Goal: Use online tool/utility: Utilize a website feature to perform a specific function

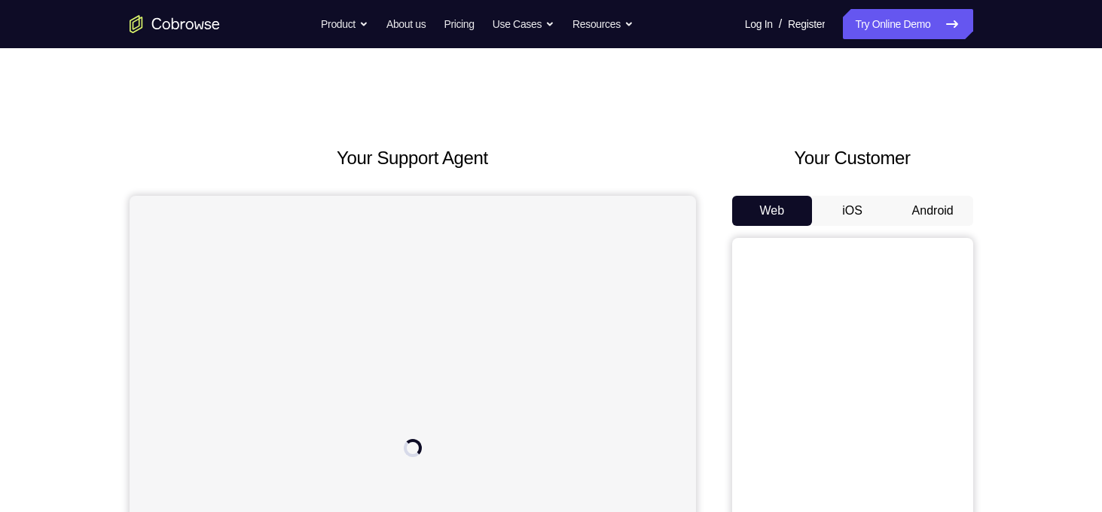
click at [920, 206] on button "Android" at bounding box center [933, 211] width 81 height 30
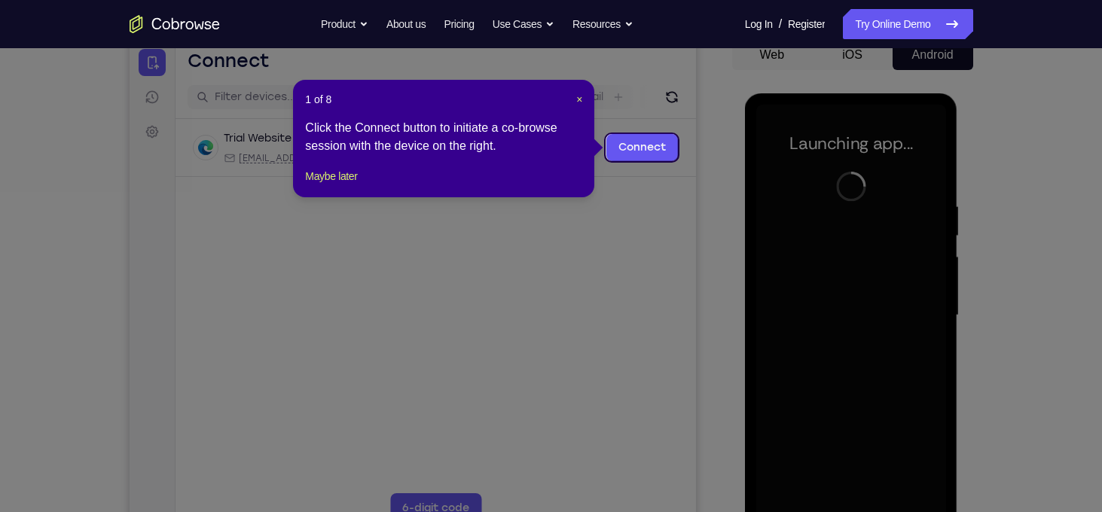
scroll to position [158, 0]
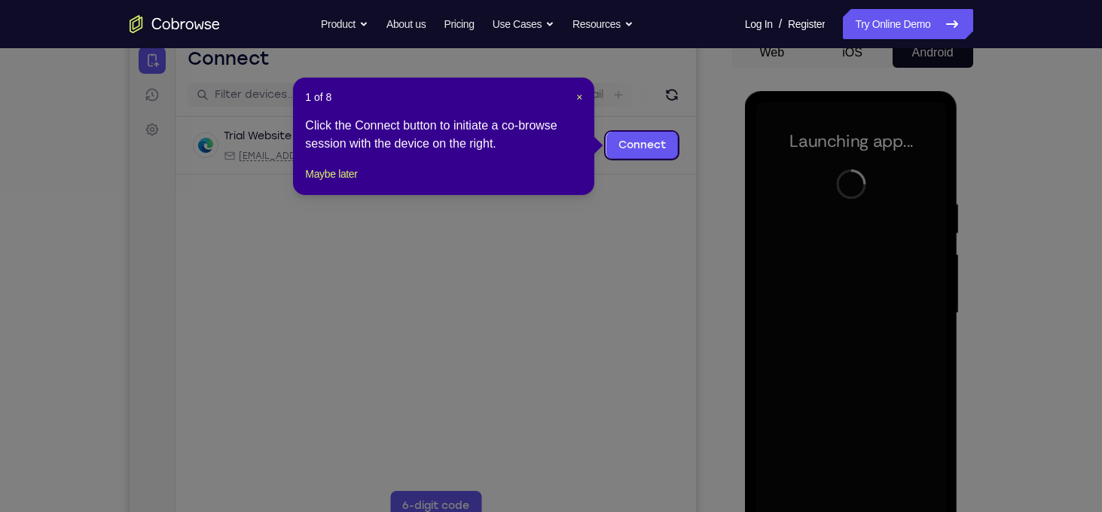
click at [706, 251] on icon at bounding box center [556, 256] width 1113 height 512
click at [576, 98] on span "×" at bounding box center [579, 97] width 6 height 12
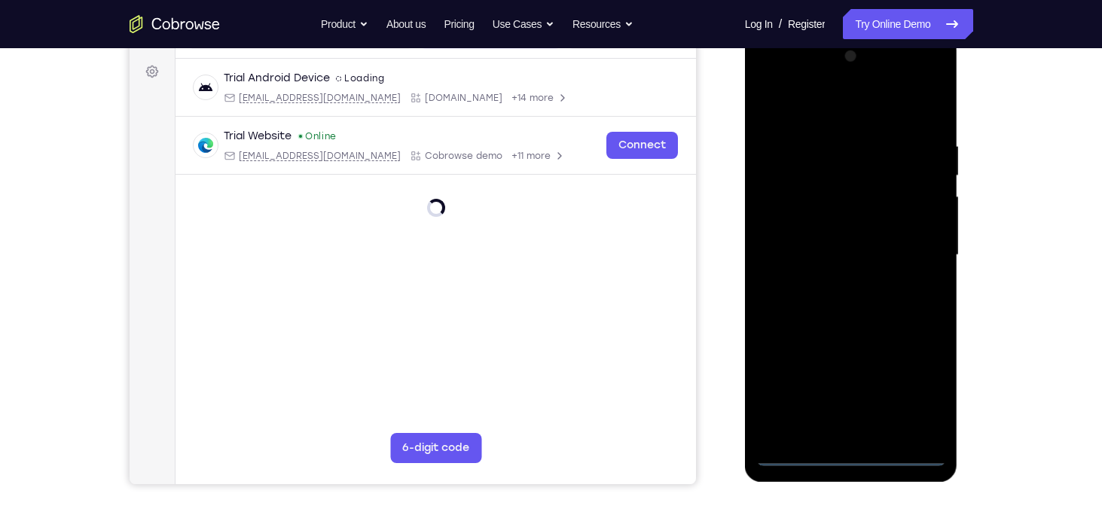
scroll to position [224, 0]
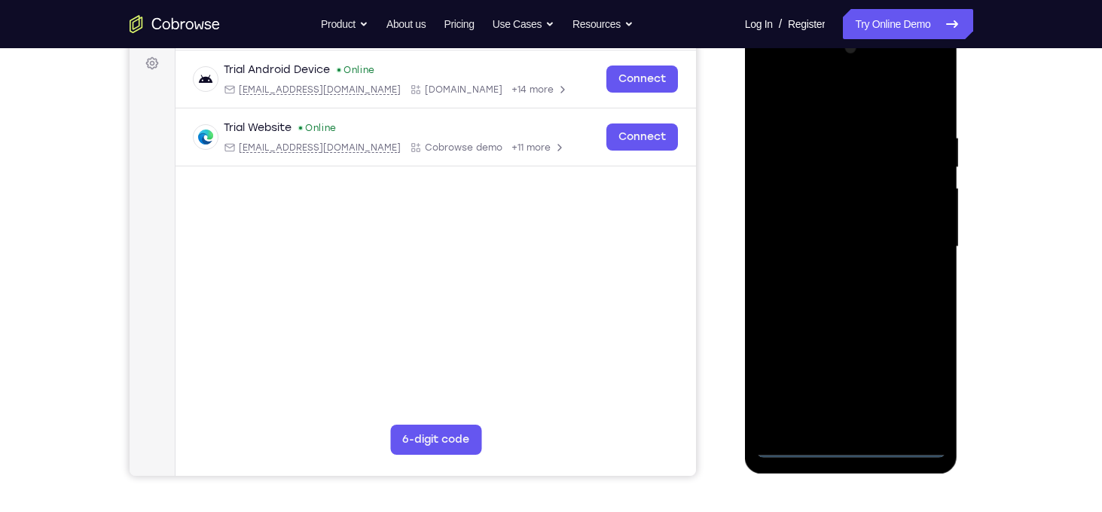
click at [855, 441] on div at bounding box center [851, 247] width 190 height 422
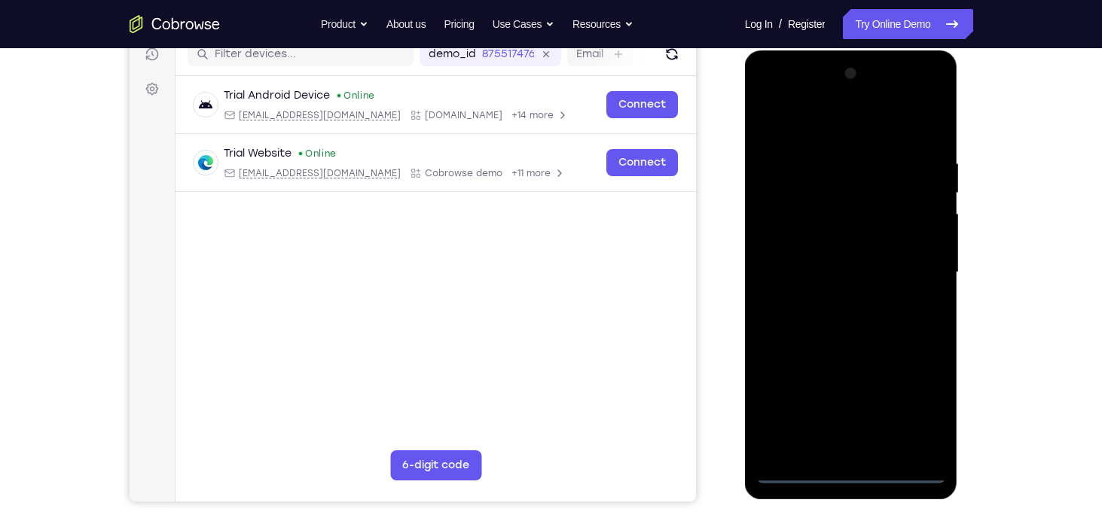
scroll to position [197, 0]
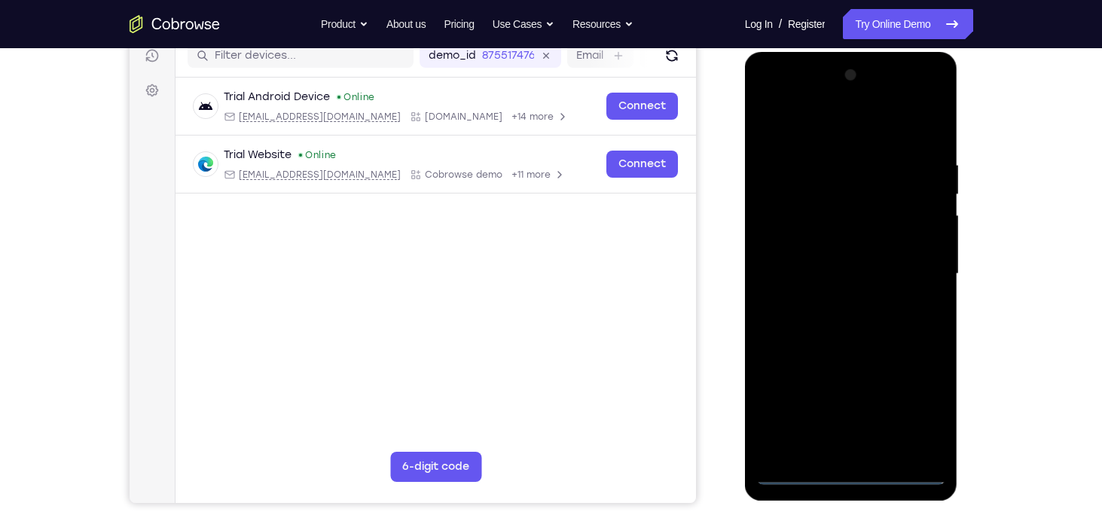
click at [850, 477] on div at bounding box center [851, 274] width 190 height 422
click at [853, 450] on div at bounding box center [851, 274] width 190 height 422
click at [934, 444] on div at bounding box center [851, 274] width 190 height 422
click at [844, 444] on div at bounding box center [851, 274] width 190 height 422
click at [934, 452] on div at bounding box center [851, 274] width 190 height 422
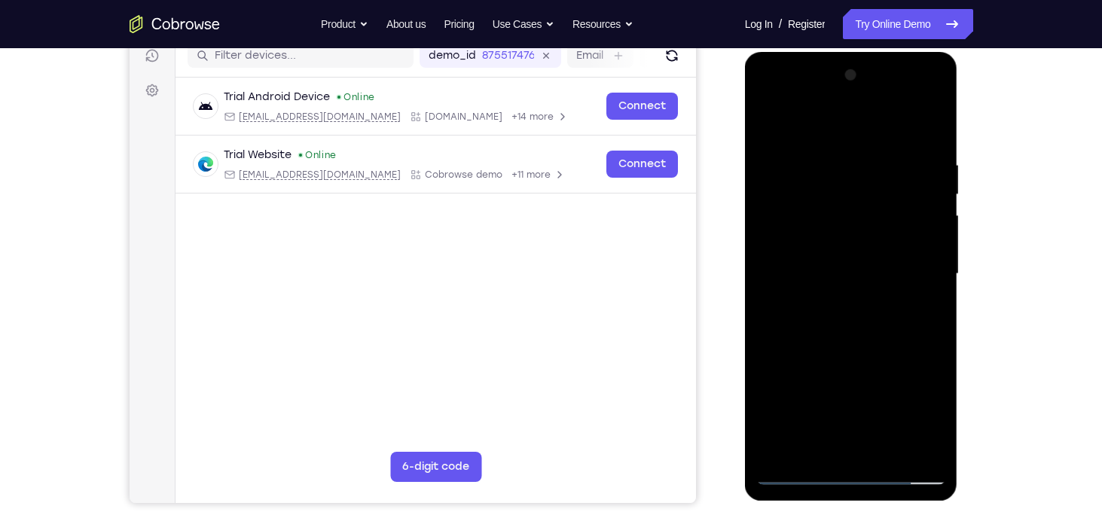
click at [877, 451] on div at bounding box center [851, 274] width 190 height 422
click at [924, 106] on div at bounding box center [851, 274] width 190 height 422
click at [862, 475] on div at bounding box center [851, 274] width 190 height 422
click at [914, 412] on div at bounding box center [851, 274] width 190 height 422
click at [825, 122] on div at bounding box center [851, 274] width 190 height 422
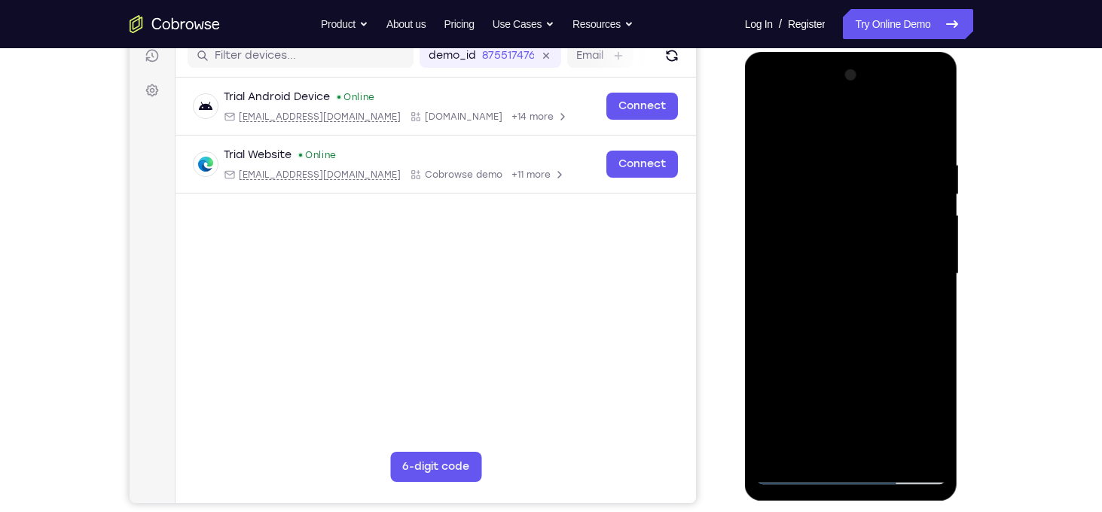
click at [766, 99] on div at bounding box center [851, 274] width 190 height 422
click at [826, 188] on div at bounding box center [851, 274] width 190 height 422
click at [902, 148] on div at bounding box center [851, 274] width 190 height 422
click at [807, 244] on div at bounding box center [851, 274] width 190 height 422
click at [818, 372] on div at bounding box center [851, 274] width 190 height 422
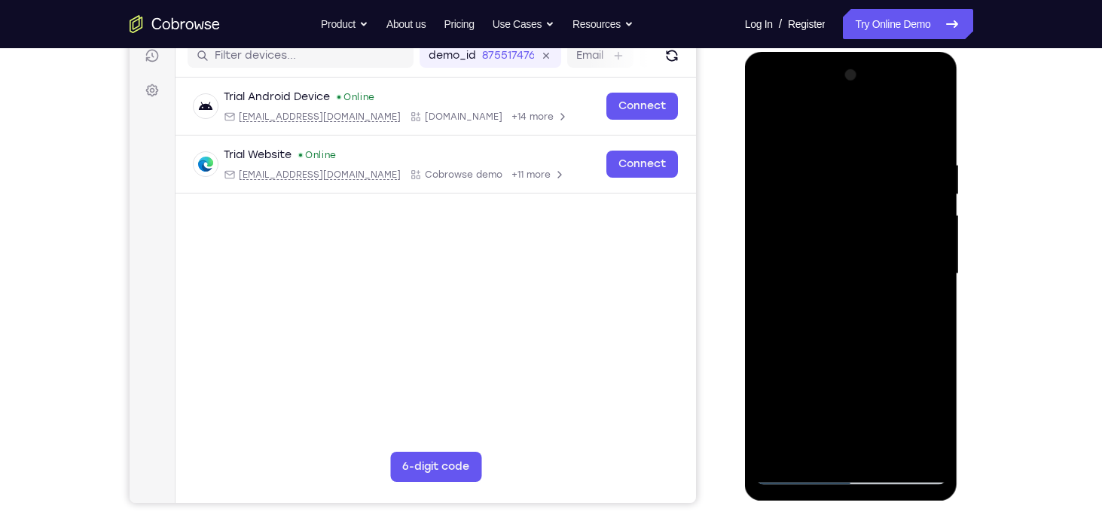
click at [888, 153] on div at bounding box center [851, 274] width 190 height 422
click at [766, 232] on div at bounding box center [851, 274] width 190 height 422
click at [862, 221] on div at bounding box center [851, 274] width 190 height 422
click at [859, 218] on div at bounding box center [851, 274] width 190 height 422
click at [797, 360] on div at bounding box center [851, 274] width 190 height 422
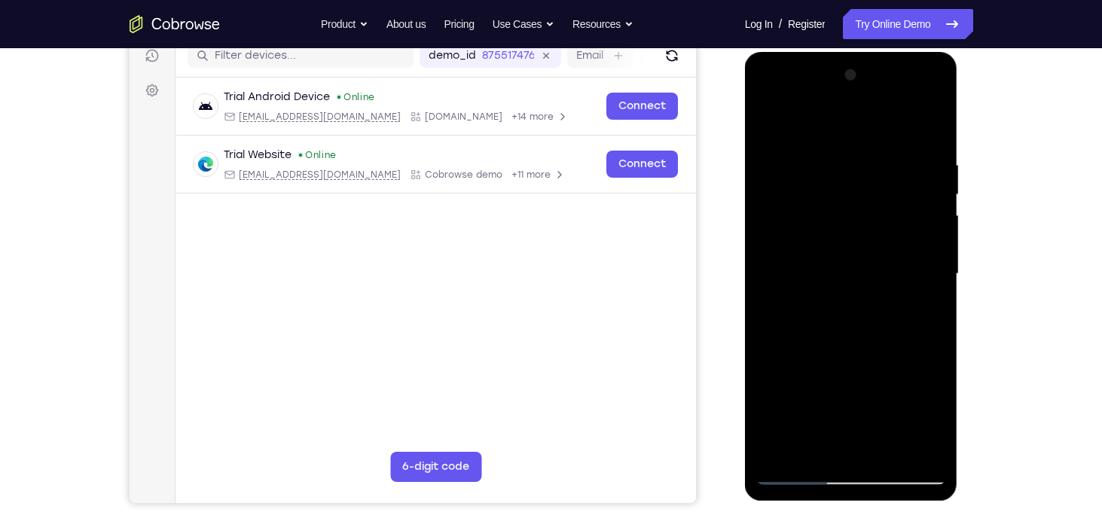
click at [796, 477] on div at bounding box center [851, 274] width 190 height 422
click at [771, 236] on div at bounding box center [851, 274] width 190 height 422
click at [850, 219] on div at bounding box center [851, 274] width 190 height 422
click at [770, 236] on div at bounding box center [851, 274] width 190 height 422
click at [853, 217] on div at bounding box center [851, 274] width 190 height 422
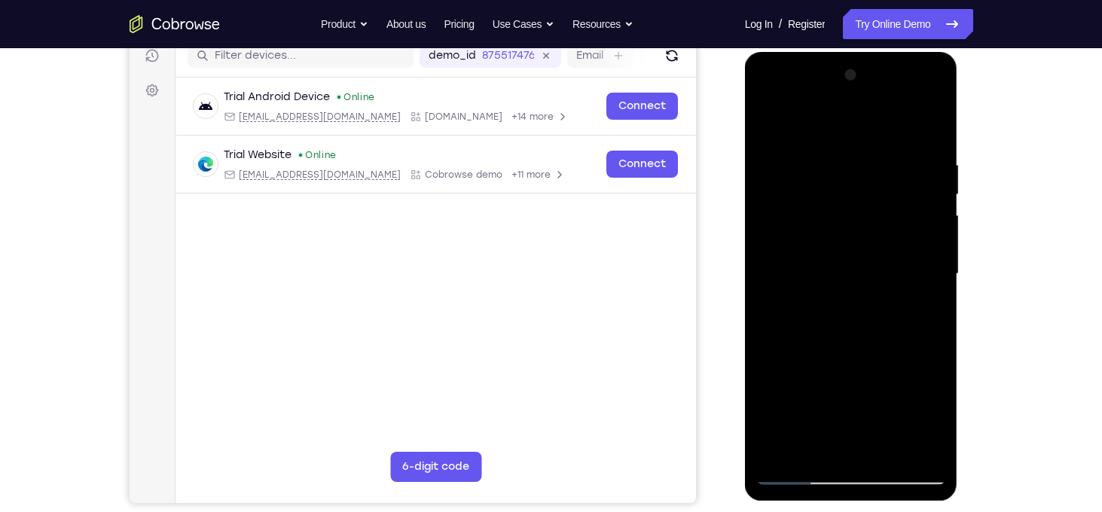
click at [802, 468] on div at bounding box center [851, 274] width 190 height 422
click at [790, 475] on div at bounding box center [851, 274] width 190 height 422
click at [798, 477] on div at bounding box center [851, 274] width 190 height 422
click at [835, 218] on div at bounding box center [851, 274] width 190 height 422
click at [769, 232] on div at bounding box center [851, 274] width 190 height 422
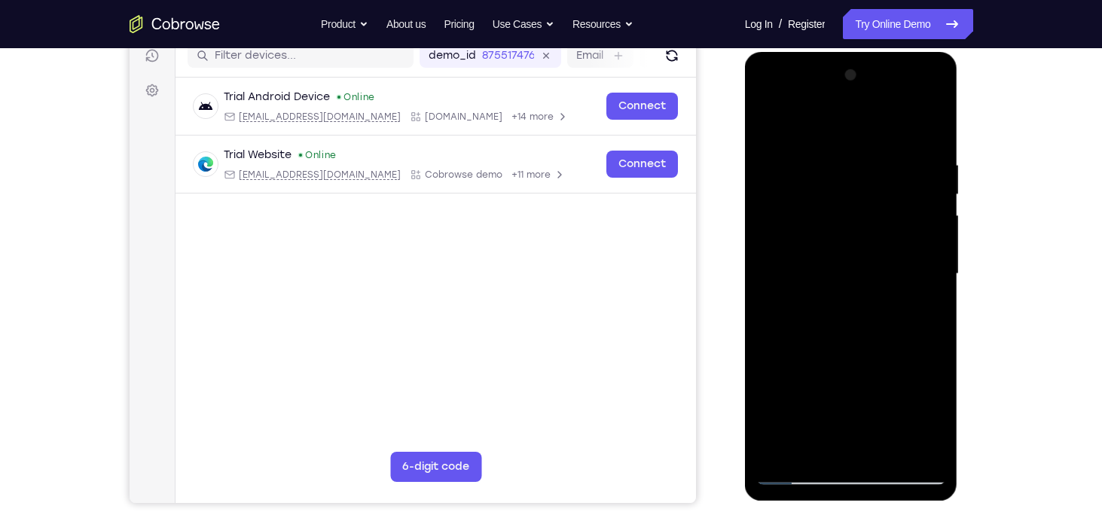
click at [789, 477] on div at bounding box center [851, 274] width 190 height 422
click at [810, 265] on div at bounding box center [851, 274] width 190 height 422
click at [767, 228] on div at bounding box center [851, 274] width 190 height 422
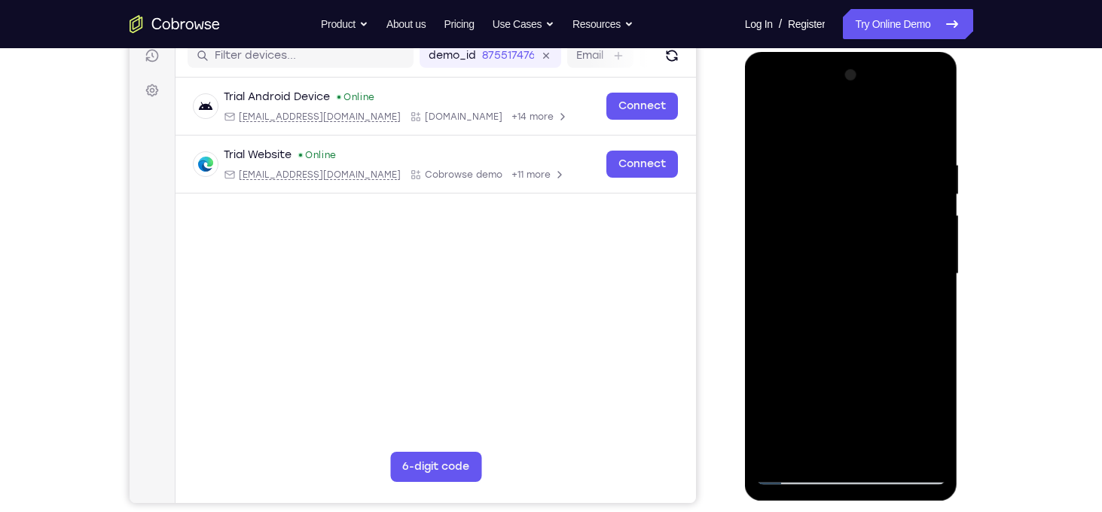
click at [843, 221] on div at bounding box center [851, 274] width 190 height 422
click at [772, 233] on div at bounding box center [851, 274] width 190 height 422
click at [855, 221] on div at bounding box center [851, 274] width 190 height 422
click at [788, 220] on div at bounding box center [851, 274] width 190 height 422
click at [795, 220] on div at bounding box center [851, 274] width 190 height 422
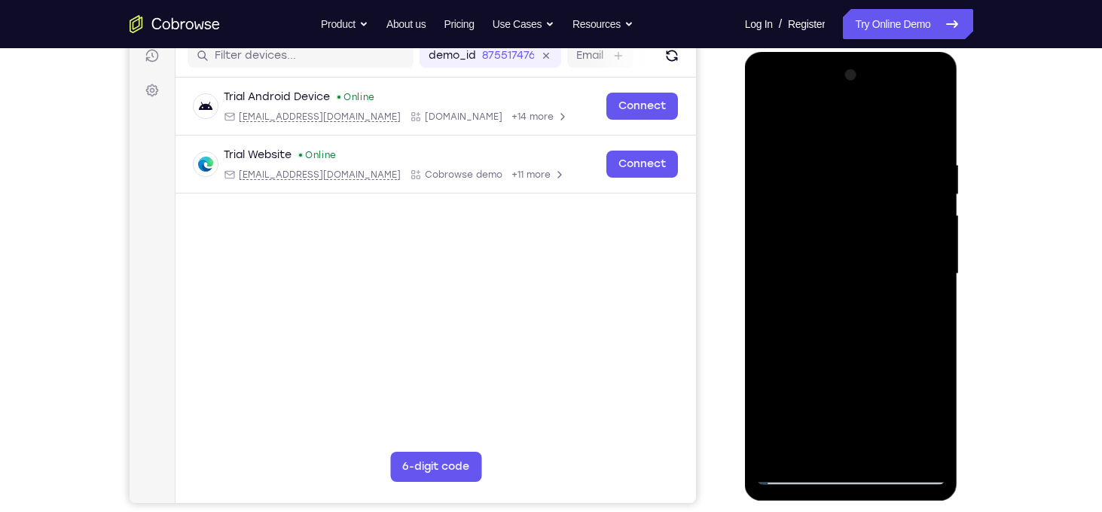
click at [805, 223] on div at bounding box center [851, 274] width 190 height 422
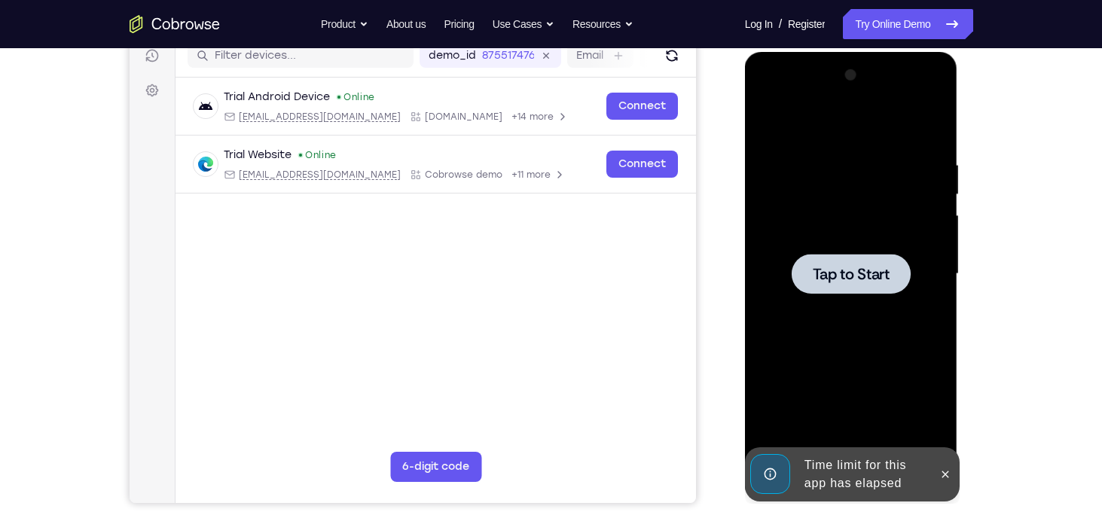
click at [868, 263] on div at bounding box center [851, 274] width 119 height 40
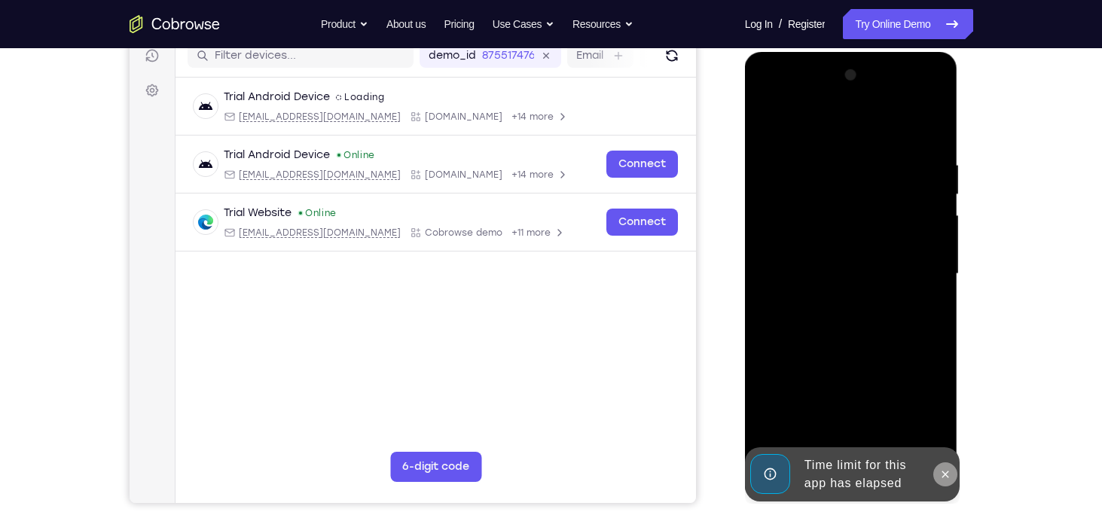
click at [951, 479] on icon at bounding box center [945, 474] width 12 height 12
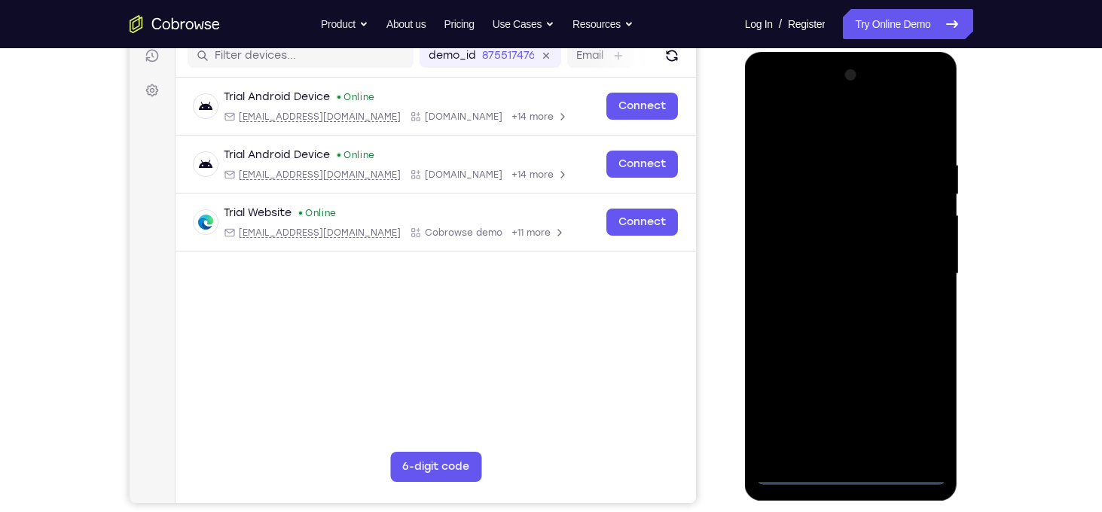
click at [850, 470] on div at bounding box center [851, 274] width 190 height 422
click at [847, 445] on div at bounding box center [851, 274] width 190 height 422
click at [852, 469] on div at bounding box center [851, 274] width 190 height 422
click at [914, 411] on div at bounding box center [851, 274] width 190 height 422
click at [764, 99] on div at bounding box center [851, 274] width 190 height 422
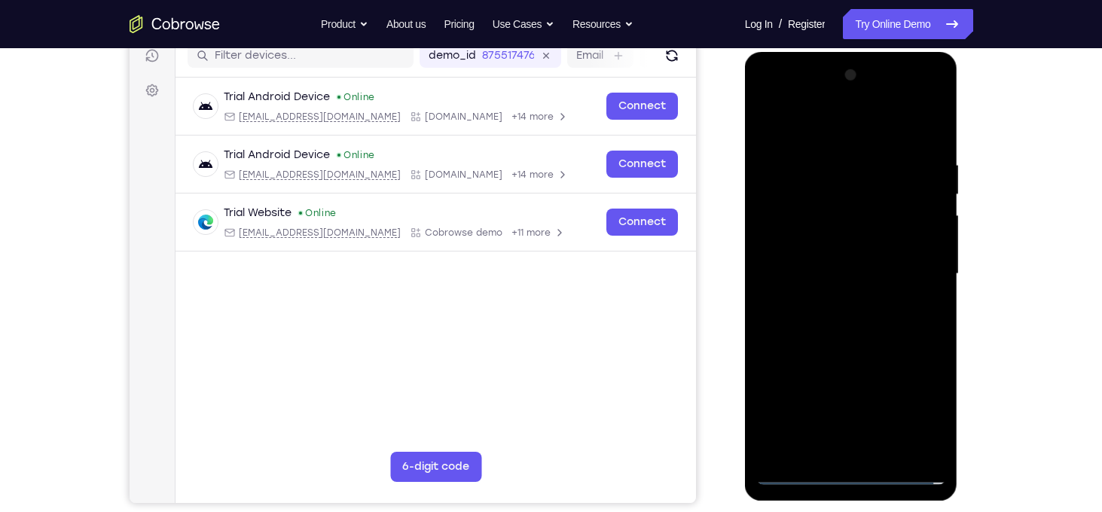
click at [823, 187] on div at bounding box center [851, 274] width 190 height 422
click at [791, 244] on div at bounding box center [851, 274] width 190 height 422
click at [894, 162] on div at bounding box center [851, 274] width 190 height 422
click at [768, 234] on div at bounding box center [851, 274] width 190 height 422
click at [839, 221] on div at bounding box center [851, 274] width 190 height 422
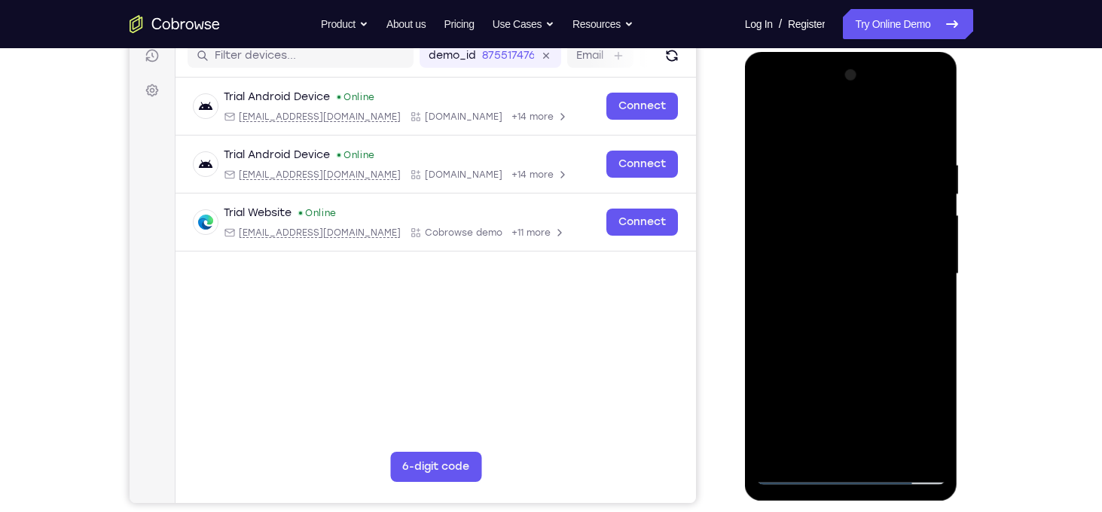
click at [844, 219] on div at bounding box center [851, 274] width 190 height 422
click at [768, 230] on div at bounding box center [851, 274] width 190 height 422
click at [802, 473] on div at bounding box center [851, 274] width 190 height 422
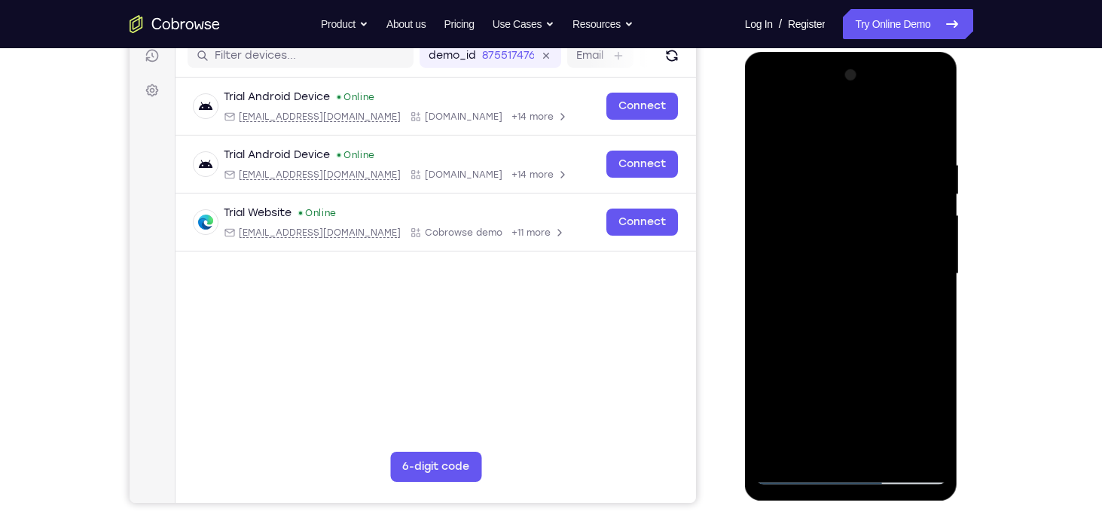
click at [822, 359] on div at bounding box center [851, 274] width 190 height 422
click at [815, 262] on div at bounding box center [851, 274] width 190 height 422
click at [767, 273] on div at bounding box center [851, 274] width 190 height 422
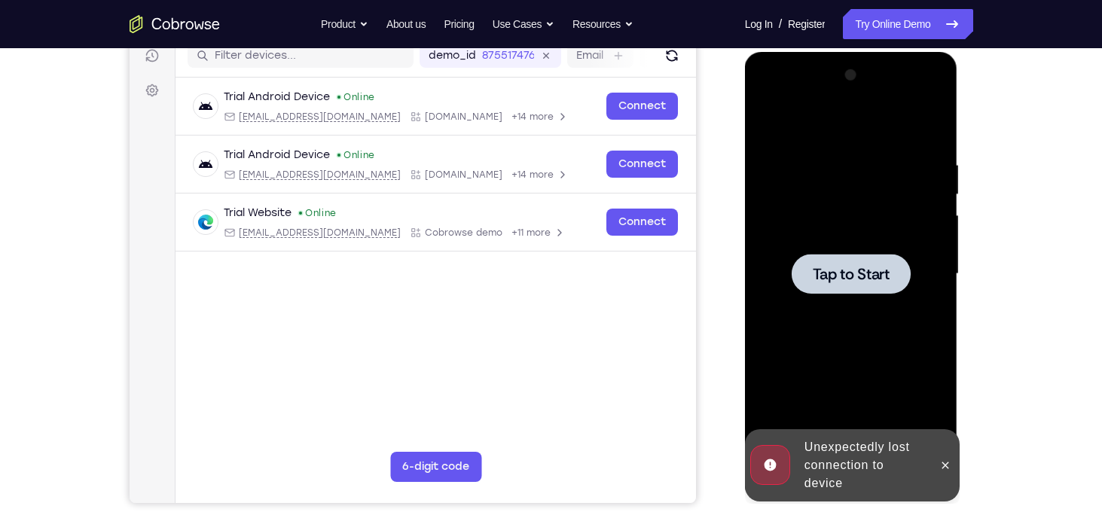
click at [821, 275] on span "Tap to Start" at bounding box center [851, 274] width 77 height 15
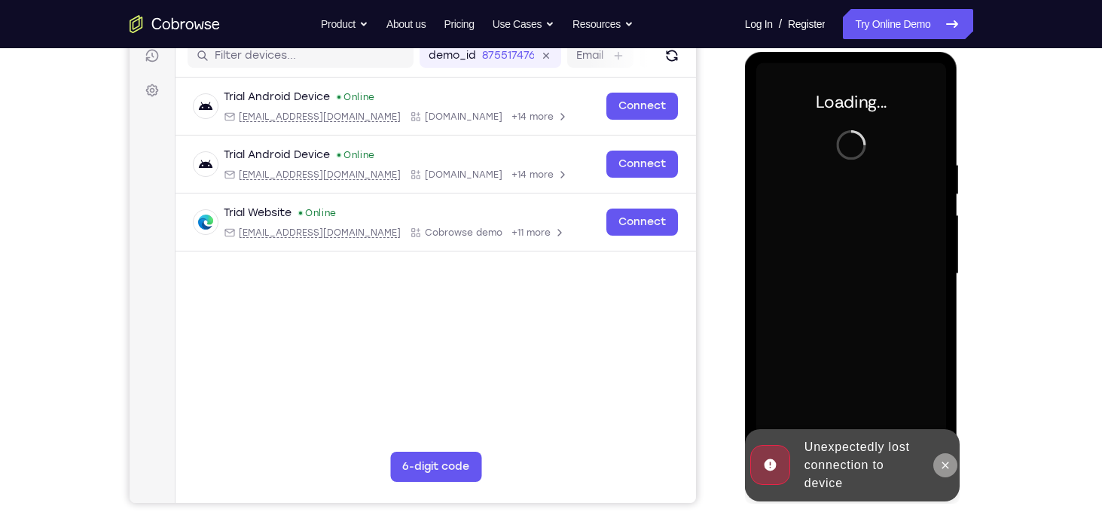
click at [937, 462] on button at bounding box center [945, 465] width 24 height 24
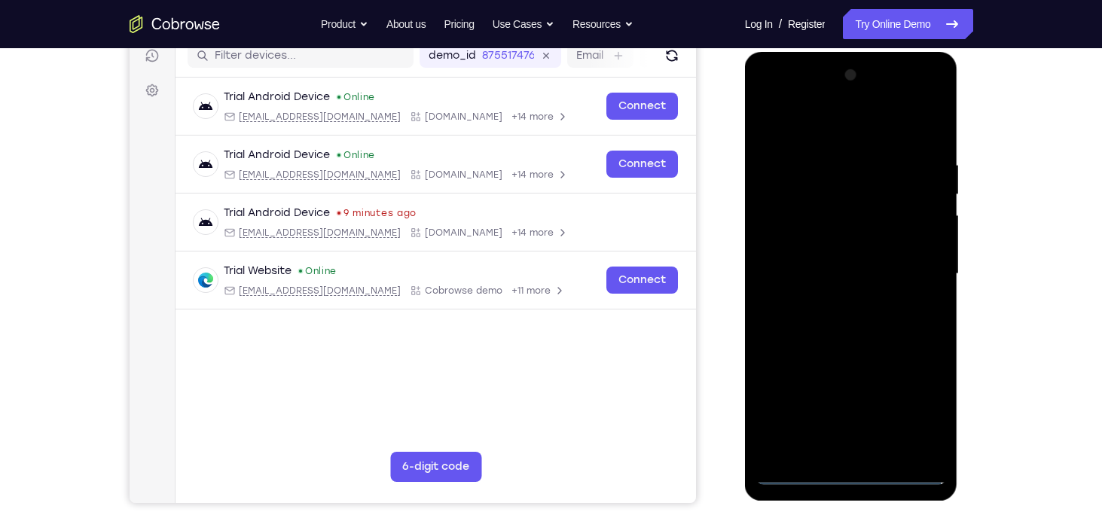
click at [840, 477] on div at bounding box center [851, 274] width 190 height 422
click at [911, 407] on div at bounding box center [851, 274] width 190 height 422
click at [775, 99] on div at bounding box center [851, 274] width 190 height 422
click at [813, 191] on div at bounding box center [851, 274] width 190 height 422
click at [795, 239] on div at bounding box center [851, 274] width 190 height 422
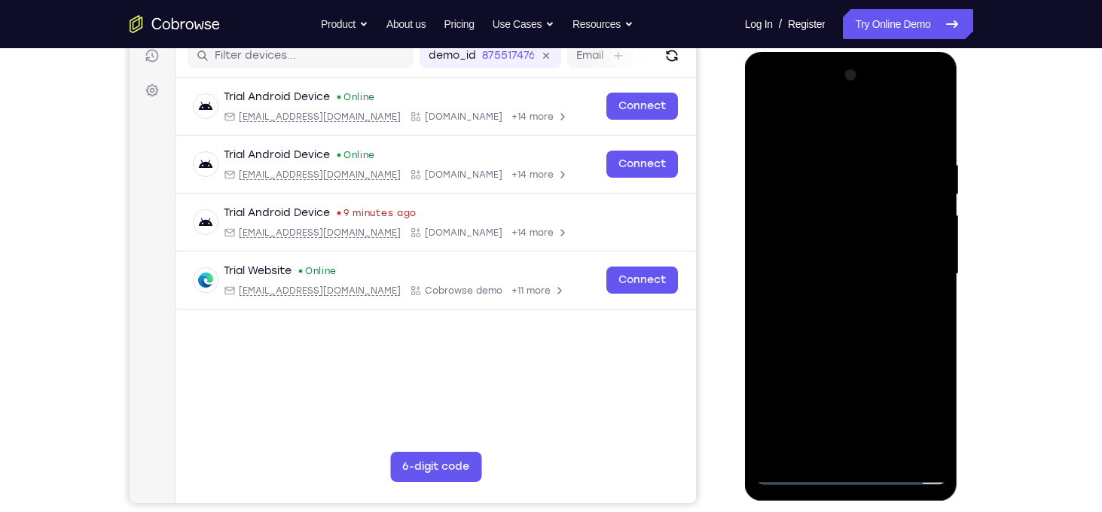
click at [840, 368] on div at bounding box center [851, 274] width 190 height 422
click at [886, 243] on div at bounding box center [851, 274] width 190 height 422
click at [848, 267] on div at bounding box center [851, 274] width 190 height 422
click at [929, 311] on div at bounding box center [851, 274] width 190 height 422
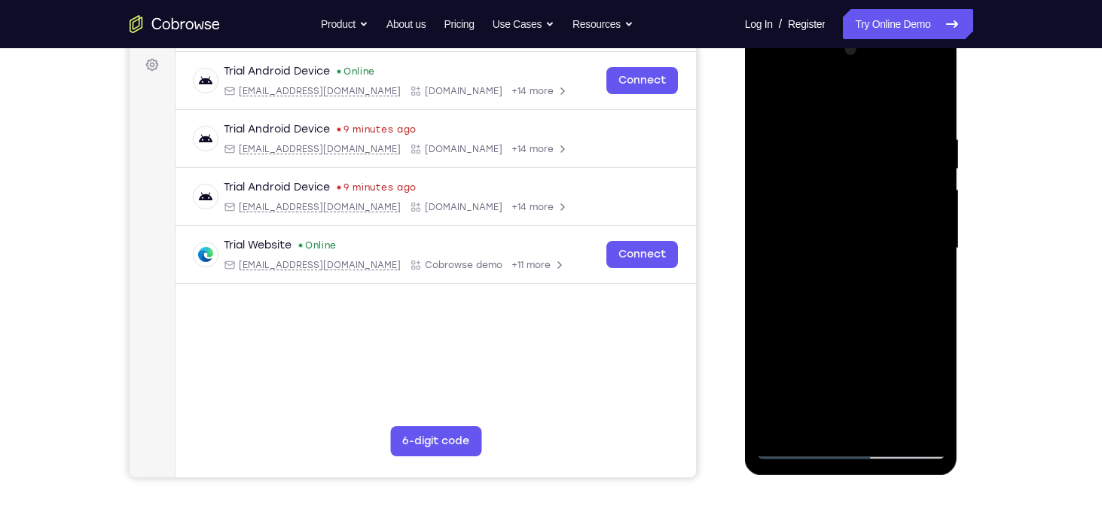
scroll to position [226, 0]
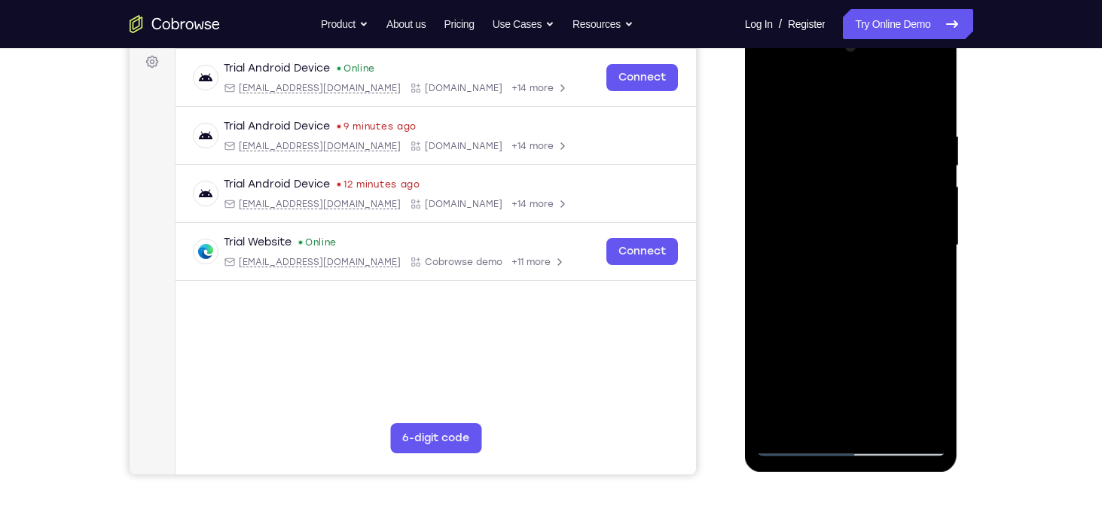
click at [808, 228] on div at bounding box center [851, 246] width 190 height 422
click at [899, 238] on div at bounding box center [851, 246] width 190 height 422
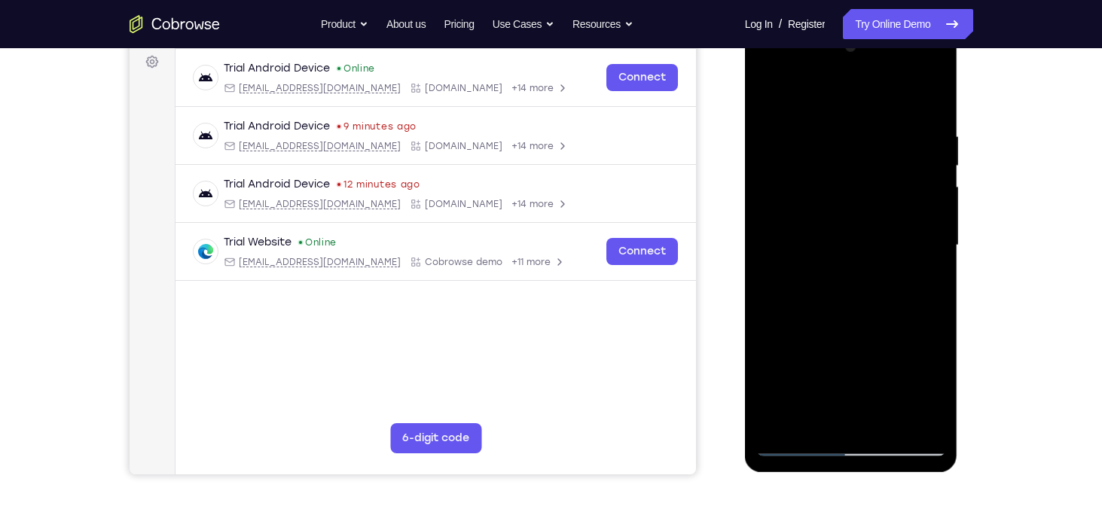
click at [899, 238] on div at bounding box center [851, 246] width 190 height 422
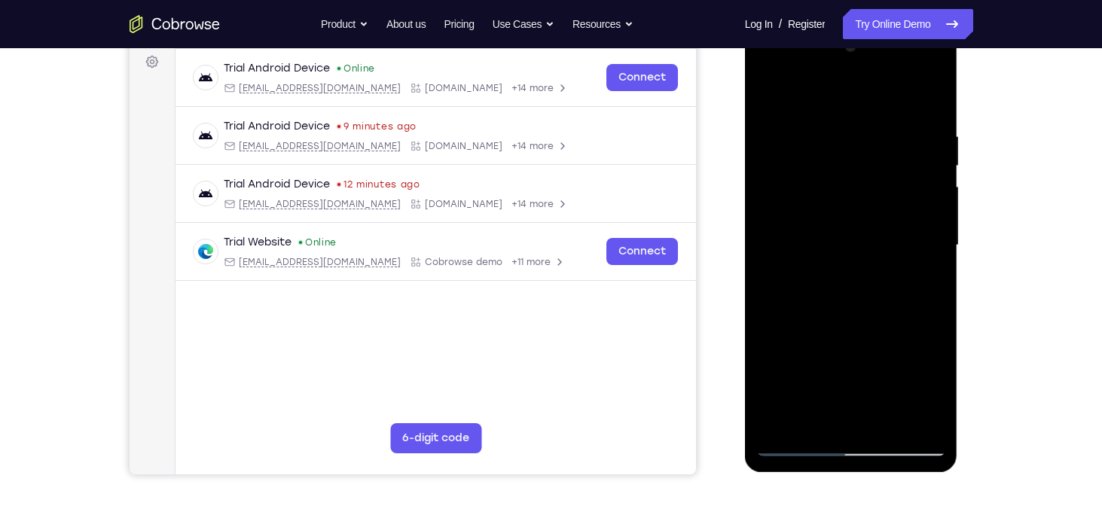
click at [899, 238] on div at bounding box center [851, 246] width 190 height 422
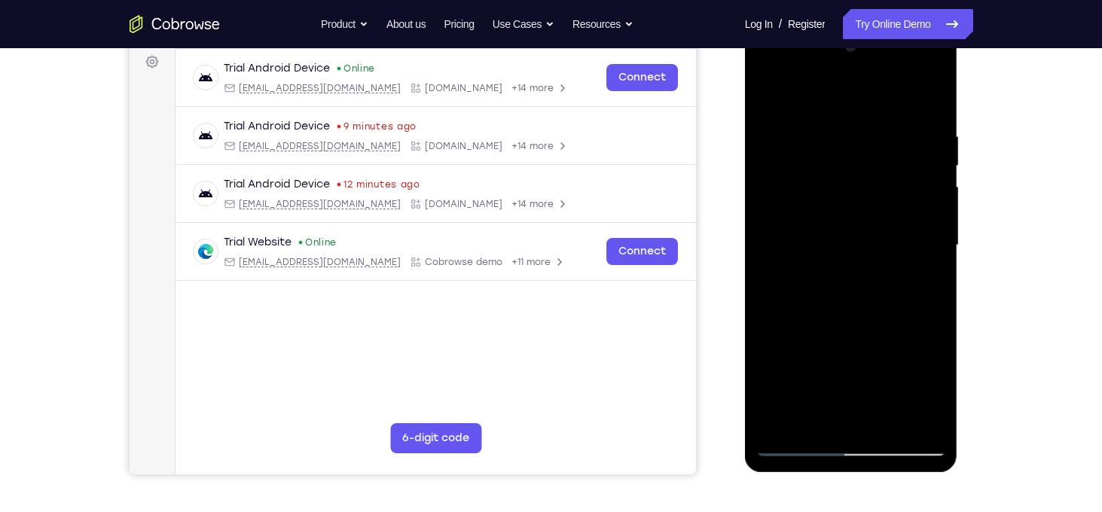
click at [899, 238] on div at bounding box center [851, 246] width 190 height 422
click at [917, 222] on div at bounding box center [851, 246] width 190 height 422
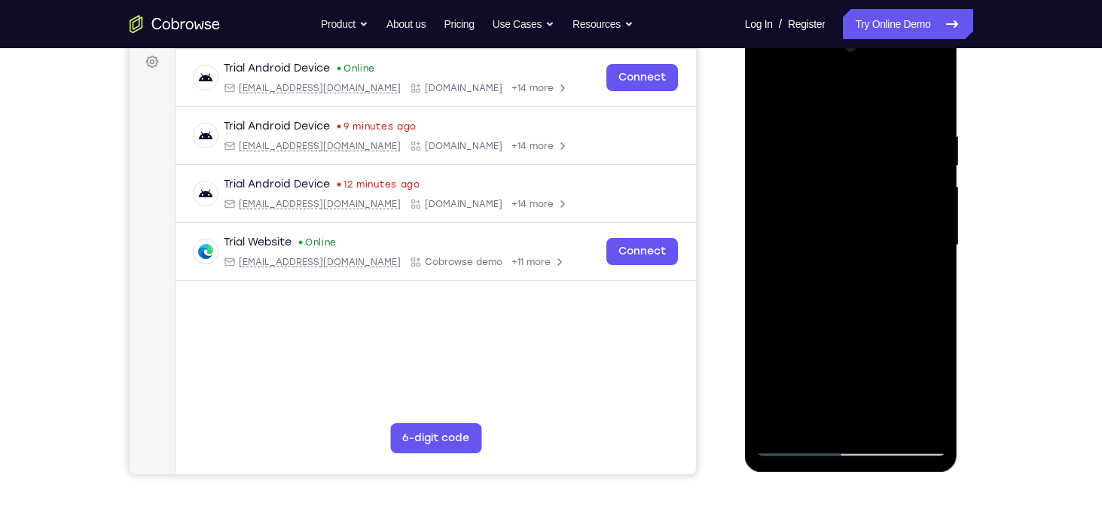
click at [917, 222] on div at bounding box center [851, 246] width 190 height 422
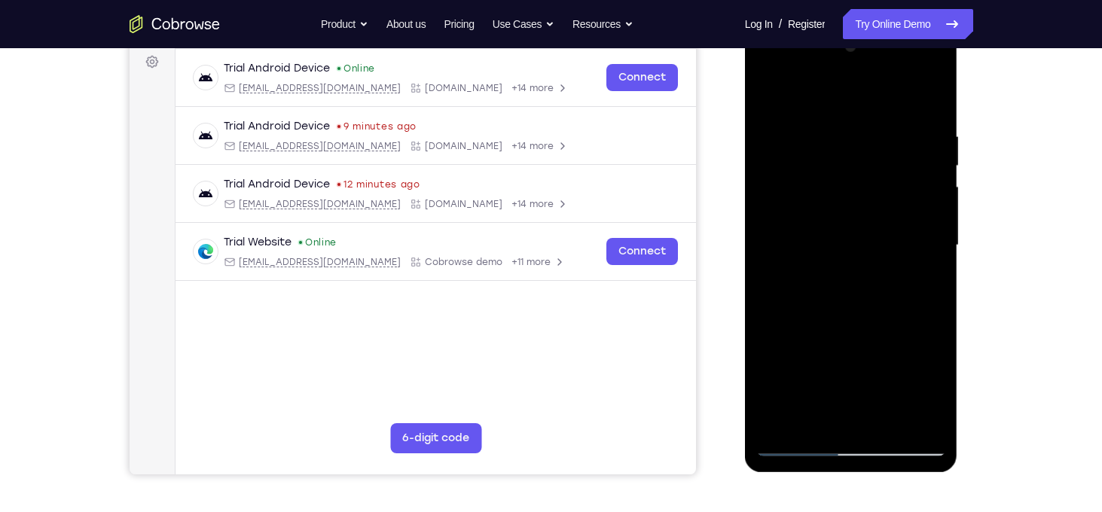
click at [917, 222] on div at bounding box center [851, 246] width 190 height 422
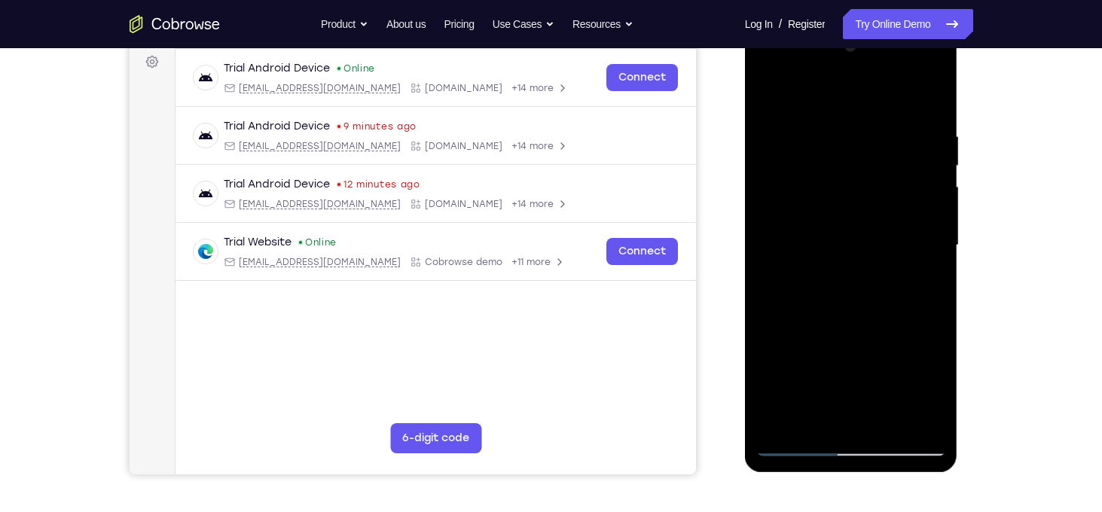
click at [917, 222] on div at bounding box center [851, 246] width 190 height 422
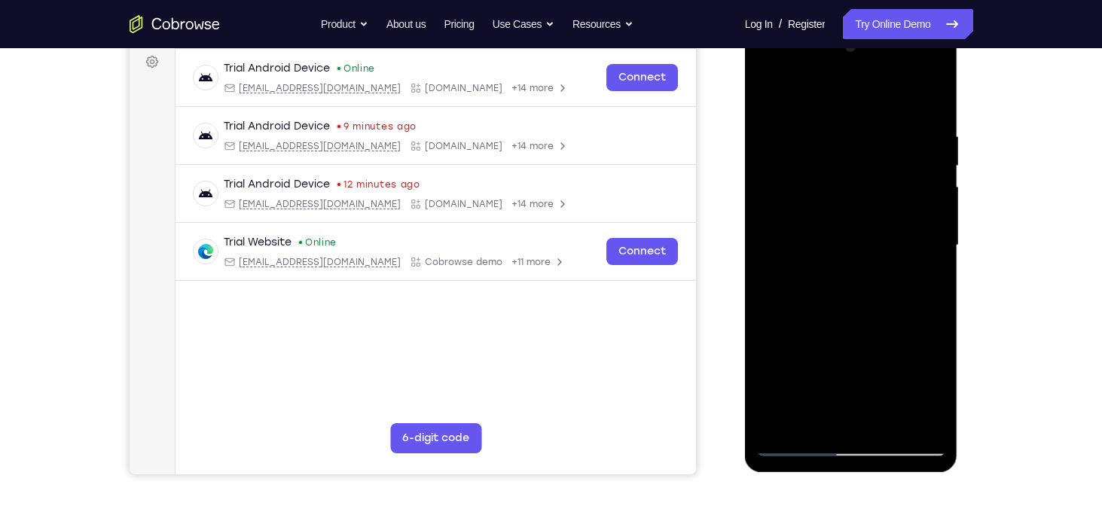
click at [917, 222] on div at bounding box center [851, 246] width 190 height 422
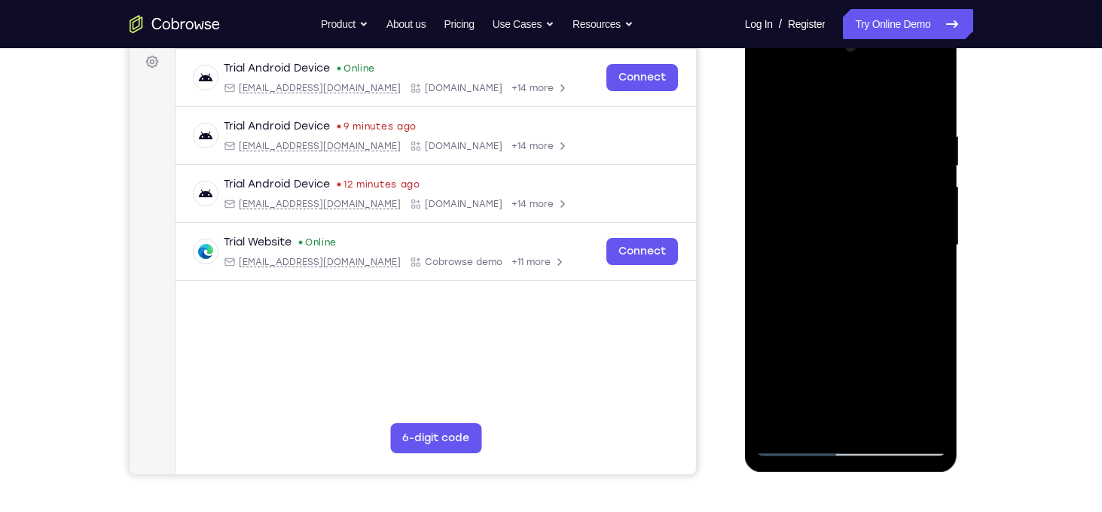
click at [917, 222] on div at bounding box center [851, 246] width 190 height 422
click at [771, 96] on div at bounding box center [851, 246] width 190 height 422
click at [902, 288] on div at bounding box center [851, 246] width 190 height 422
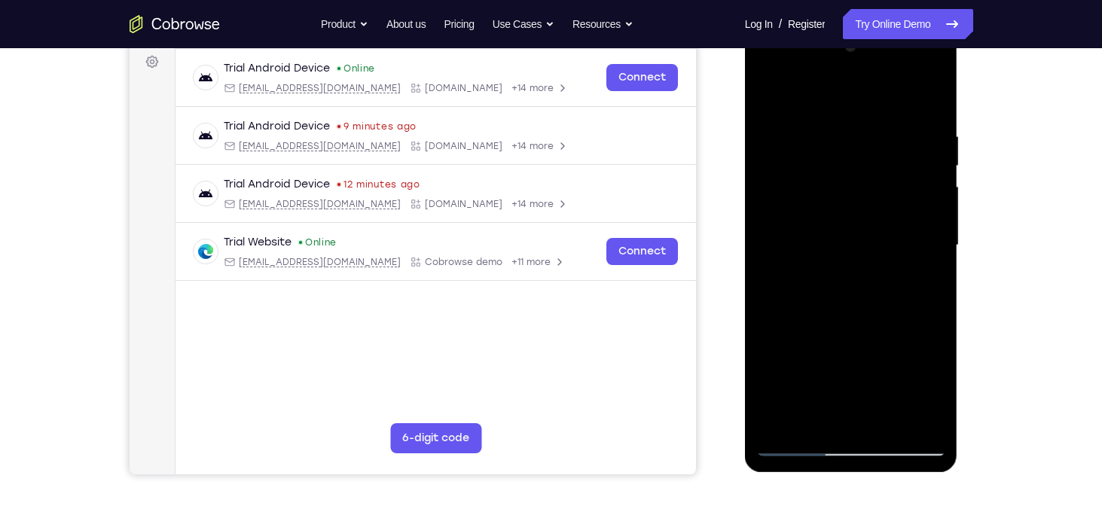
click at [886, 230] on div at bounding box center [851, 246] width 190 height 422
click at [921, 361] on div at bounding box center [851, 246] width 190 height 422
click at [880, 353] on div at bounding box center [851, 246] width 190 height 422
click at [856, 237] on div at bounding box center [851, 246] width 190 height 422
click at [909, 231] on div at bounding box center [851, 246] width 190 height 422
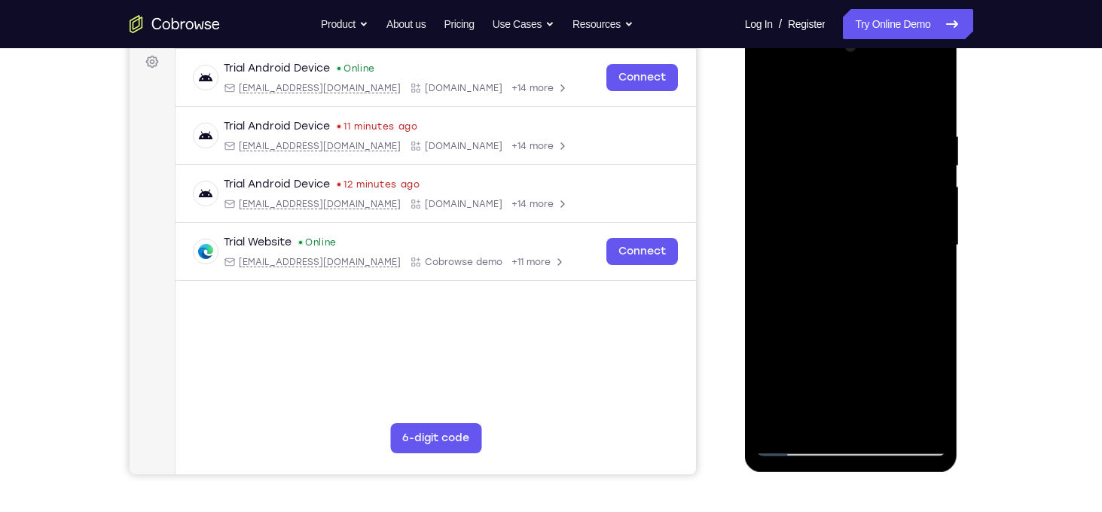
click at [909, 231] on div at bounding box center [851, 246] width 190 height 422
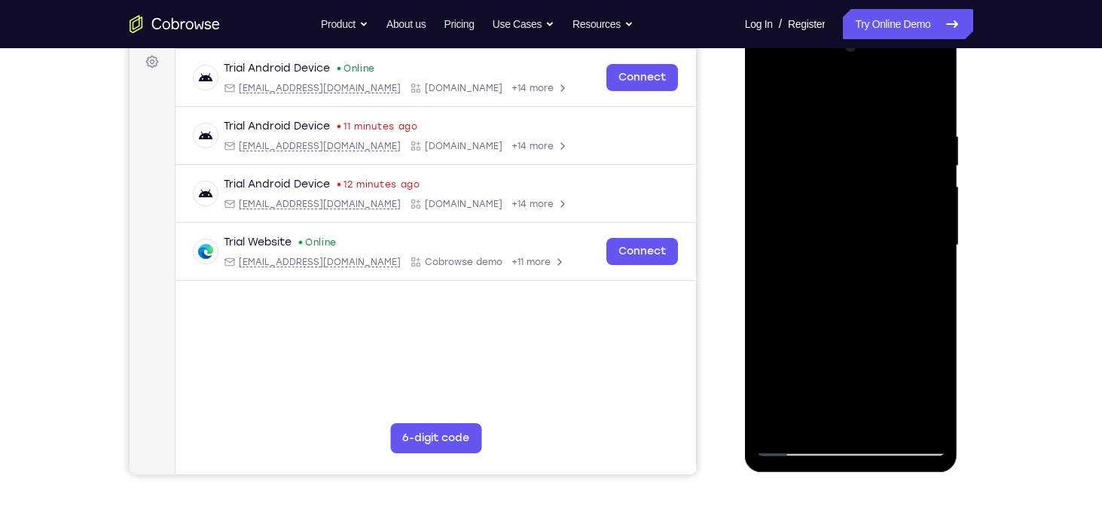
click at [909, 231] on div at bounding box center [851, 246] width 190 height 422
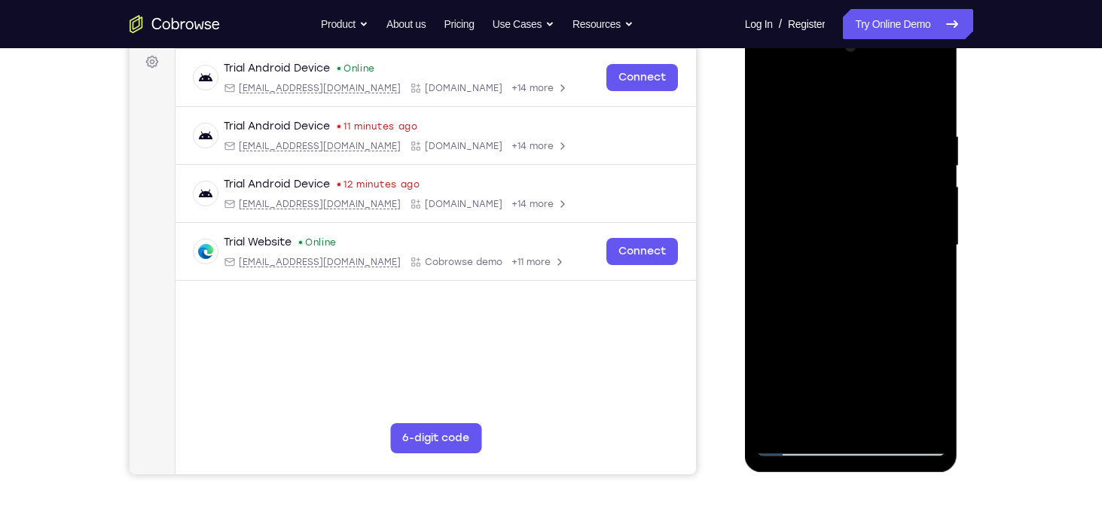
click at [909, 231] on div at bounding box center [851, 246] width 190 height 422
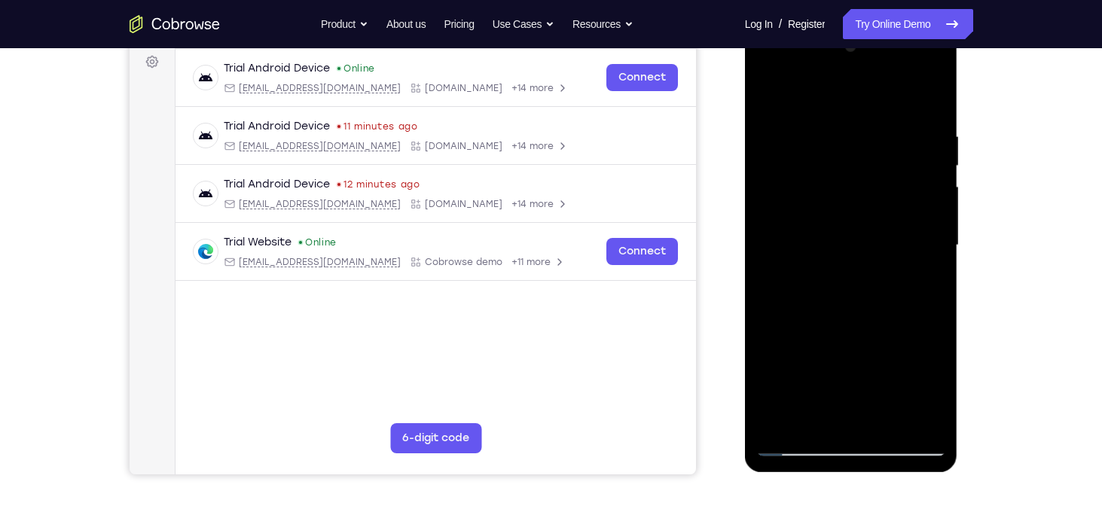
click at [909, 231] on div at bounding box center [851, 246] width 190 height 422
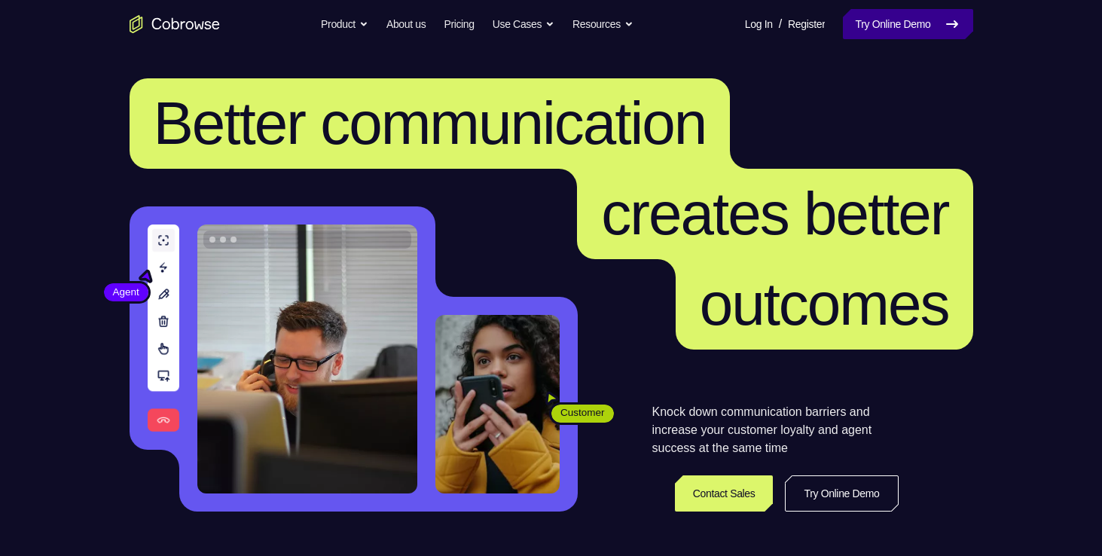
click at [868, 22] on link "Try Online Demo" at bounding box center [908, 24] width 130 height 30
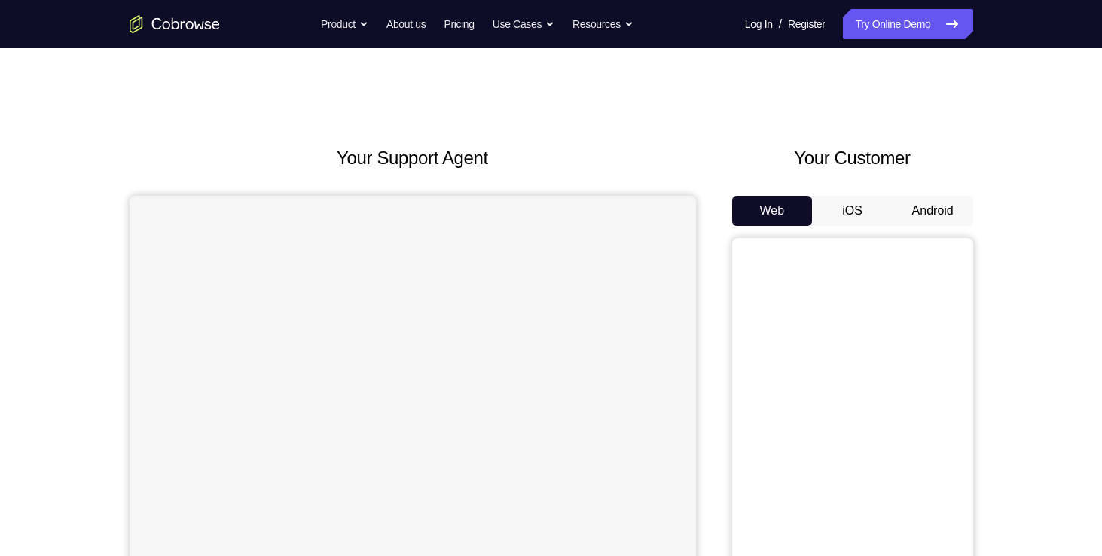
click at [919, 210] on button "Android" at bounding box center [933, 211] width 81 height 30
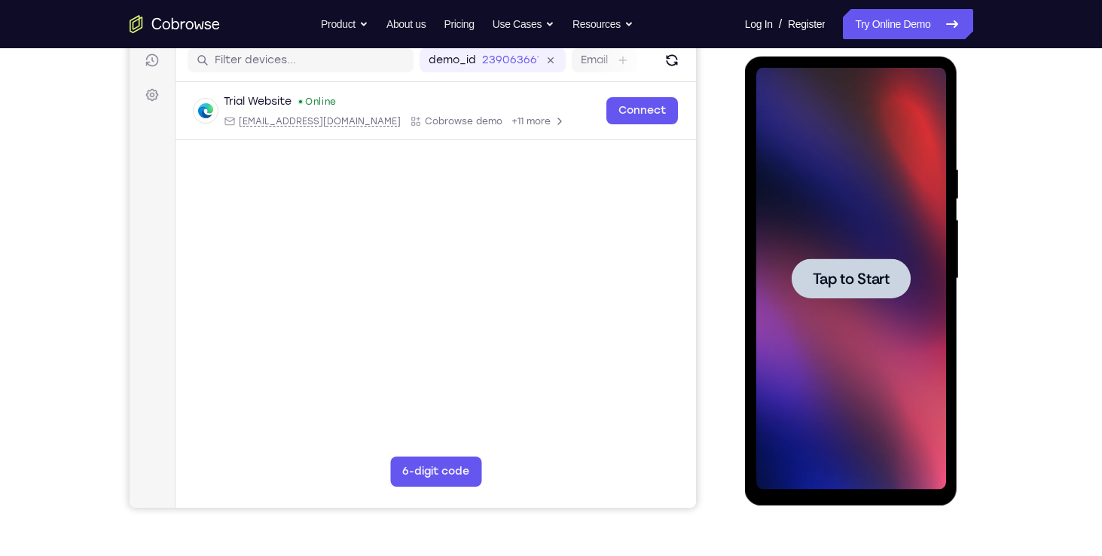
click at [805, 276] on div at bounding box center [851, 278] width 119 height 40
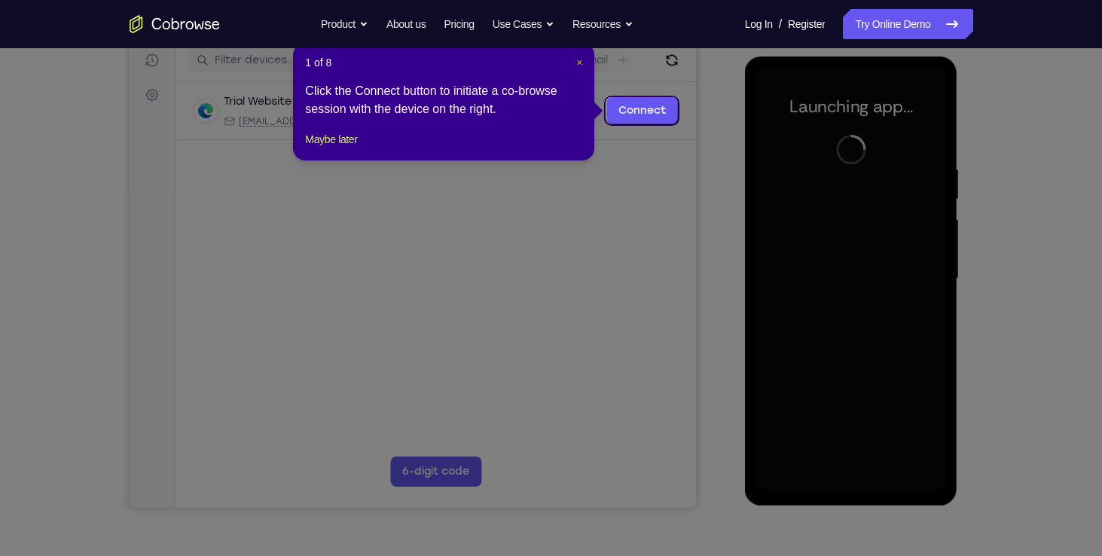
click at [580, 63] on span "×" at bounding box center [579, 62] width 6 height 12
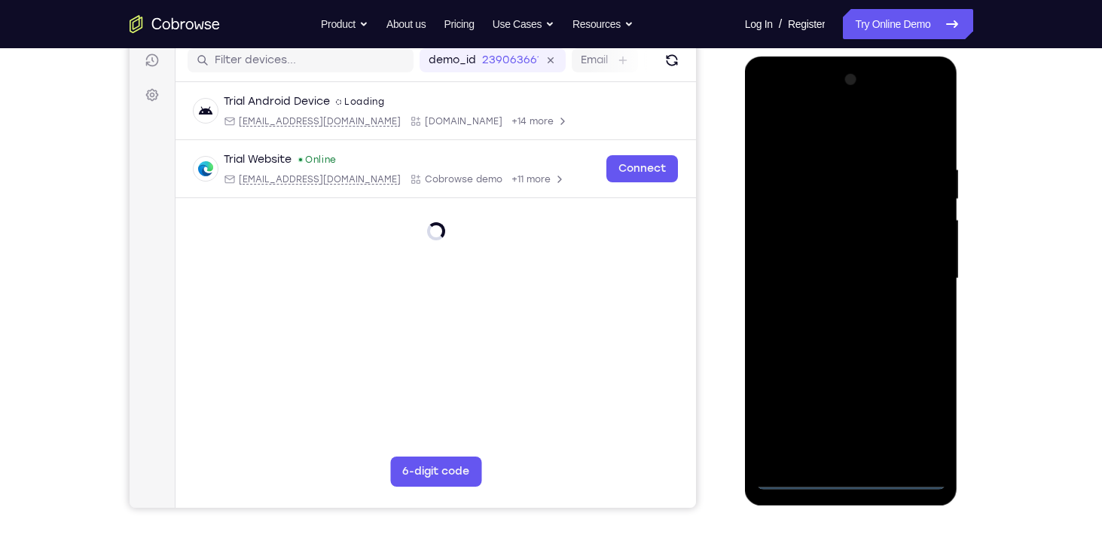
click at [844, 475] on div at bounding box center [851, 279] width 190 height 422
click at [919, 411] on div at bounding box center [851, 279] width 190 height 422
click at [774, 103] on div at bounding box center [851, 279] width 190 height 422
click at [835, 196] on div at bounding box center [851, 279] width 190 height 422
click at [792, 252] on div at bounding box center [851, 279] width 190 height 422
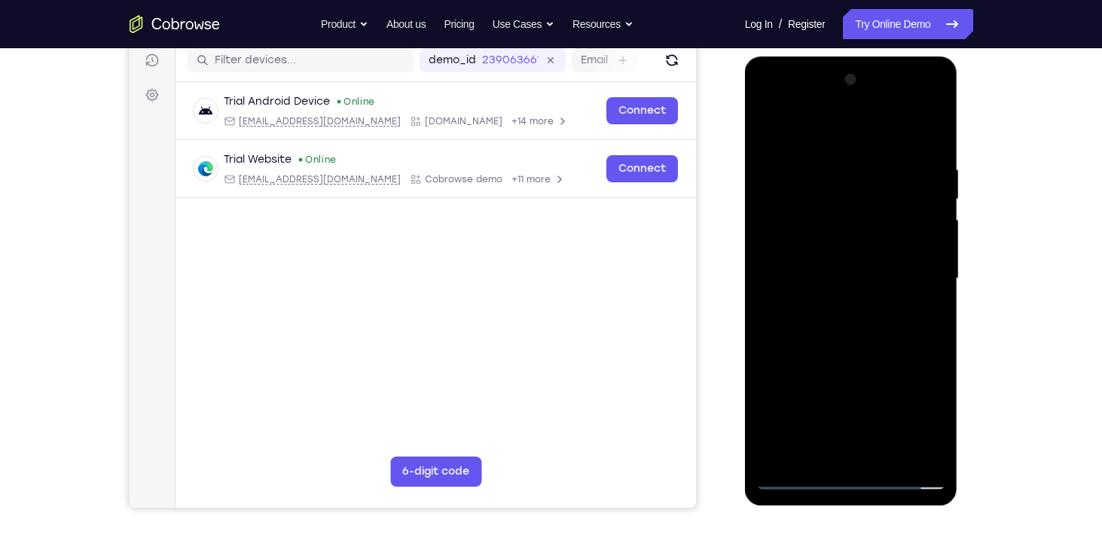
click at [889, 374] on div at bounding box center [851, 279] width 190 height 422
click at [899, 284] on div at bounding box center [851, 279] width 190 height 422
click at [849, 263] on div at bounding box center [851, 279] width 190 height 422
click at [908, 309] on div at bounding box center [851, 279] width 190 height 422
click at [875, 230] on div at bounding box center [851, 279] width 190 height 422
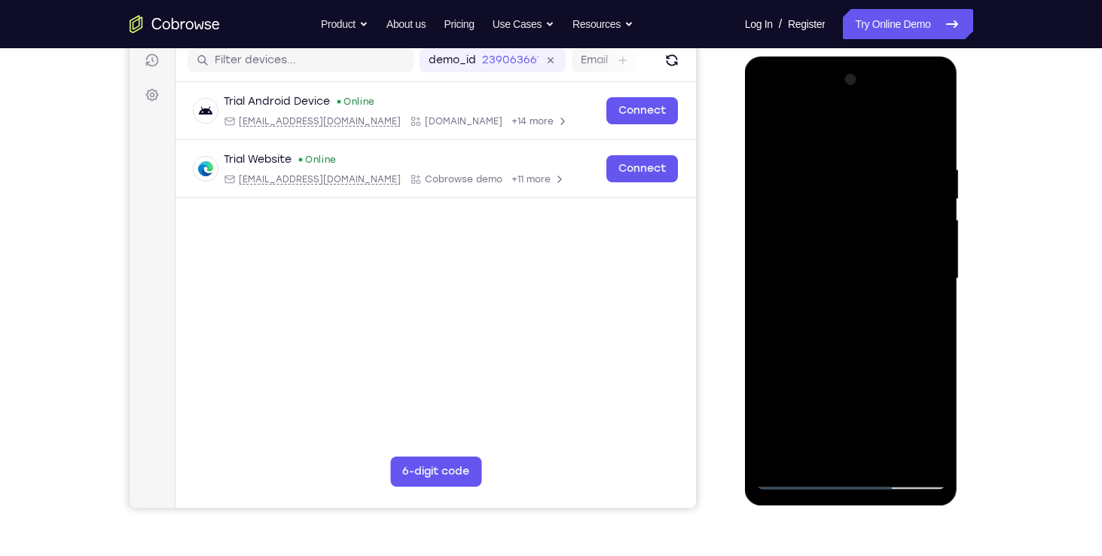
click at [912, 130] on div at bounding box center [851, 279] width 190 height 422
click at [911, 139] on div at bounding box center [851, 279] width 190 height 422
click at [900, 130] on div at bounding box center [851, 279] width 190 height 422
click at [841, 203] on div at bounding box center [851, 279] width 190 height 422
click at [861, 319] on div at bounding box center [851, 279] width 190 height 422
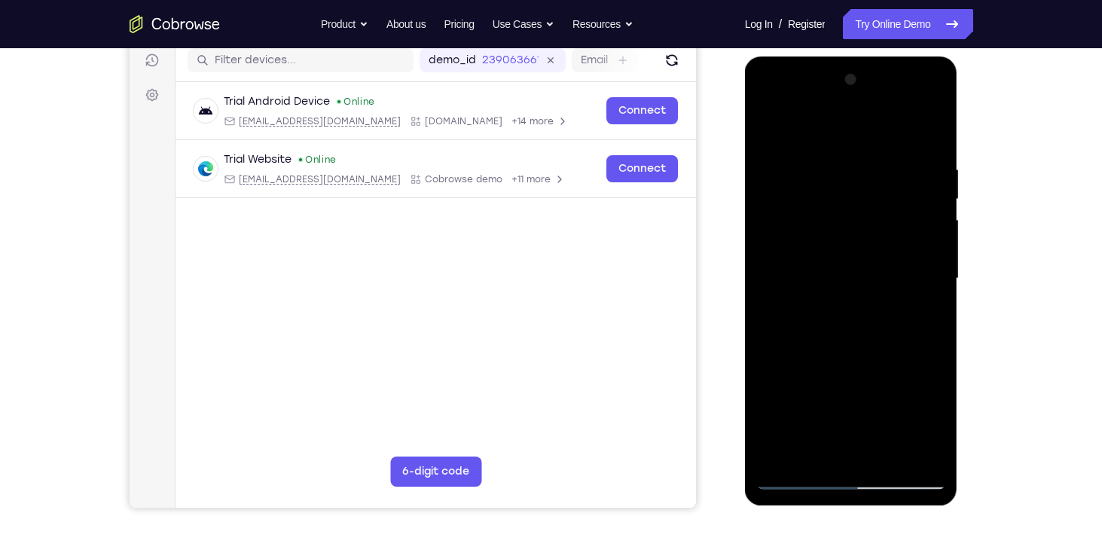
click at [844, 272] on div at bounding box center [851, 279] width 190 height 422
click at [905, 267] on div at bounding box center [851, 279] width 190 height 422
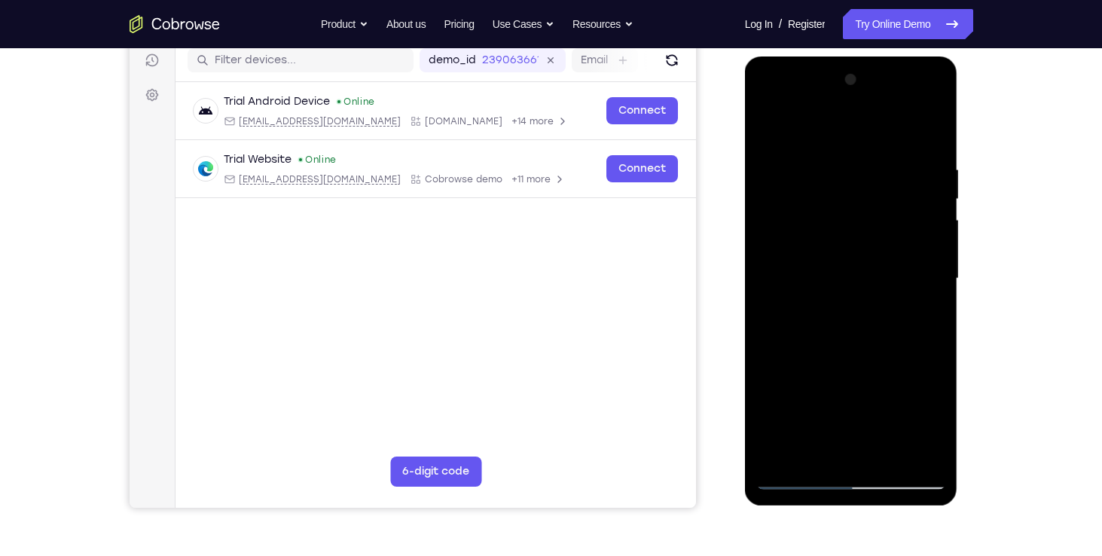
click at [905, 267] on div at bounding box center [851, 279] width 190 height 422
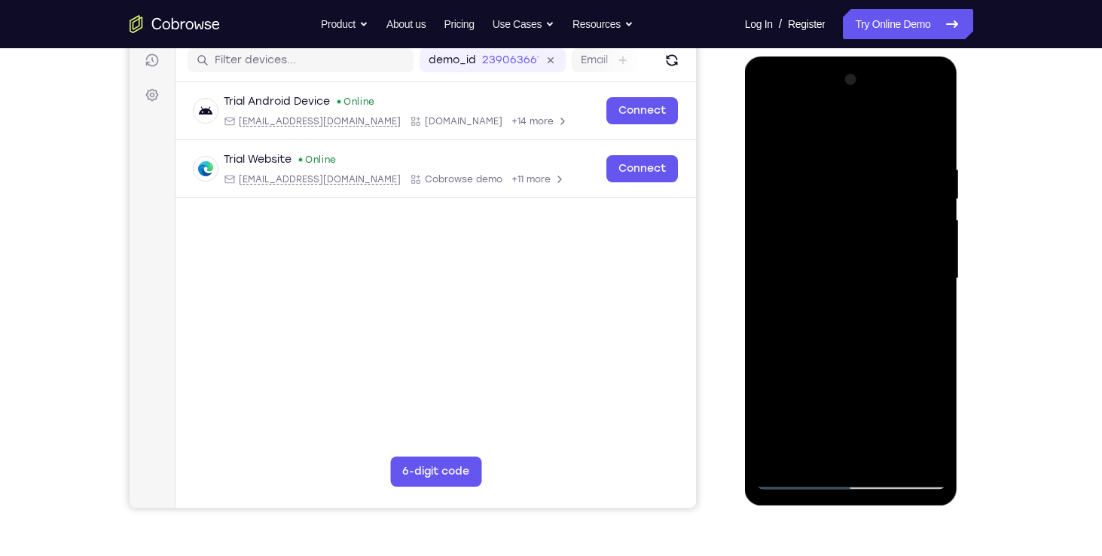
click at [905, 267] on div at bounding box center [851, 279] width 190 height 422
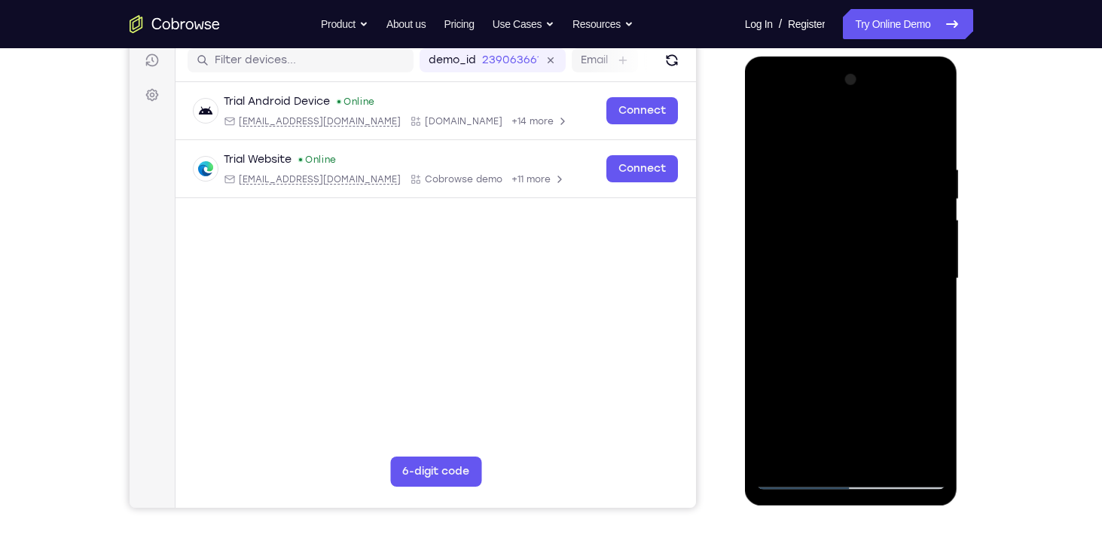
click at [905, 267] on div at bounding box center [851, 279] width 190 height 422
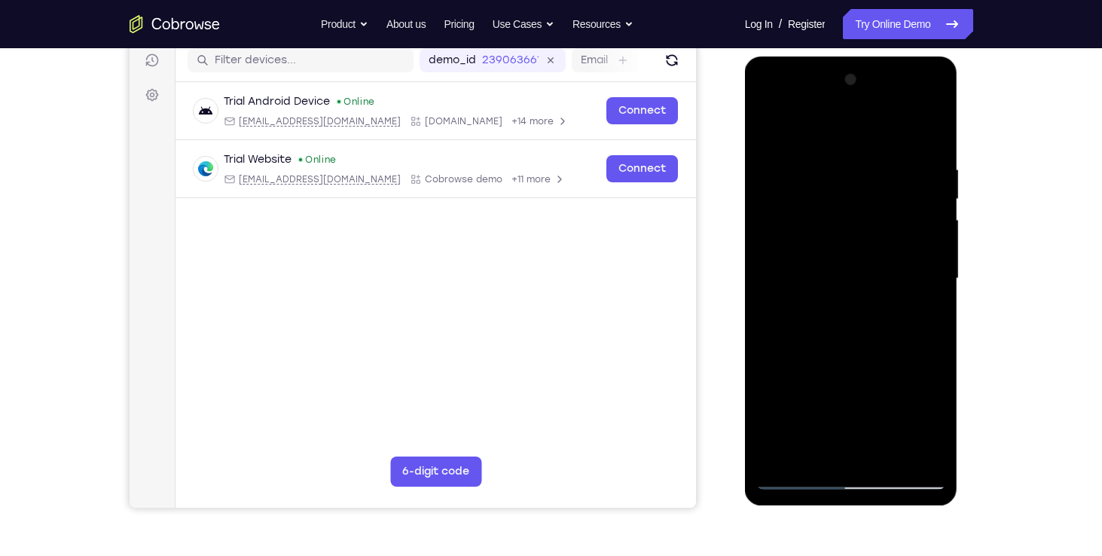
click at [905, 267] on div at bounding box center [851, 279] width 190 height 422
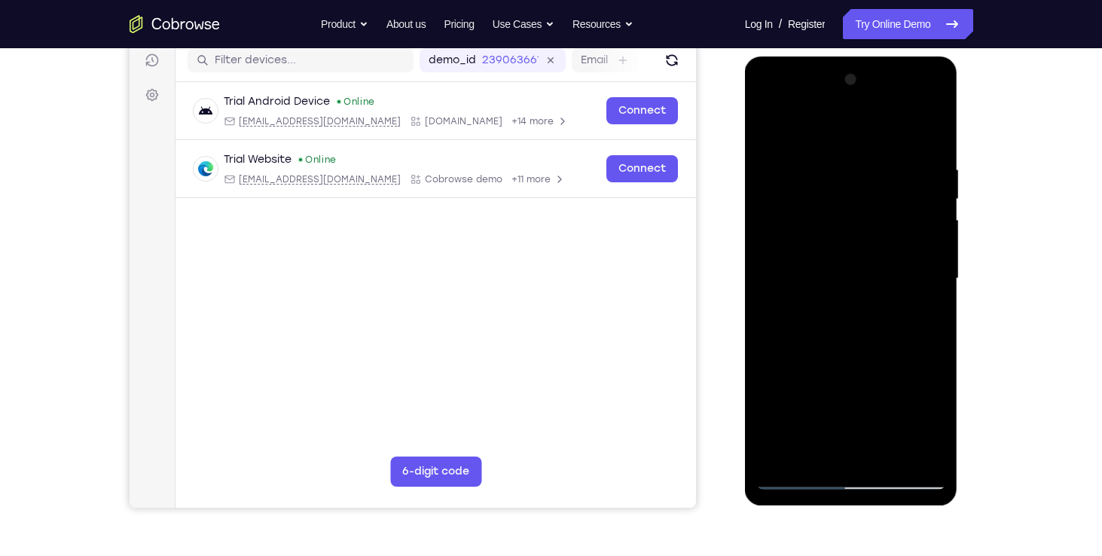
click at [905, 267] on div at bounding box center [851, 279] width 190 height 422
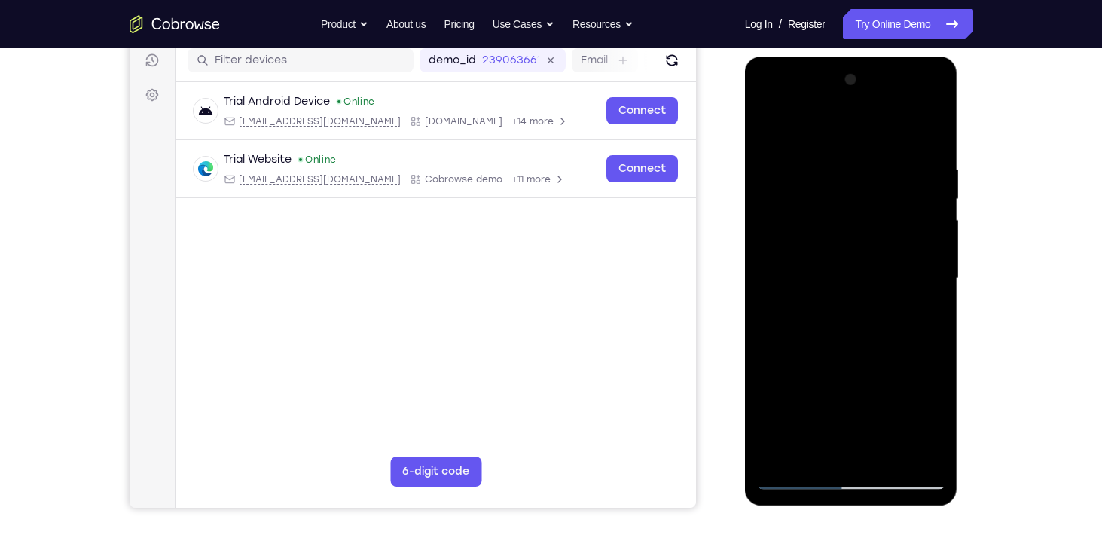
click at [905, 267] on div at bounding box center [851, 279] width 190 height 422
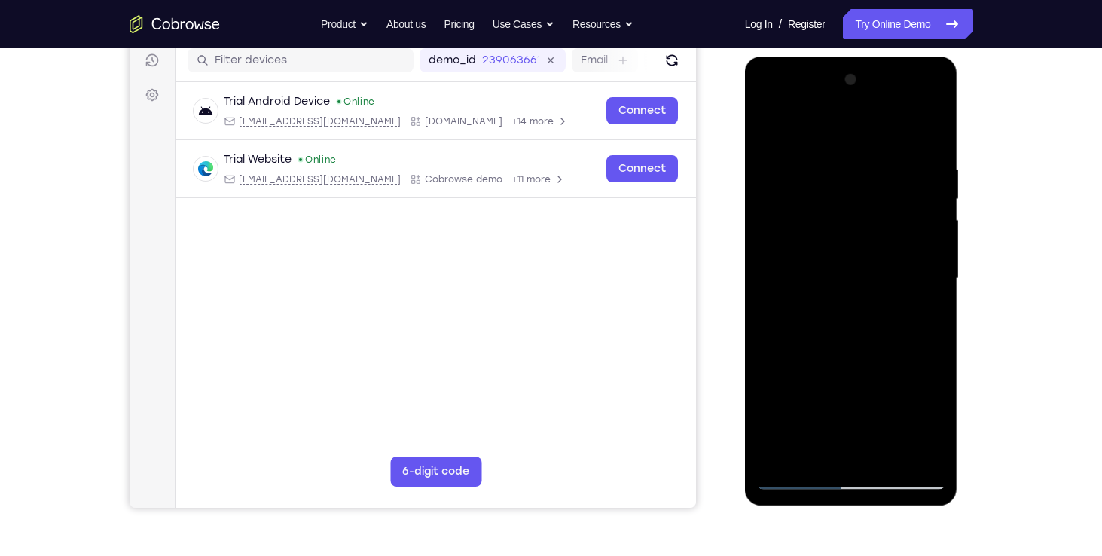
click at [905, 267] on div at bounding box center [851, 279] width 190 height 422
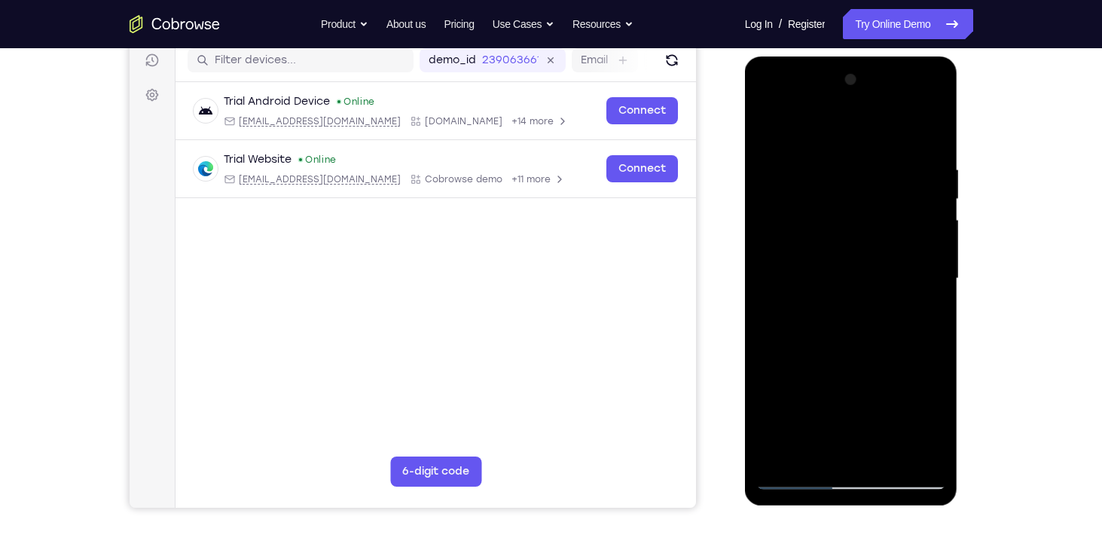
click at [905, 267] on div at bounding box center [851, 279] width 190 height 422
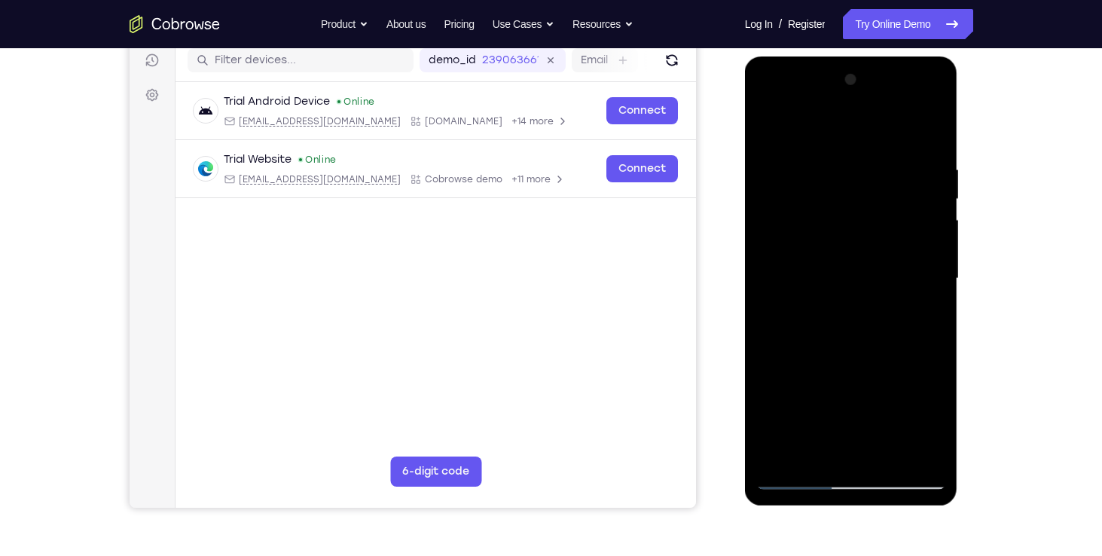
click at [905, 267] on div at bounding box center [851, 279] width 190 height 422
click at [772, 131] on div at bounding box center [851, 279] width 190 height 422
click at [825, 269] on div at bounding box center [851, 279] width 190 height 422
click at [868, 318] on div at bounding box center [851, 279] width 190 height 422
click at [855, 282] on div at bounding box center [851, 279] width 190 height 422
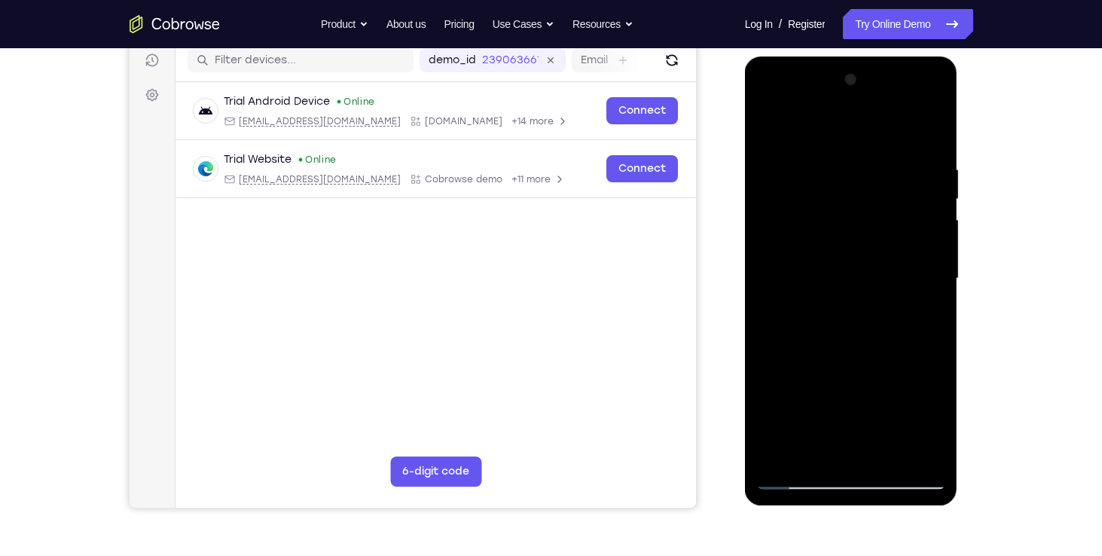
click at [923, 392] on div at bounding box center [851, 279] width 190 height 422
click at [921, 312] on div at bounding box center [851, 279] width 190 height 422
click at [805, 309] on div at bounding box center [851, 279] width 190 height 422
click at [917, 274] on div at bounding box center [851, 279] width 190 height 422
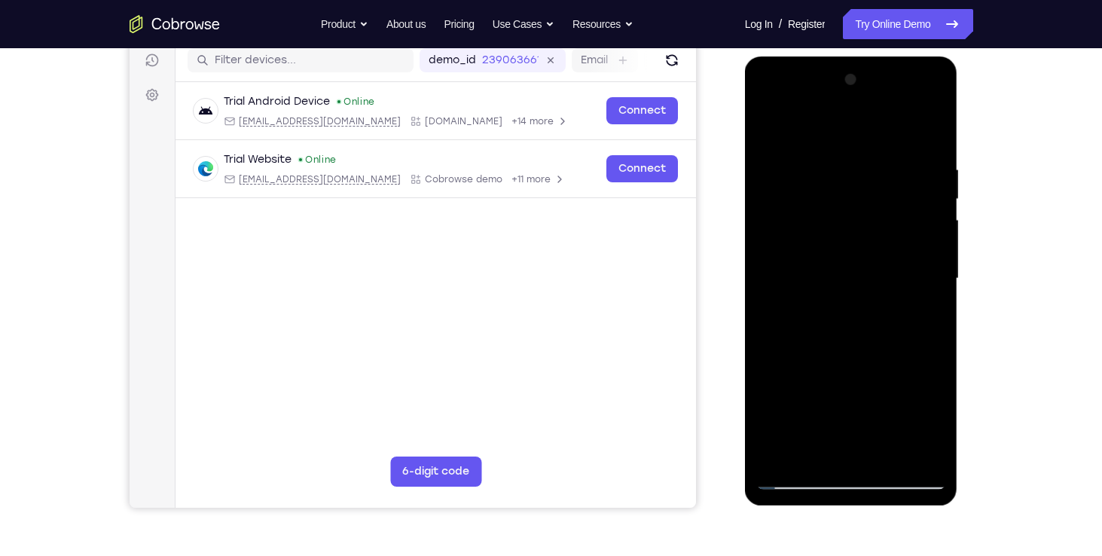
click at [917, 274] on div at bounding box center [851, 279] width 190 height 422
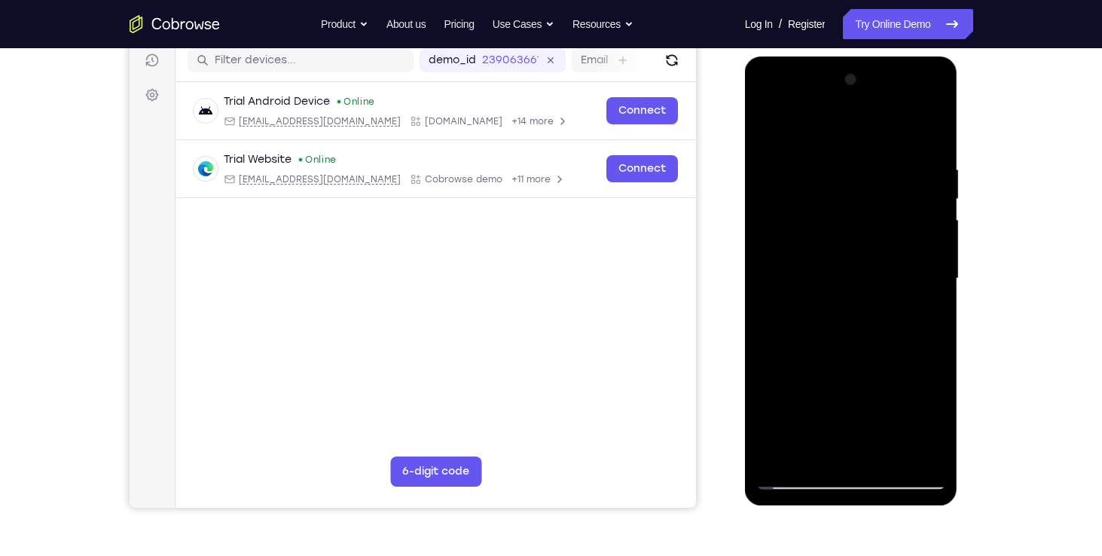
click at [917, 274] on div at bounding box center [851, 279] width 190 height 422
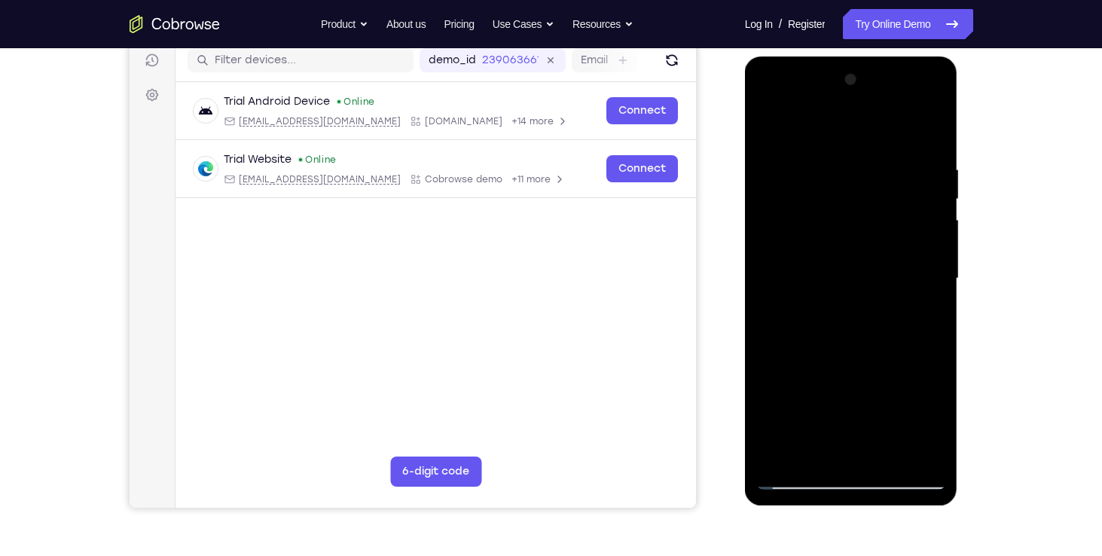
click at [917, 274] on div at bounding box center [851, 279] width 190 height 422
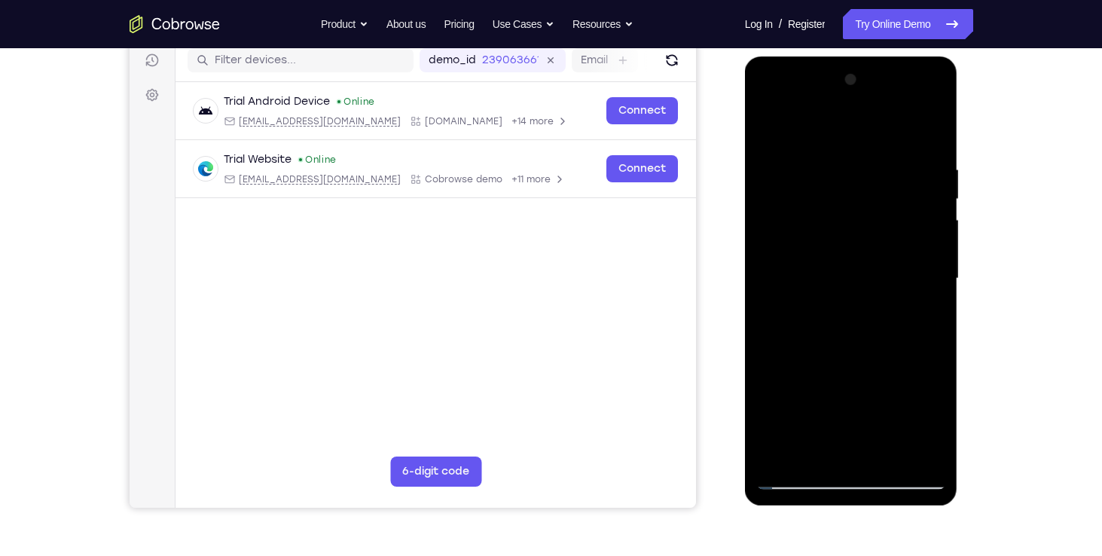
click at [917, 274] on div at bounding box center [851, 279] width 190 height 422
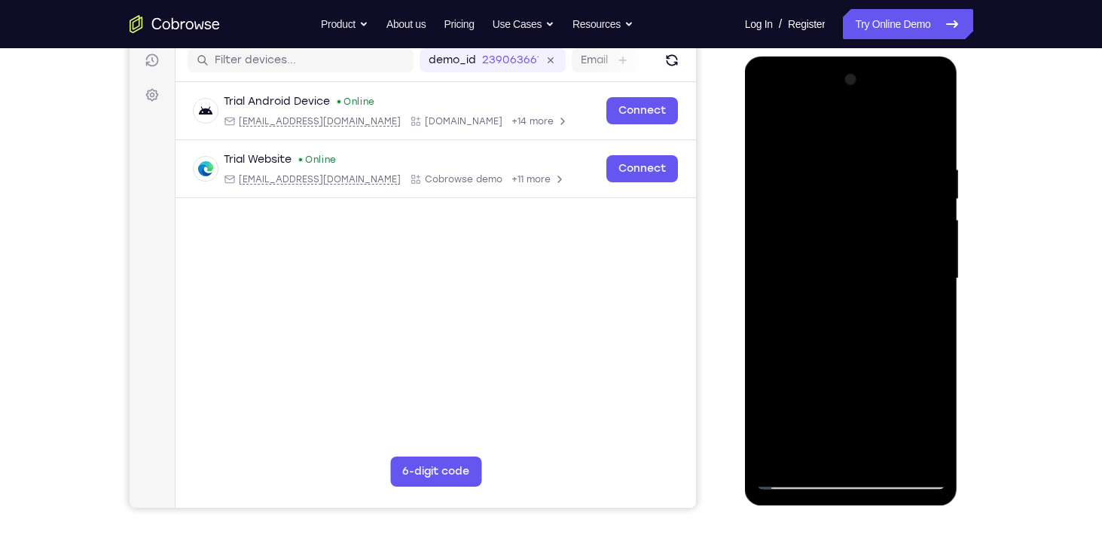
click at [917, 274] on div at bounding box center [851, 279] width 190 height 422
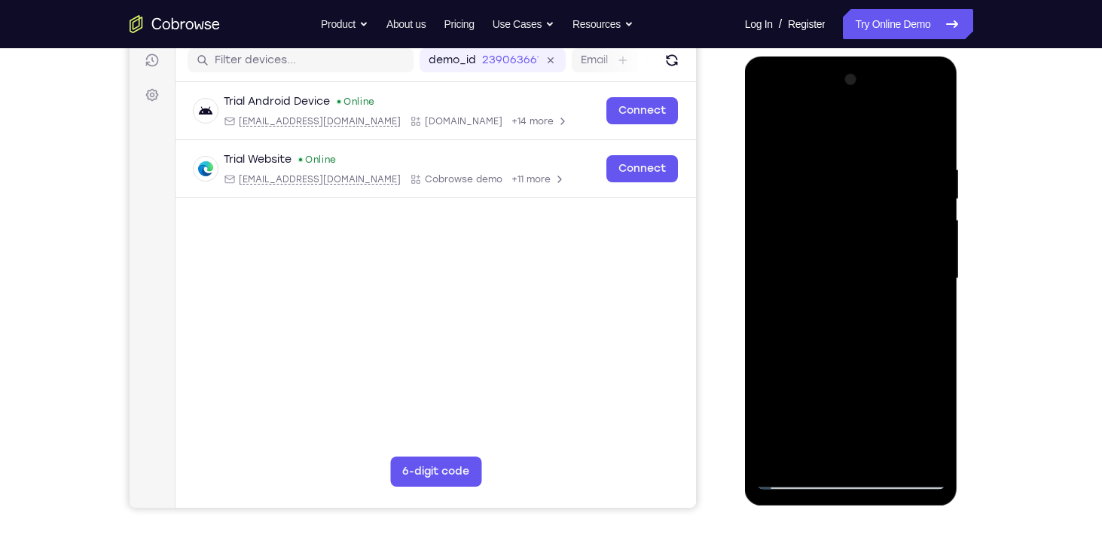
click at [917, 274] on div at bounding box center [851, 279] width 190 height 422
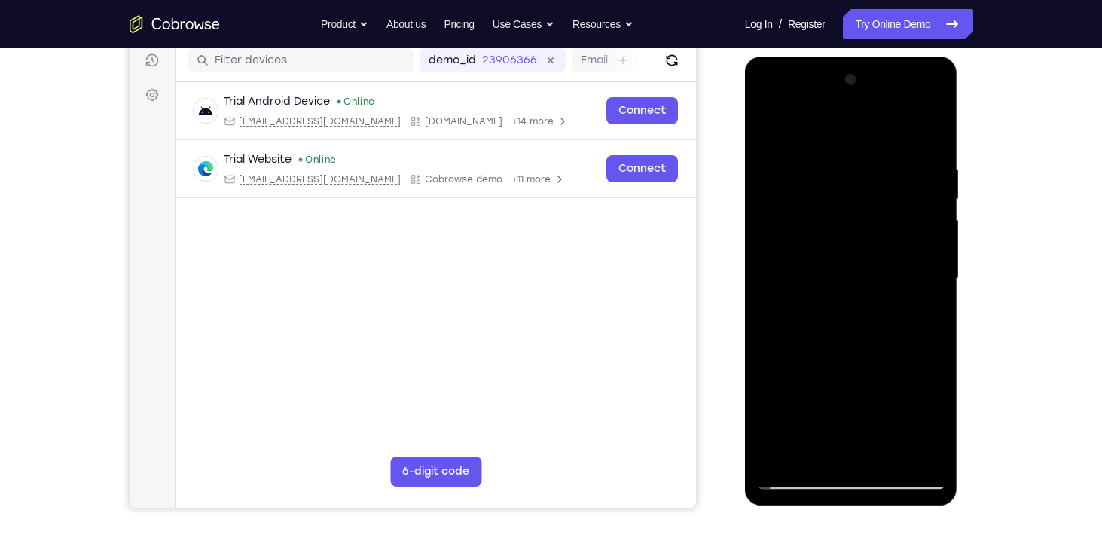
click at [917, 274] on div at bounding box center [851, 279] width 190 height 422
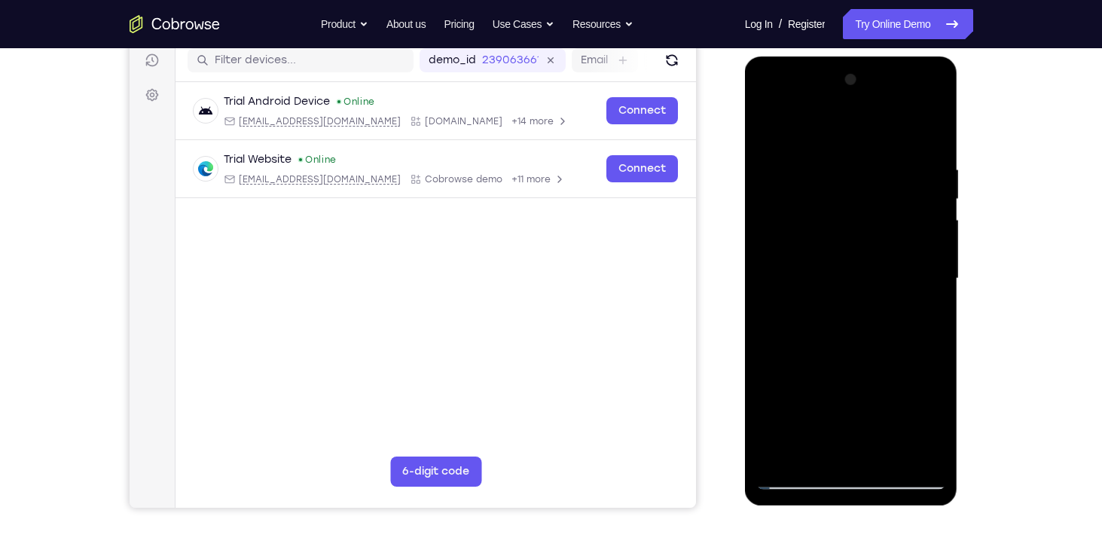
click at [917, 274] on div at bounding box center [851, 279] width 190 height 422
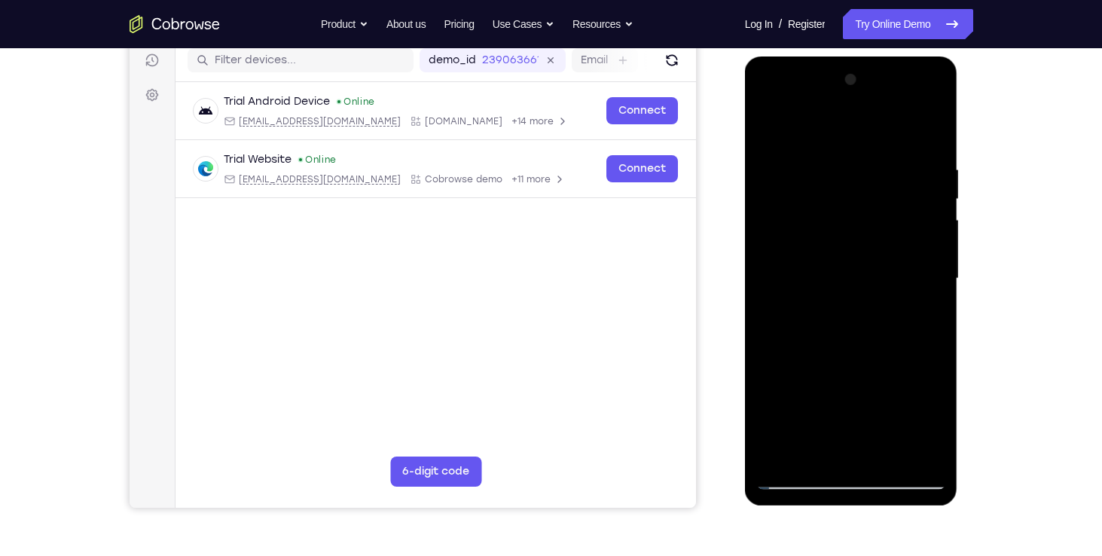
click at [917, 274] on div at bounding box center [851, 279] width 190 height 422
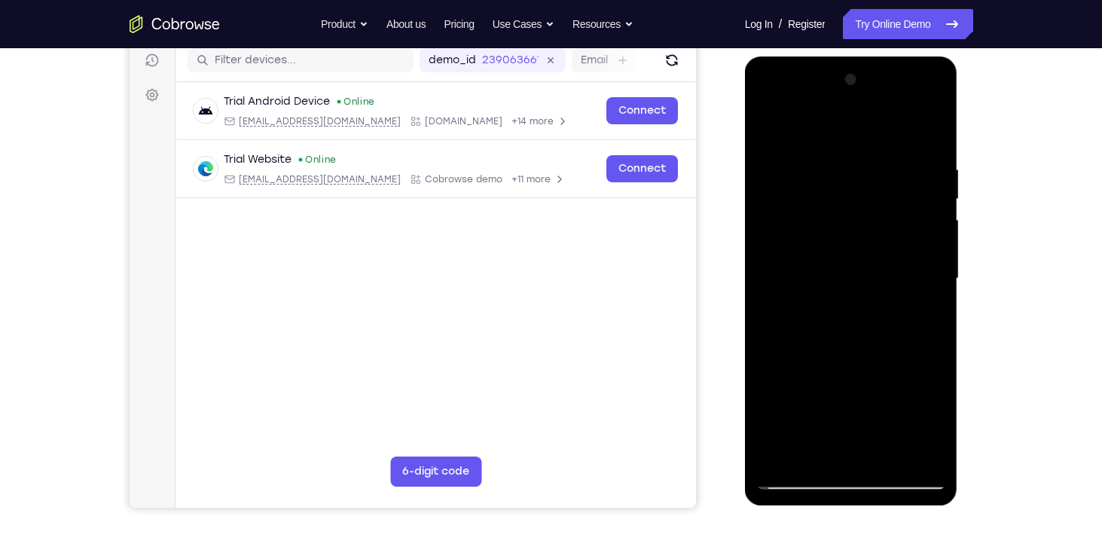
click at [917, 274] on div at bounding box center [851, 279] width 190 height 422
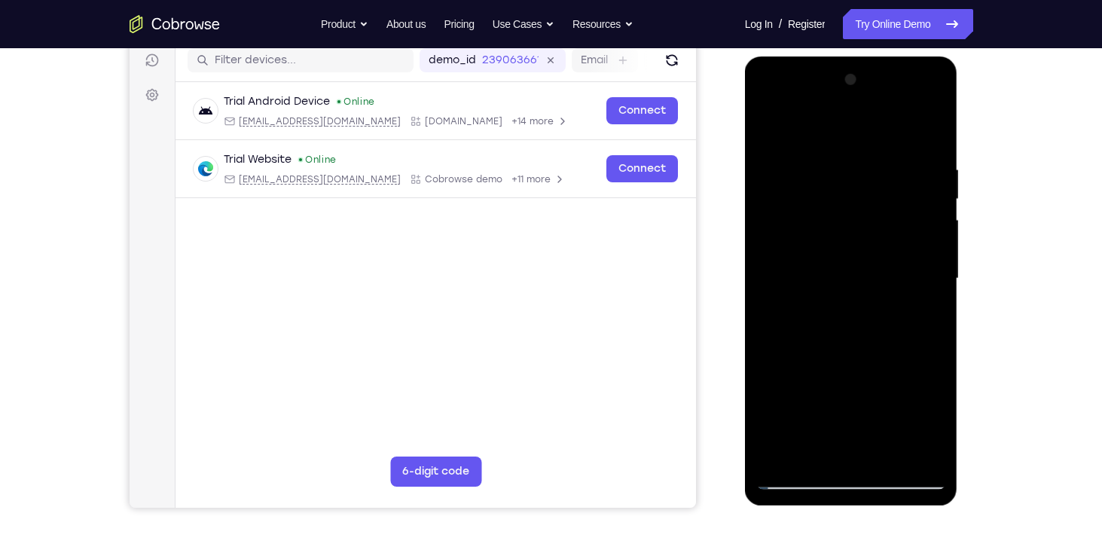
click at [917, 274] on div at bounding box center [851, 279] width 190 height 422
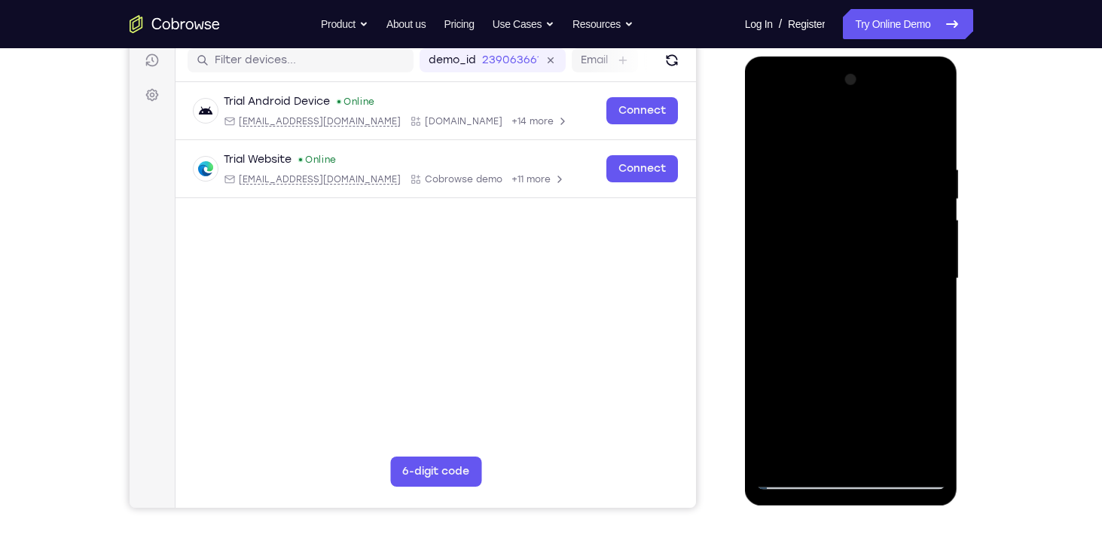
click at [917, 274] on div at bounding box center [851, 279] width 190 height 422
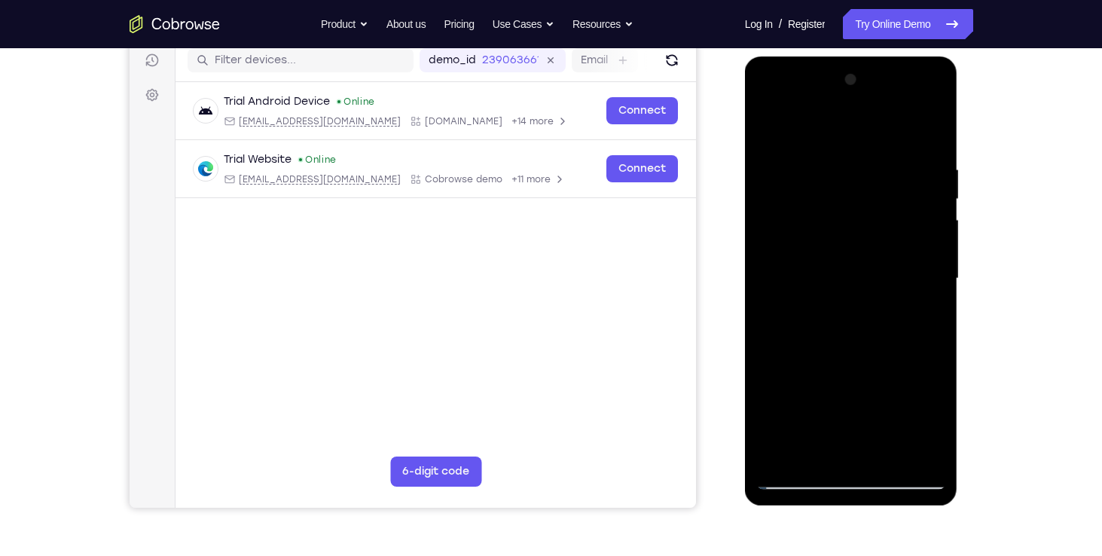
click at [917, 274] on div at bounding box center [851, 279] width 190 height 422
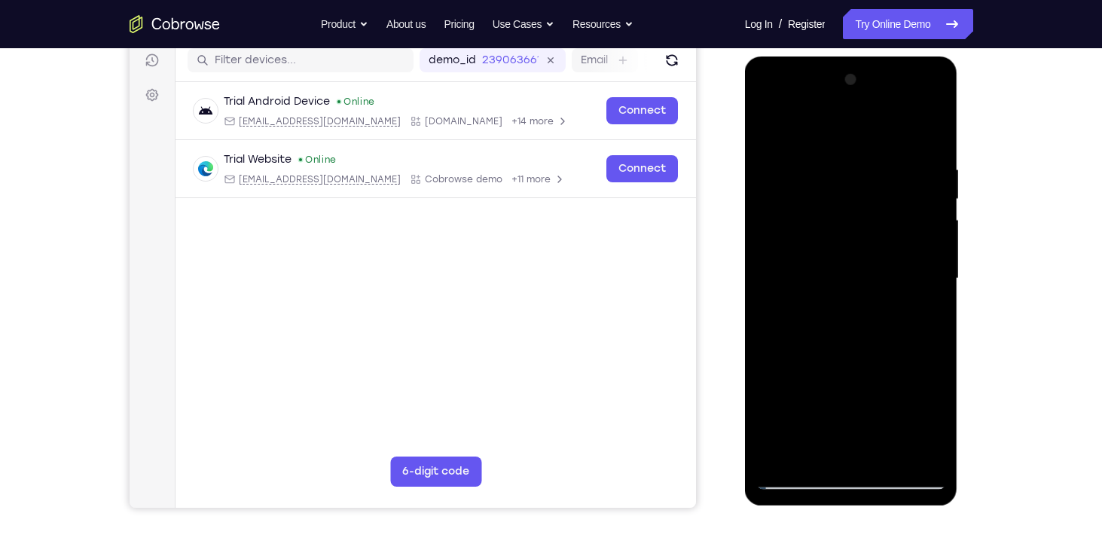
click at [917, 274] on div at bounding box center [851, 279] width 190 height 422
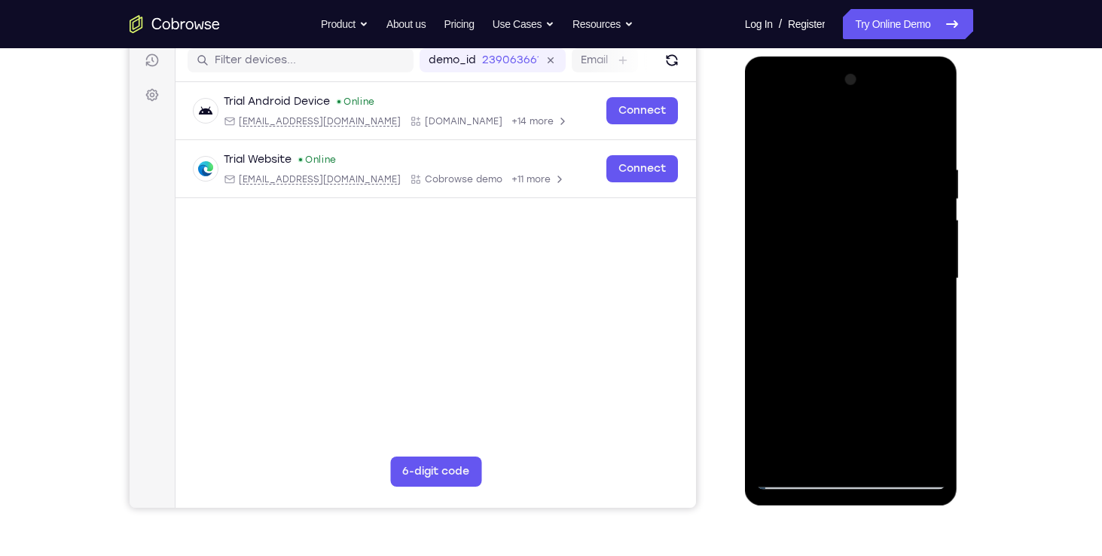
click at [917, 274] on div at bounding box center [851, 279] width 190 height 422
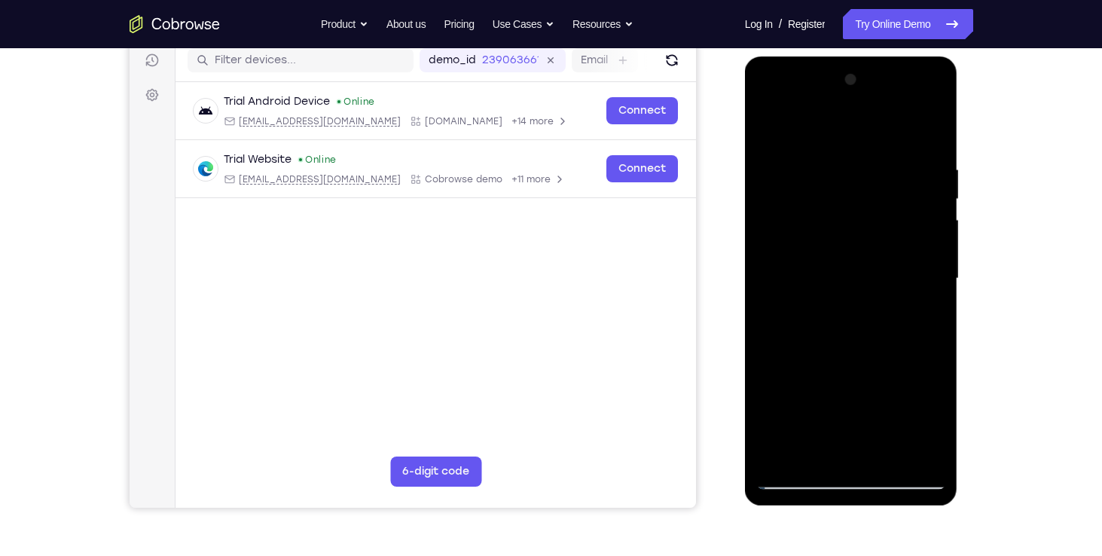
click at [917, 274] on div at bounding box center [851, 279] width 190 height 422
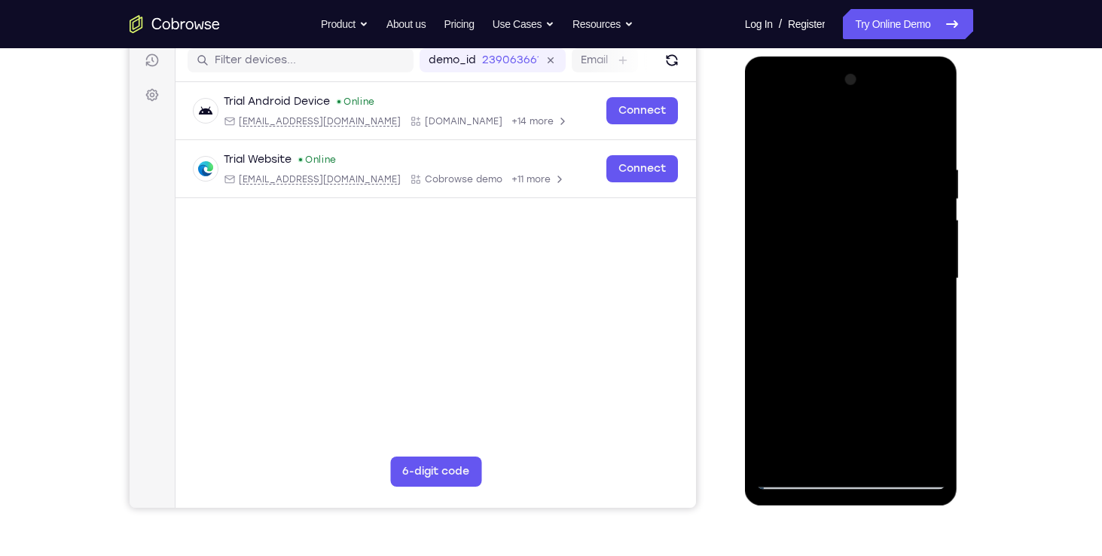
click at [917, 274] on div at bounding box center [851, 279] width 190 height 422
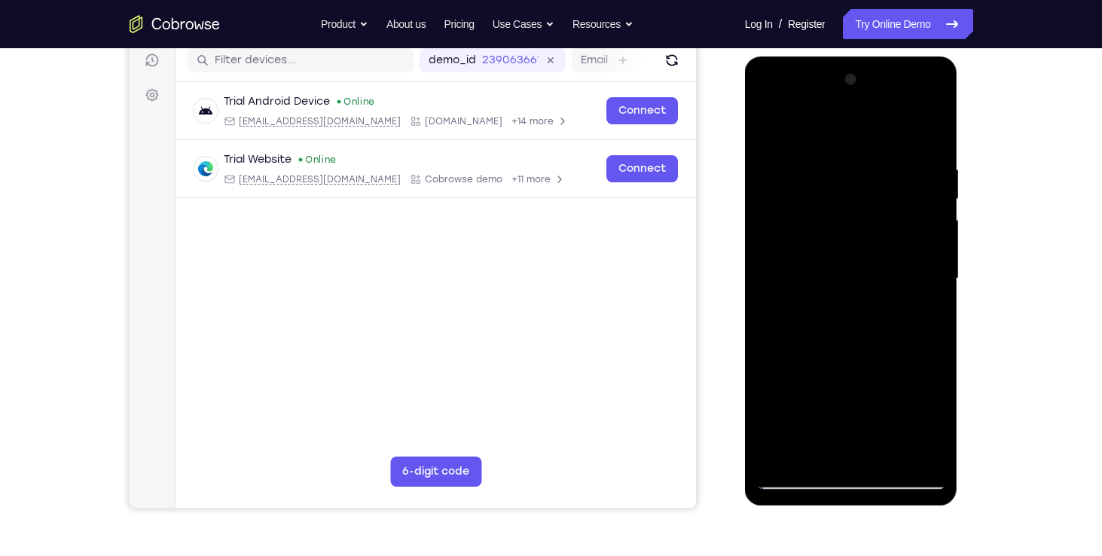
click at [917, 274] on div at bounding box center [851, 279] width 190 height 422
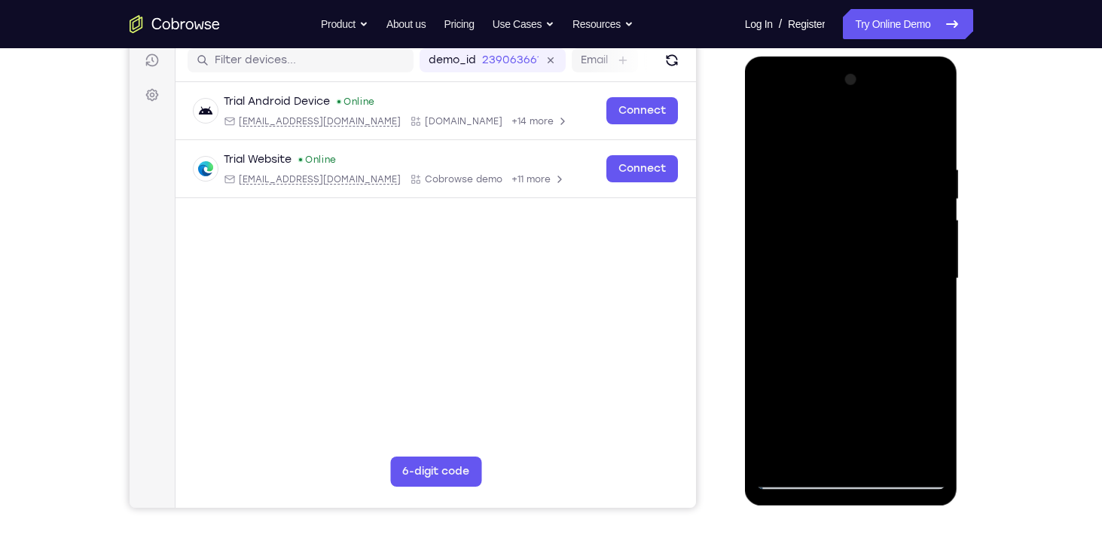
click at [917, 274] on div at bounding box center [851, 279] width 190 height 422
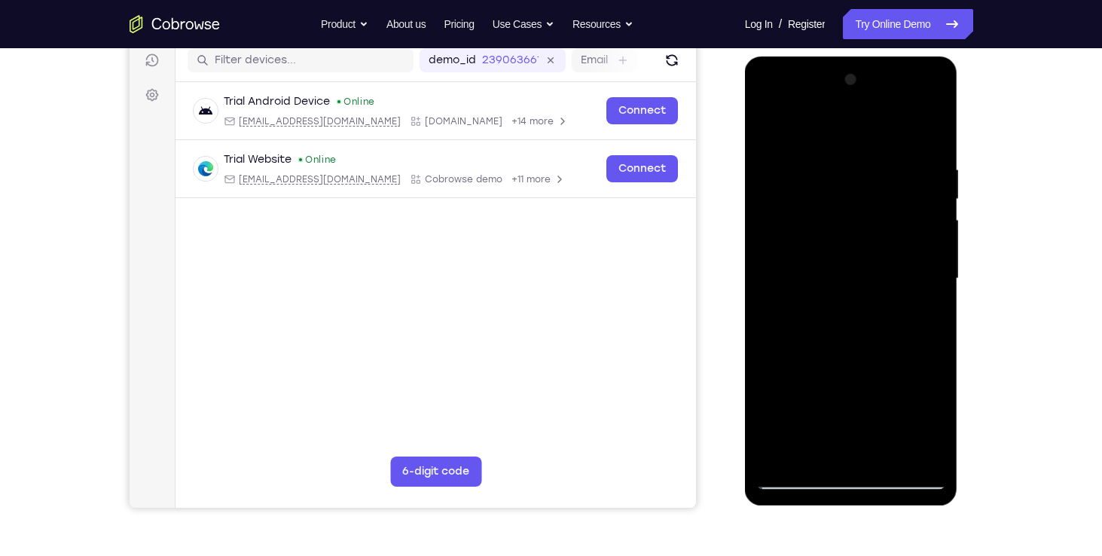
click at [917, 274] on div at bounding box center [851, 279] width 190 height 422
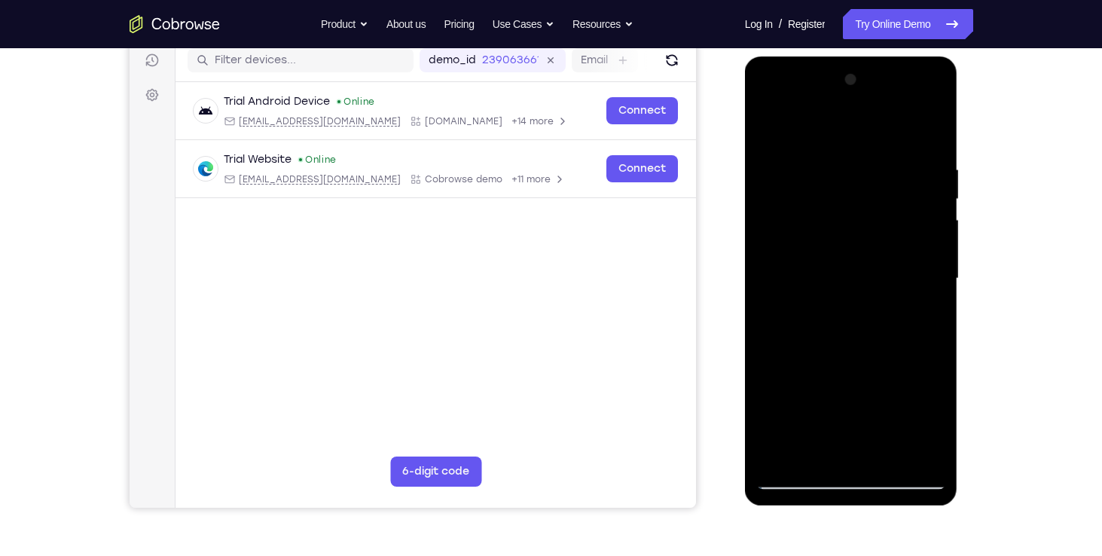
click at [917, 274] on div at bounding box center [851, 279] width 190 height 422
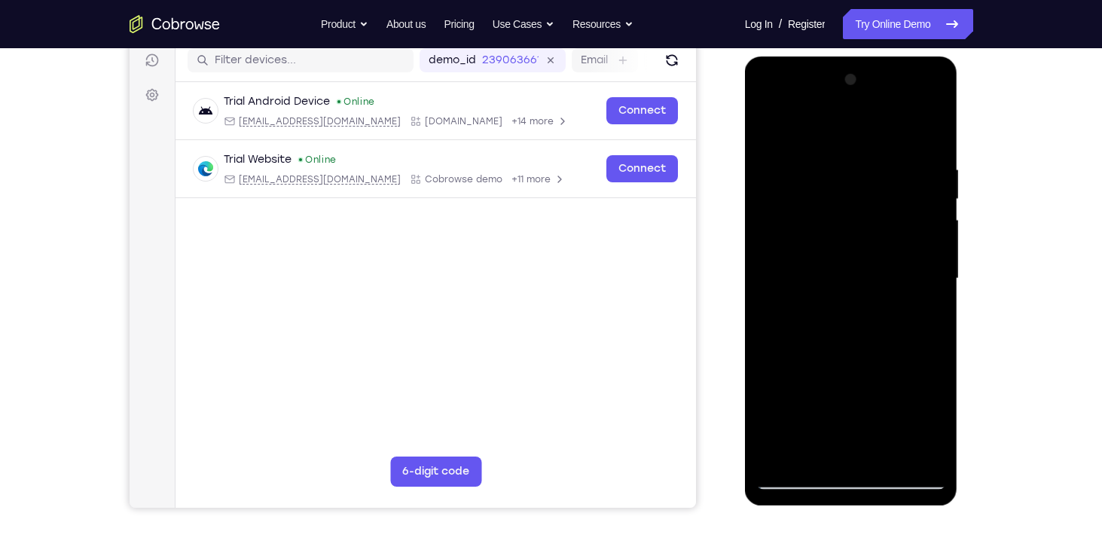
click at [917, 274] on div at bounding box center [851, 279] width 190 height 422
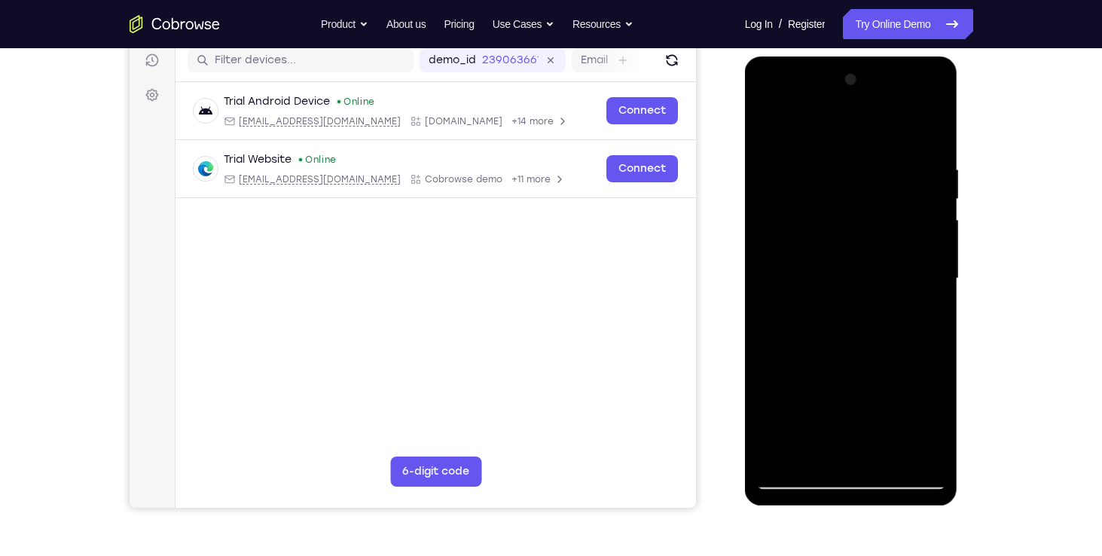
click at [917, 274] on div at bounding box center [851, 279] width 190 height 422
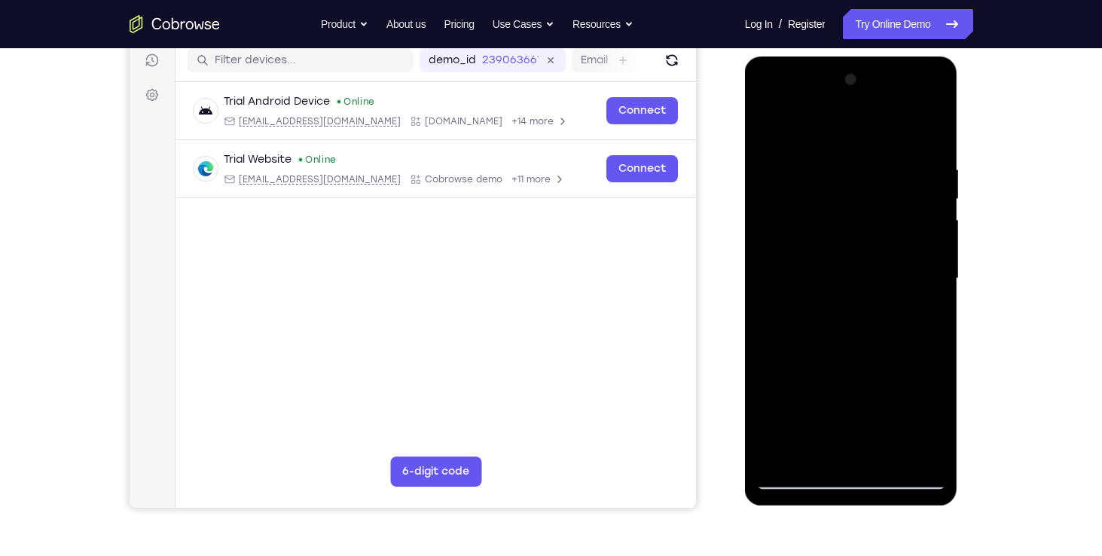
click at [917, 274] on div at bounding box center [851, 279] width 190 height 422
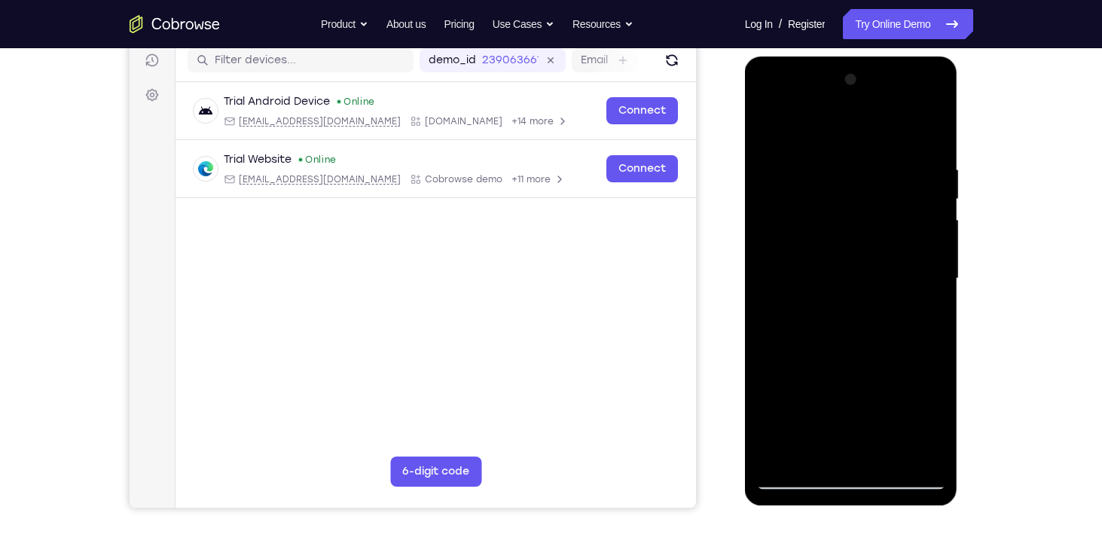
click at [917, 274] on div at bounding box center [851, 279] width 190 height 422
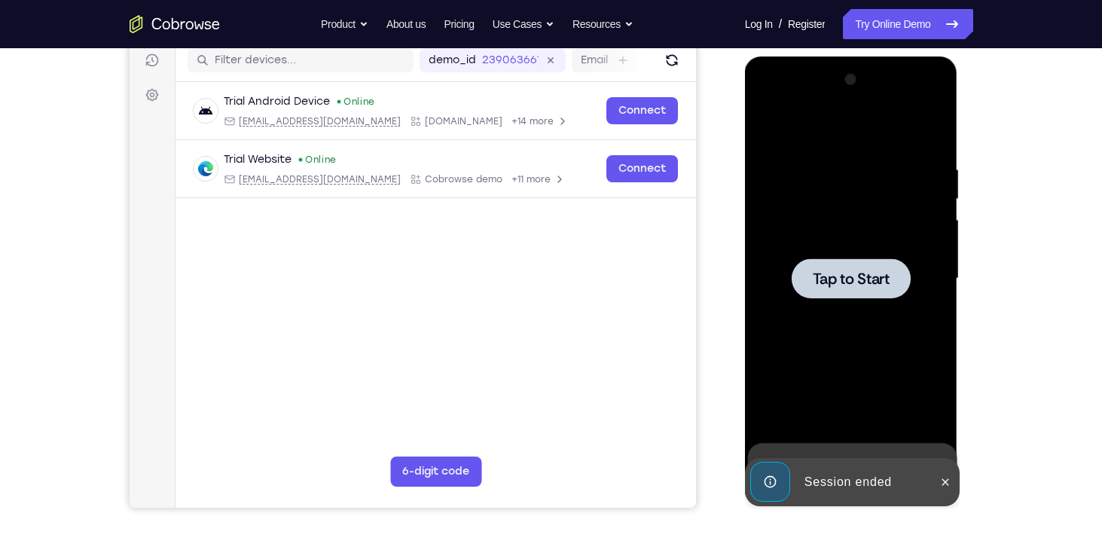
click at [877, 272] on span "Tap to Start" at bounding box center [851, 278] width 77 height 15
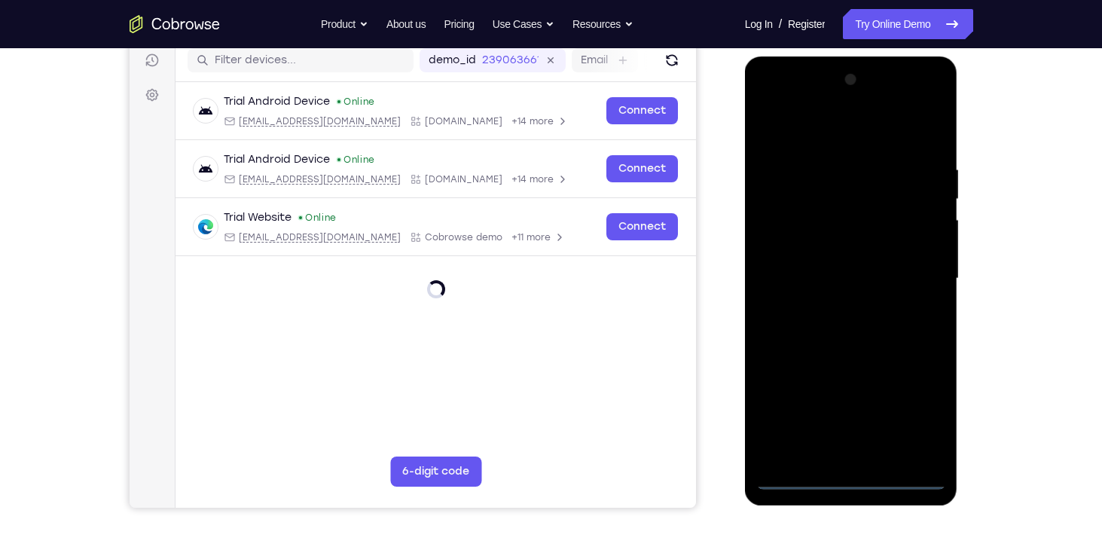
click at [851, 478] on div at bounding box center [851, 279] width 190 height 422
click at [855, 441] on div at bounding box center [851, 279] width 190 height 422
click at [845, 478] on div at bounding box center [851, 279] width 190 height 422
click at [856, 444] on div at bounding box center [851, 279] width 190 height 422
click at [850, 484] on div at bounding box center [851, 279] width 190 height 422
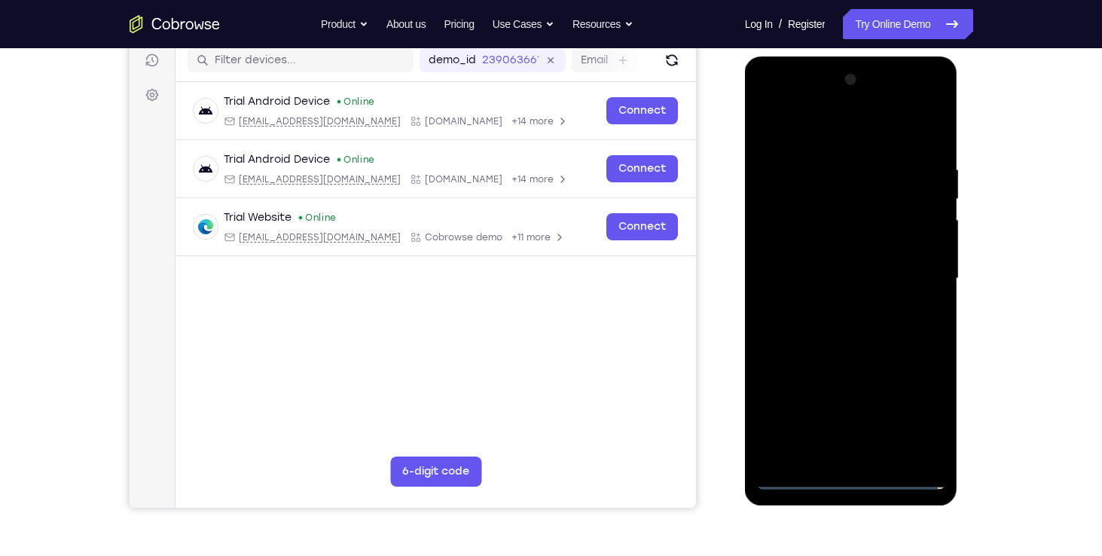
click at [917, 409] on div at bounding box center [851, 279] width 190 height 422
click at [772, 100] on div at bounding box center [851, 279] width 190 height 422
click at [818, 192] on div at bounding box center [851, 279] width 190 height 422
click at [928, 452] on div at bounding box center [851, 279] width 190 height 422
click at [810, 245] on div at bounding box center [851, 279] width 190 height 422
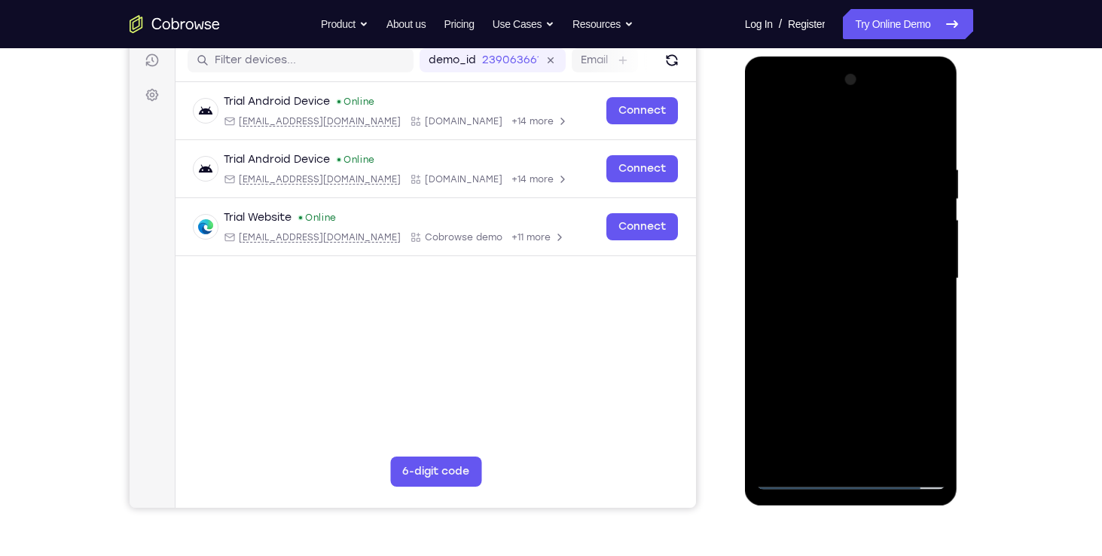
click at [798, 484] on div at bounding box center [851, 279] width 190 height 422
click at [812, 254] on div at bounding box center [851, 279] width 190 height 422
click at [902, 153] on div at bounding box center [851, 279] width 190 height 422
click at [770, 239] on div at bounding box center [851, 279] width 190 height 422
click at [863, 223] on div at bounding box center [851, 279] width 190 height 422
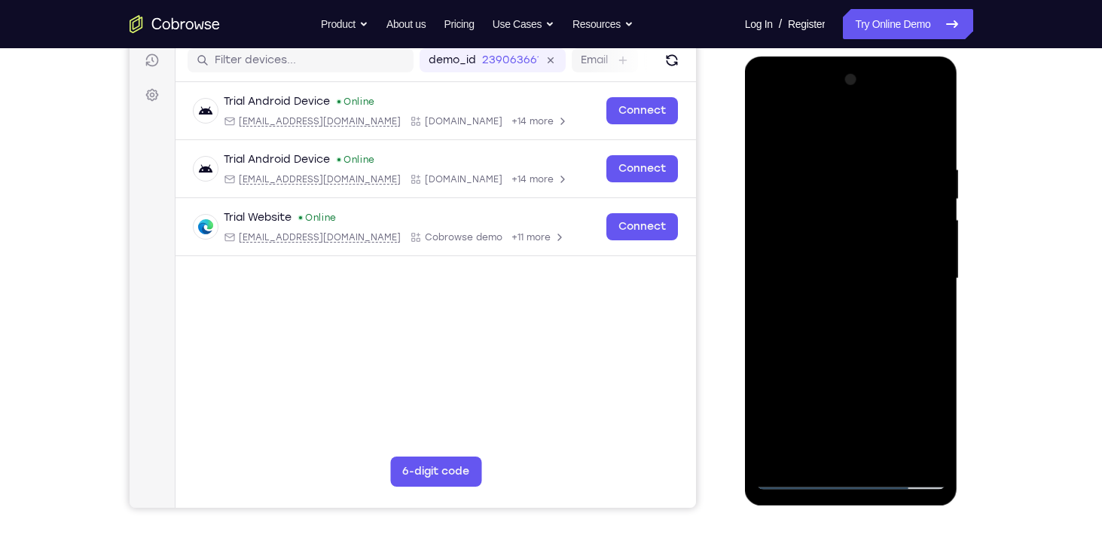
click at [805, 487] on div at bounding box center [851, 279] width 190 height 422
click at [926, 221] on div at bounding box center [851, 279] width 190 height 422
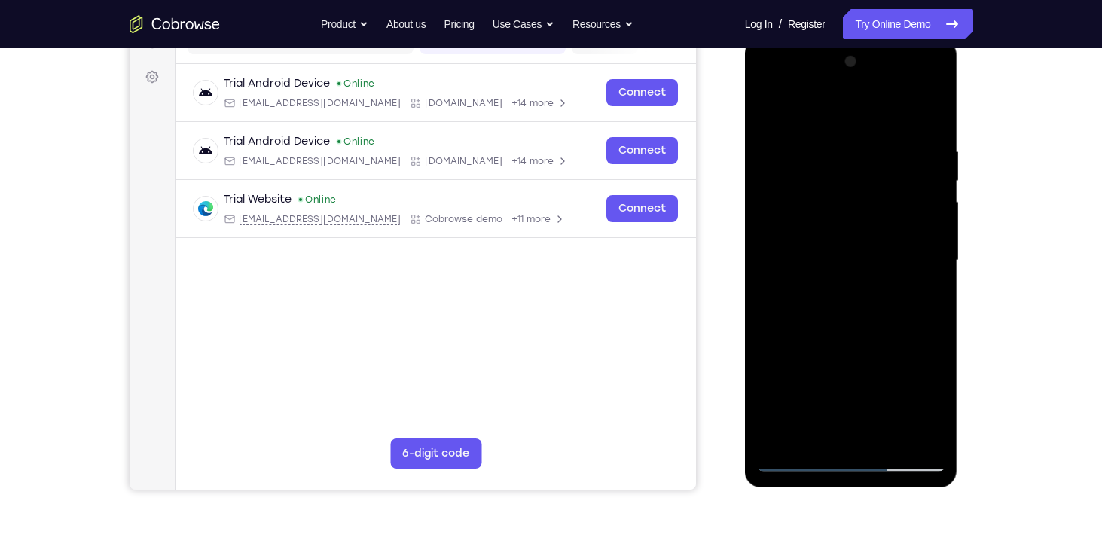
click at [921, 175] on div at bounding box center [851, 261] width 190 height 422
click at [770, 218] on div at bounding box center [851, 261] width 190 height 422
click at [770, 212] on div at bounding box center [851, 261] width 190 height 422
click at [777, 211] on div at bounding box center [851, 261] width 190 height 422
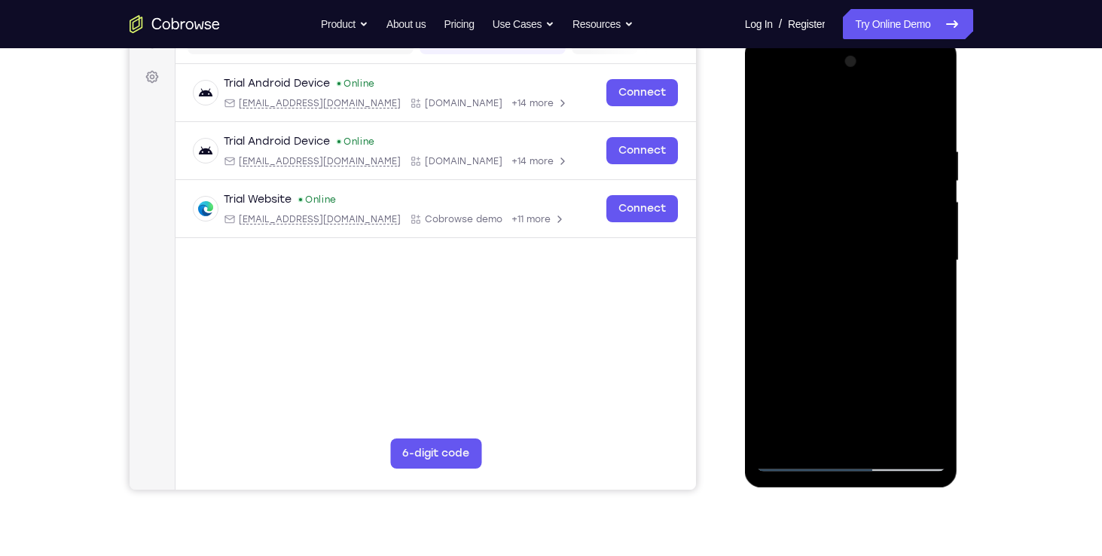
click at [772, 211] on div at bounding box center [851, 261] width 190 height 422
click at [795, 194] on div at bounding box center [851, 261] width 190 height 422
click at [779, 210] on div at bounding box center [851, 261] width 190 height 422
click at [784, 209] on div at bounding box center [851, 261] width 190 height 422
click at [792, 209] on div at bounding box center [851, 261] width 190 height 422
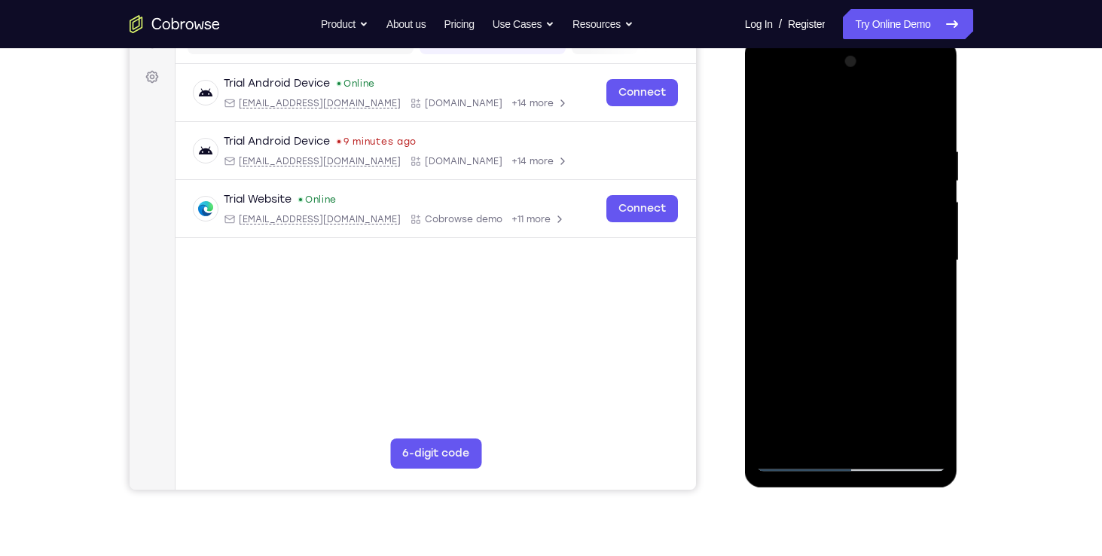
click at [799, 209] on div at bounding box center [851, 261] width 190 height 422
click at [856, 206] on div at bounding box center [851, 261] width 190 height 422
click at [804, 255] on div at bounding box center [851, 261] width 190 height 422
click at [804, 254] on div at bounding box center [851, 261] width 190 height 422
click at [833, 330] on div at bounding box center [851, 261] width 190 height 422
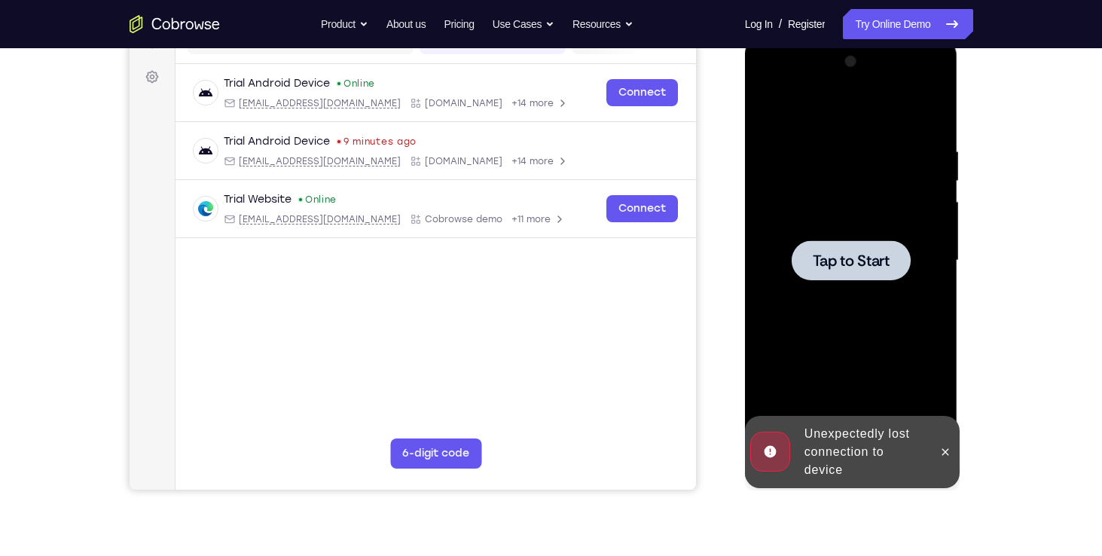
click at [904, 265] on div at bounding box center [851, 260] width 119 height 40
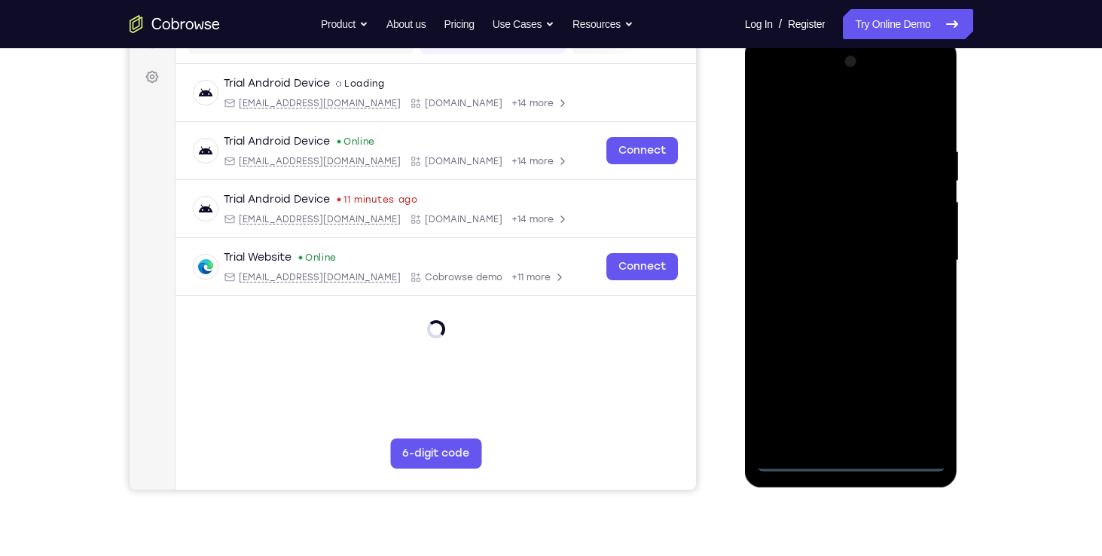
click at [851, 461] on div at bounding box center [851, 261] width 190 height 422
click at [917, 399] on div at bounding box center [851, 261] width 190 height 422
click at [773, 86] on div at bounding box center [851, 261] width 190 height 422
click at [816, 182] on div at bounding box center [851, 261] width 190 height 422
click at [810, 226] on div at bounding box center [851, 261] width 190 height 422
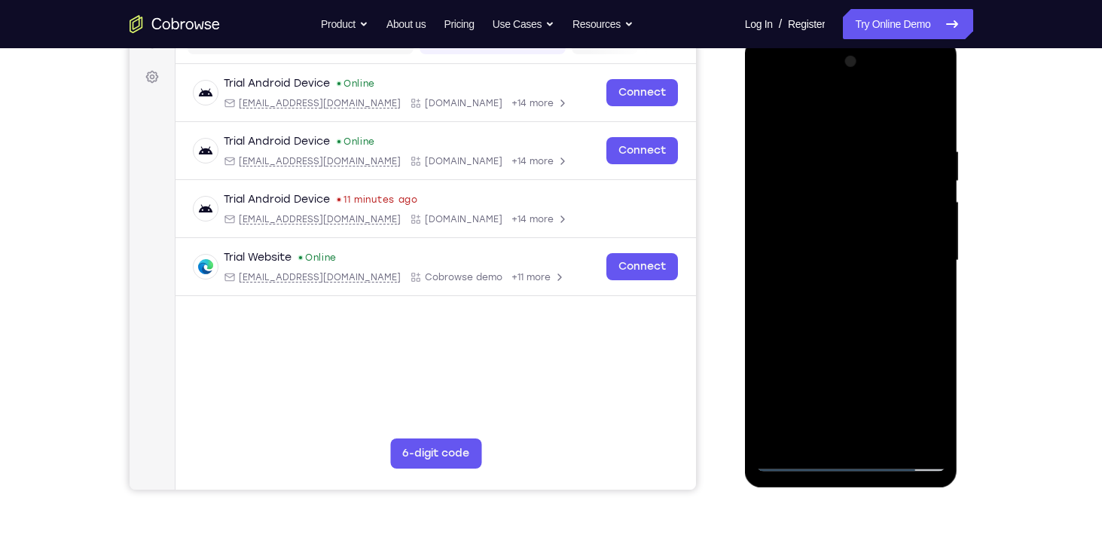
click at [816, 140] on div at bounding box center [851, 261] width 190 height 422
click at [769, 218] on div at bounding box center [851, 261] width 190 height 422
click at [854, 206] on div at bounding box center [851, 261] width 190 height 422
click at [767, 221] on div at bounding box center [851, 261] width 190 height 422
click at [835, 205] on div at bounding box center [851, 261] width 190 height 422
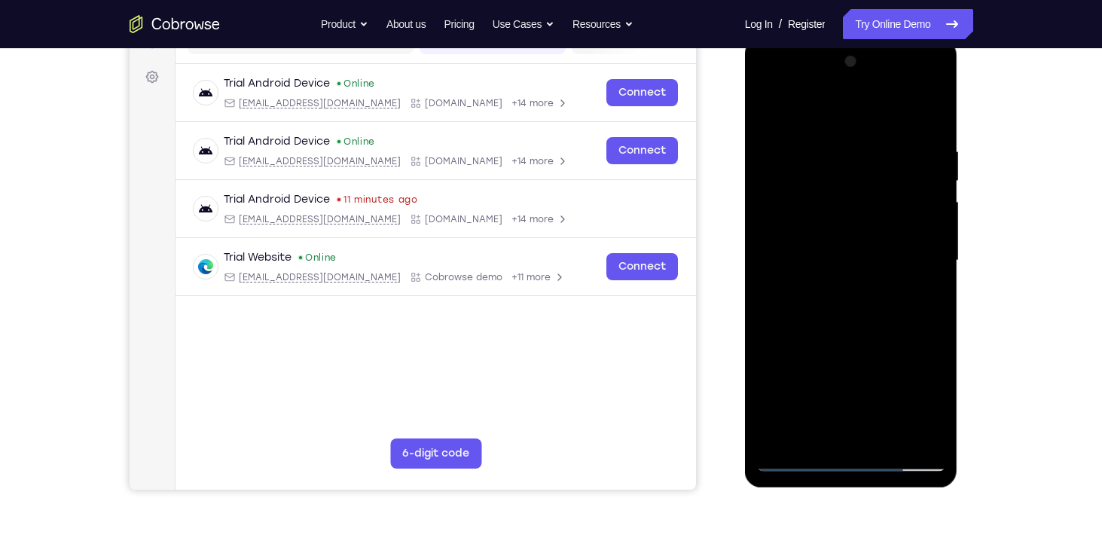
click at [798, 454] on div at bounding box center [851, 261] width 190 height 422
click at [800, 459] on div at bounding box center [851, 261] width 190 height 422
click at [835, 143] on div at bounding box center [851, 261] width 190 height 422
click at [862, 143] on div at bounding box center [851, 261] width 190 height 422
click at [883, 146] on div at bounding box center [851, 261] width 190 height 422
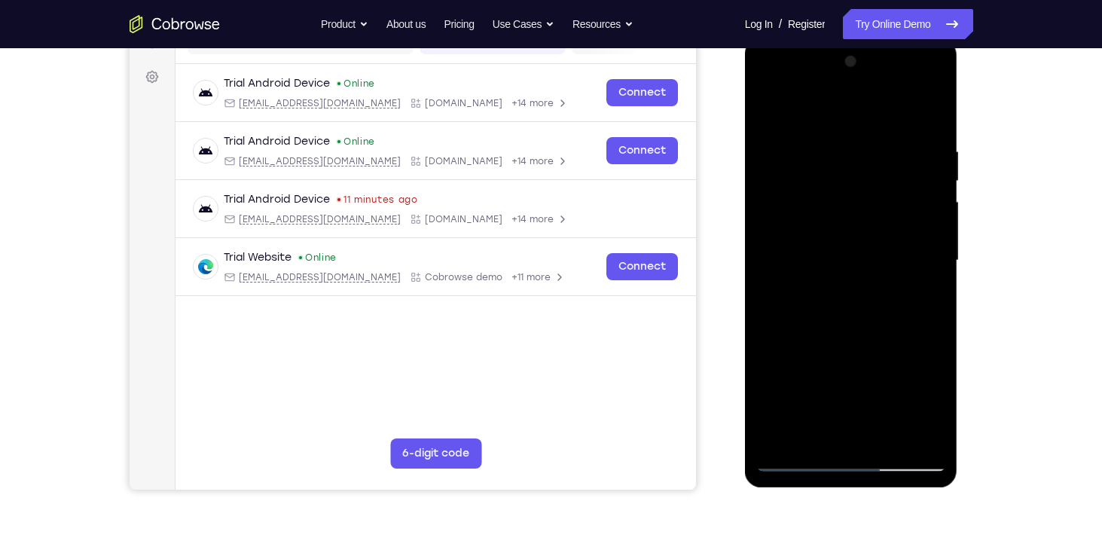
click at [908, 145] on div at bounding box center [851, 261] width 190 height 422
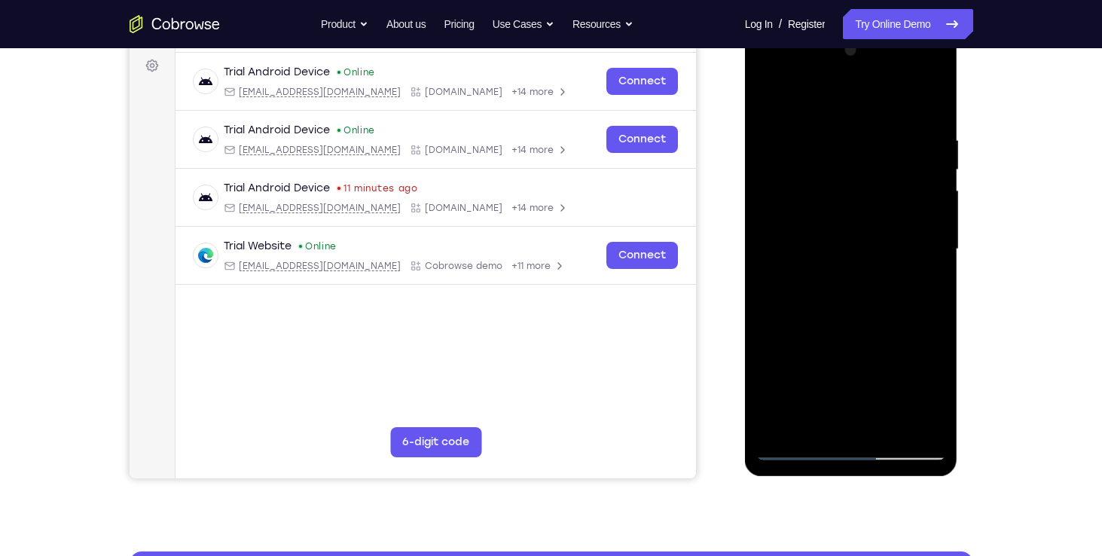
scroll to position [230, 0]
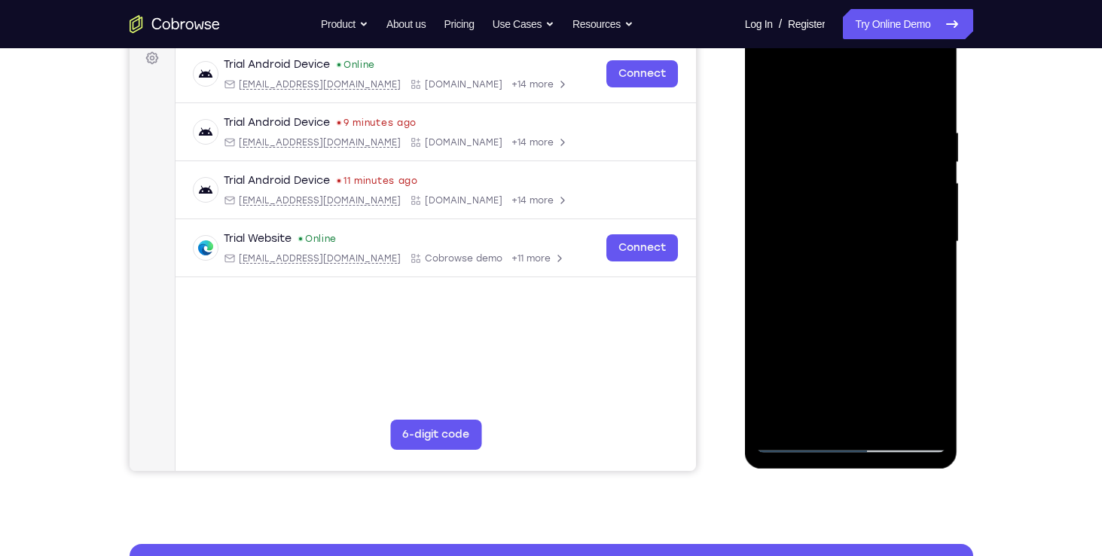
click at [815, 290] on div at bounding box center [851, 242] width 190 height 422
click at [771, 201] on div at bounding box center [851, 242] width 190 height 422
click at [838, 188] on div at bounding box center [851, 242] width 190 height 422
click at [798, 447] on div at bounding box center [851, 242] width 190 height 422
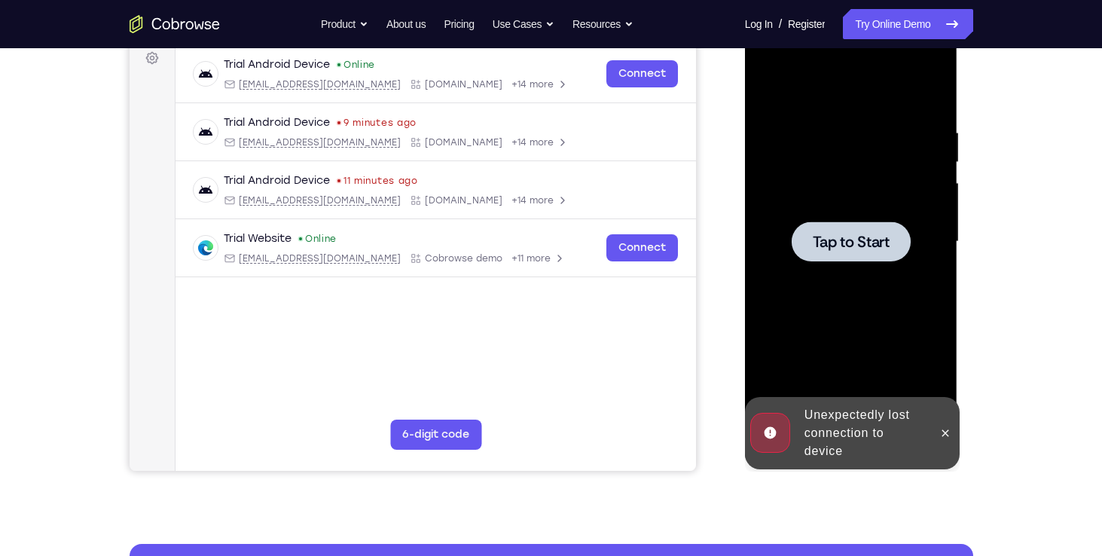
click at [843, 240] on span "Tap to Start" at bounding box center [851, 241] width 77 height 15
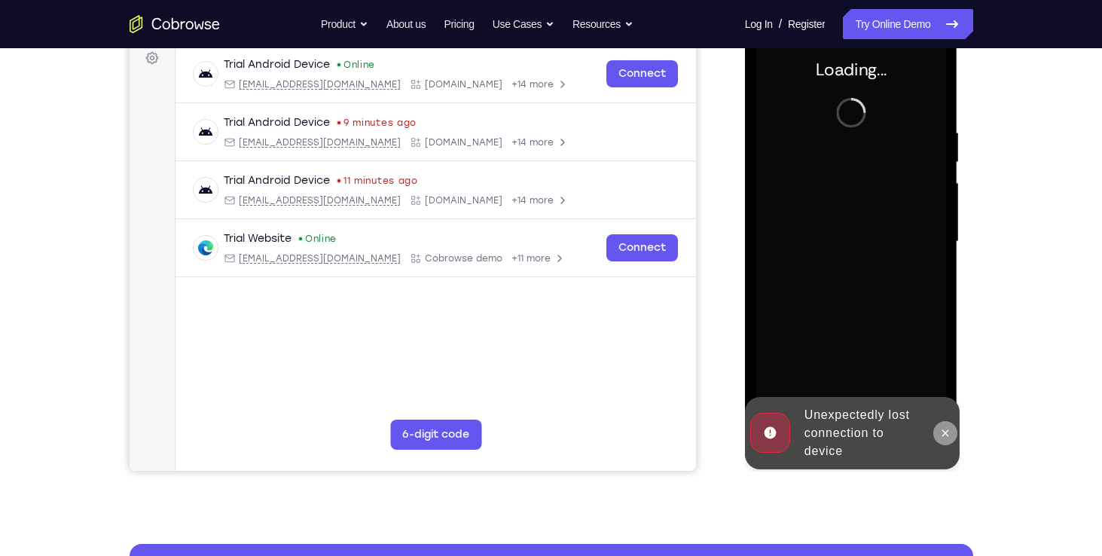
click at [944, 435] on icon at bounding box center [945, 433] width 12 height 12
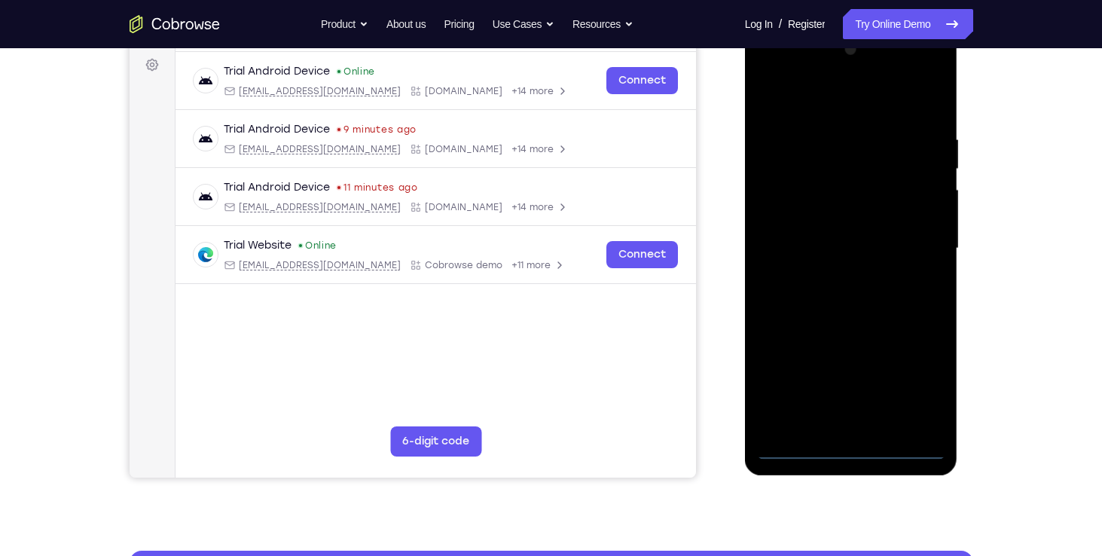
scroll to position [307, 0]
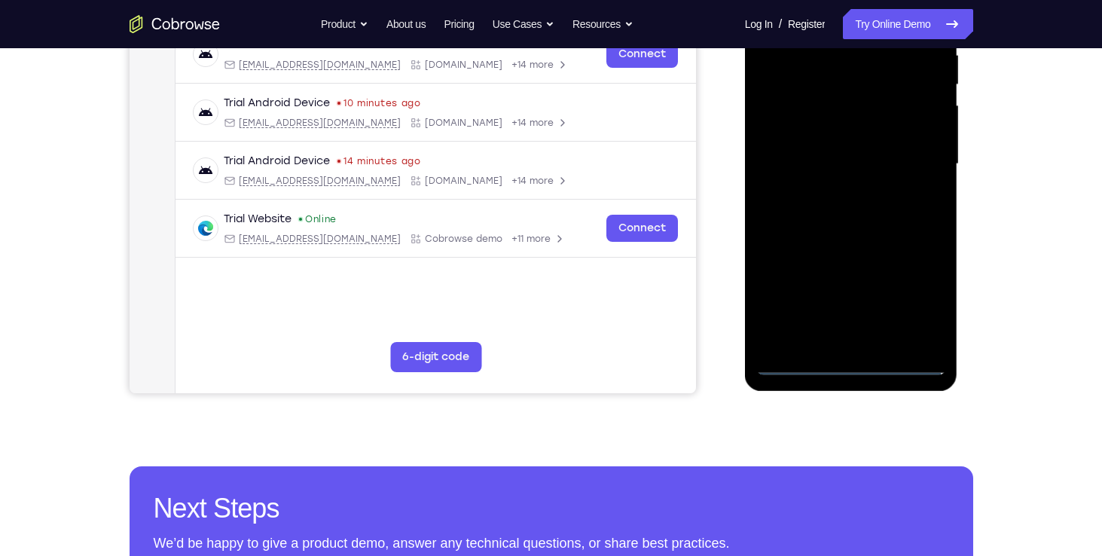
click at [856, 360] on div at bounding box center [851, 164] width 190 height 422
click at [914, 295] on div at bounding box center [851, 164] width 190 height 422
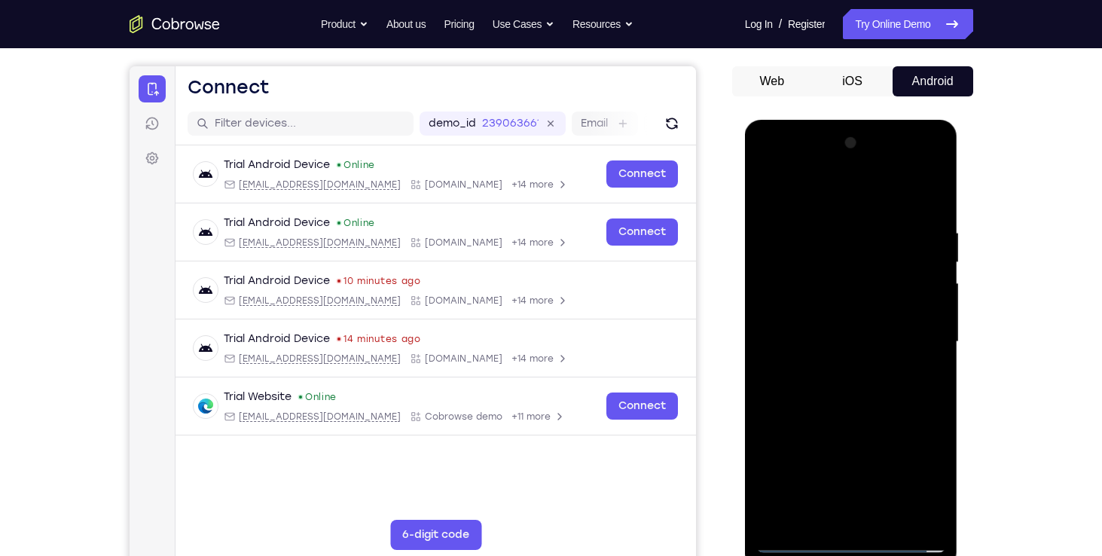
scroll to position [135, 0]
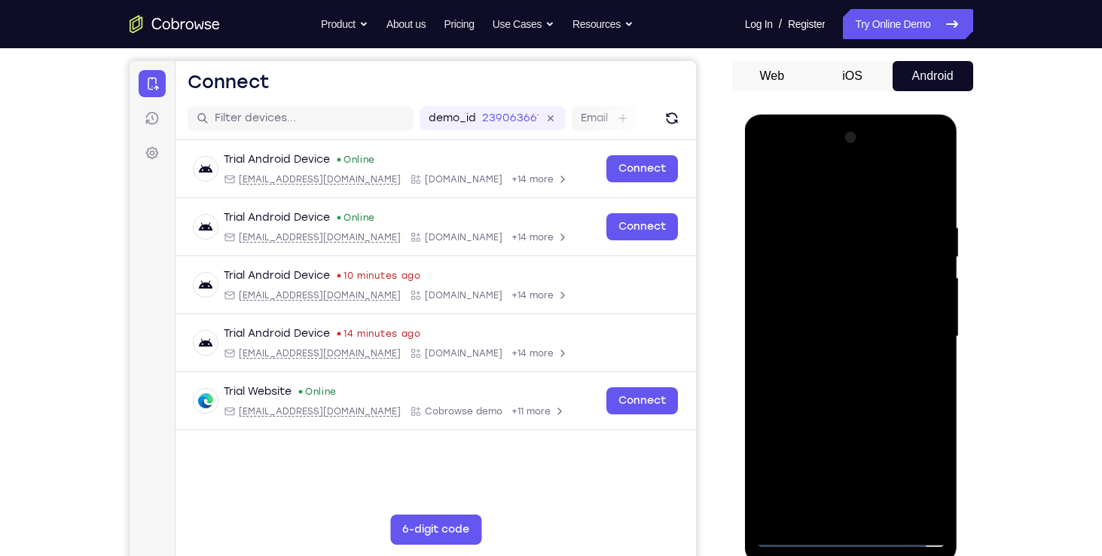
click at [771, 159] on div at bounding box center [851, 337] width 190 height 422
click at [788, 255] on div at bounding box center [851, 337] width 190 height 422
click at [834, 490] on div at bounding box center [851, 337] width 190 height 422
click at [798, 331] on div at bounding box center [851, 337] width 190 height 422
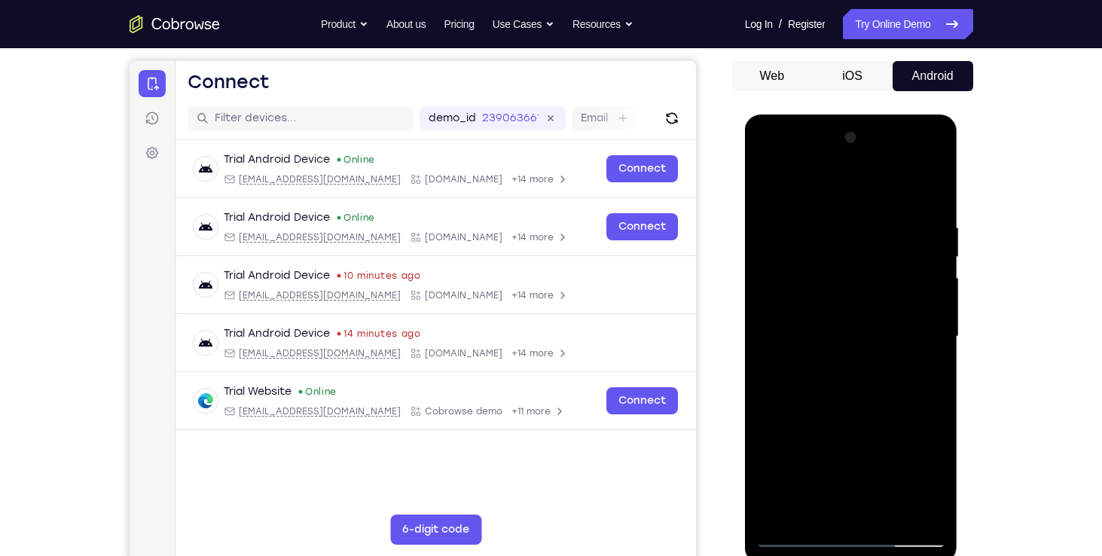
click at [814, 335] on div at bounding box center [851, 337] width 190 height 422
click at [819, 282] on div at bounding box center [851, 337] width 190 height 422
click at [863, 282] on div at bounding box center [851, 337] width 190 height 422
click at [860, 281] on div at bounding box center [851, 337] width 190 height 422
click at [842, 281] on div at bounding box center [851, 337] width 190 height 422
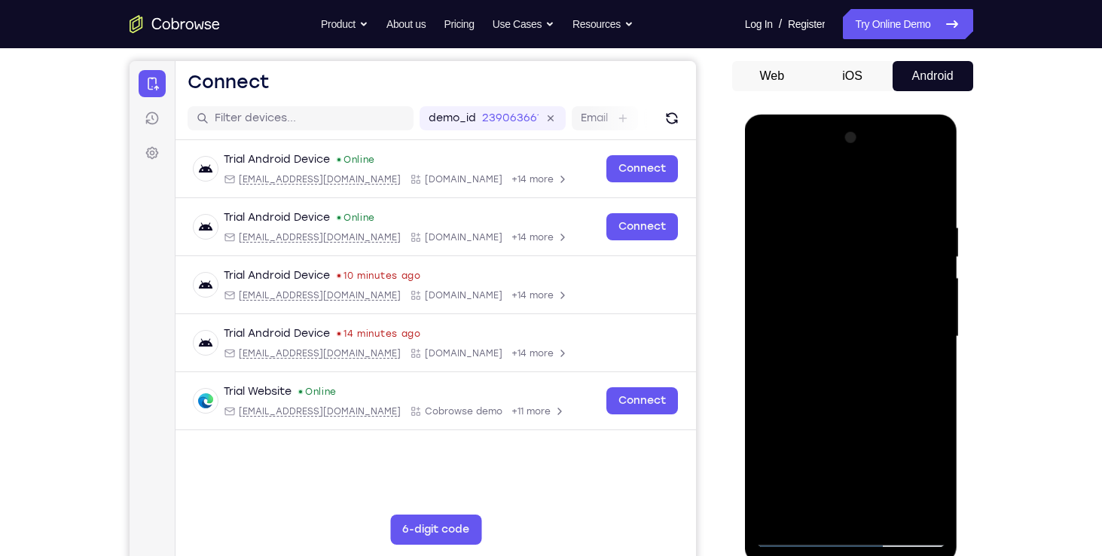
click at [772, 292] on div at bounding box center [851, 337] width 190 height 422
click at [929, 279] on div at bounding box center [851, 337] width 190 height 422
click at [932, 292] on div at bounding box center [851, 337] width 190 height 422
click at [780, 283] on div at bounding box center [851, 337] width 190 height 422
click at [929, 299] on div at bounding box center [851, 337] width 190 height 422
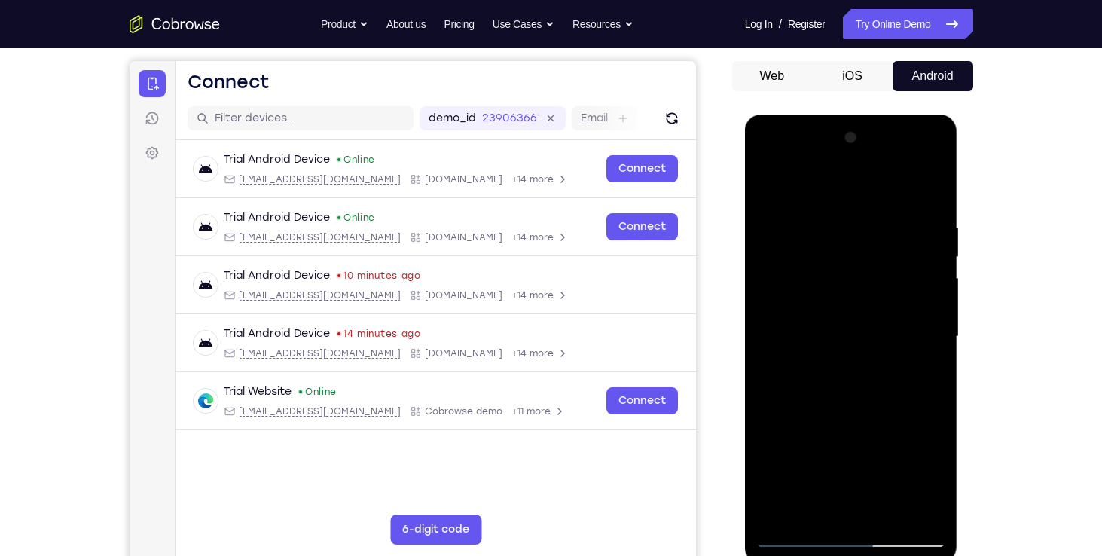
click at [929, 299] on div at bounding box center [851, 337] width 190 height 422
click at [796, 527] on div at bounding box center [851, 337] width 190 height 422
click at [841, 403] on div at bounding box center [851, 337] width 190 height 422
click at [812, 524] on div at bounding box center [851, 337] width 190 height 422
click at [865, 293] on div at bounding box center [851, 337] width 190 height 422
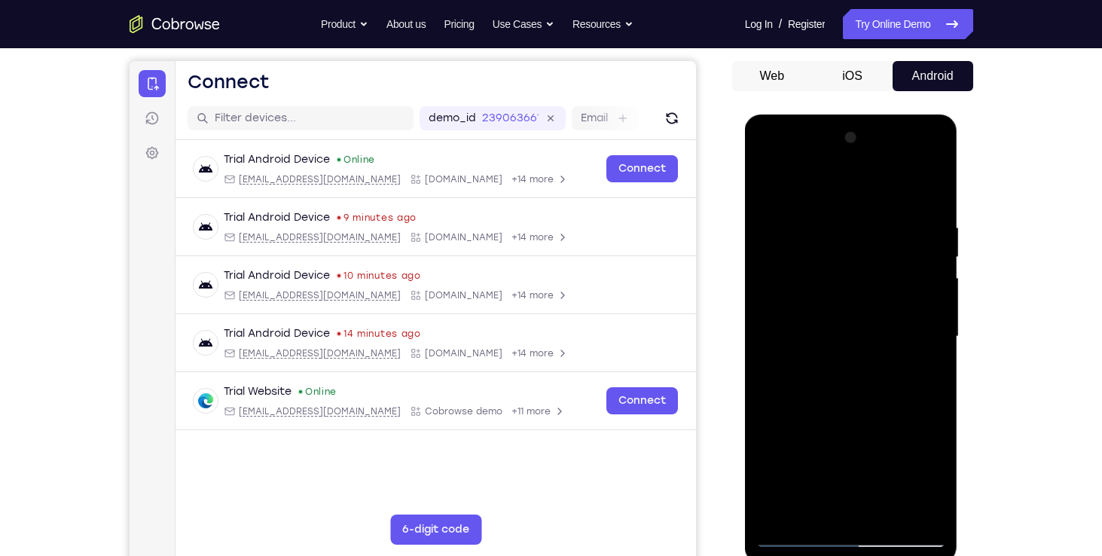
click at [808, 351] on div at bounding box center [851, 337] width 190 height 422
click at [835, 526] on div at bounding box center [851, 337] width 190 height 422
click at [880, 369] on div at bounding box center [851, 337] width 190 height 422
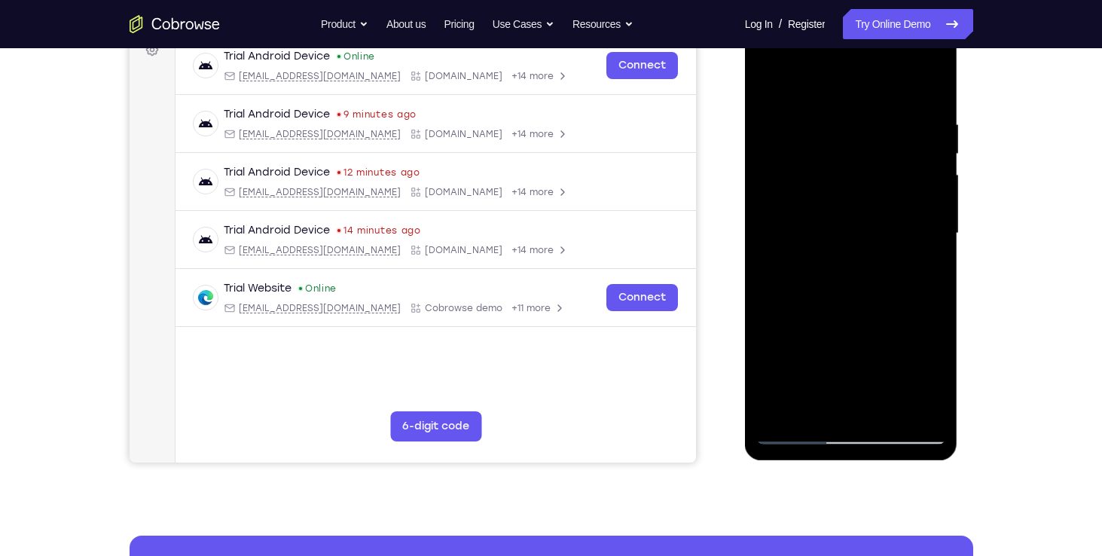
scroll to position [227, 0]
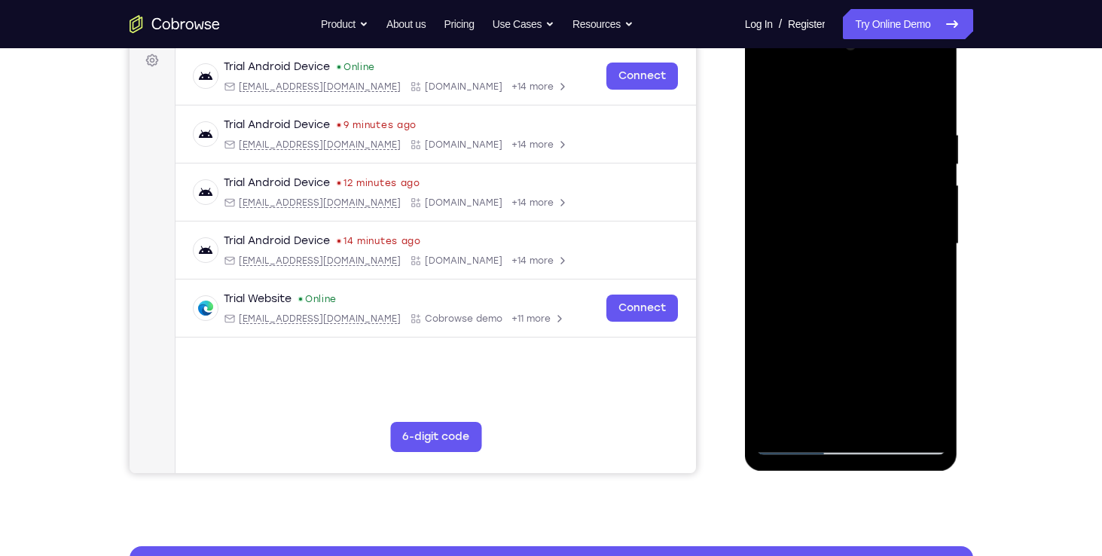
click at [863, 434] on div at bounding box center [851, 244] width 190 height 422
click at [874, 299] on div at bounding box center [851, 244] width 190 height 422
click at [868, 431] on div at bounding box center [851, 244] width 190 height 422
click at [878, 435] on div at bounding box center [851, 244] width 190 height 422
click at [884, 217] on div at bounding box center [851, 244] width 190 height 422
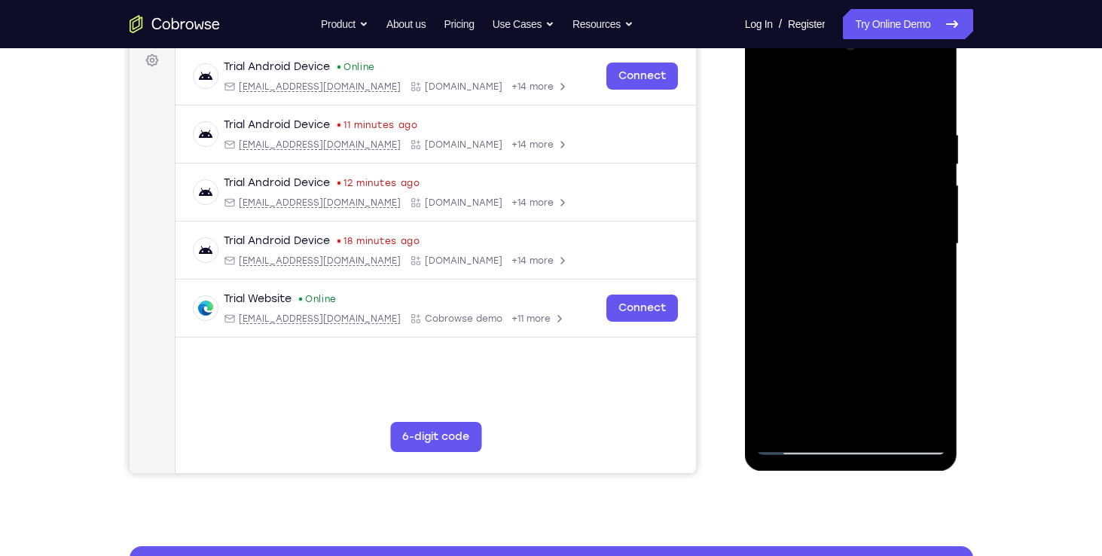
click at [893, 435] on div at bounding box center [851, 244] width 190 height 422
click at [905, 434] on div at bounding box center [851, 244] width 190 height 422
click at [888, 307] on div at bounding box center [851, 244] width 190 height 422
click at [932, 445] on div at bounding box center [851, 244] width 190 height 422
click at [899, 322] on div at bounding box center [851, 244] width 190 height 422
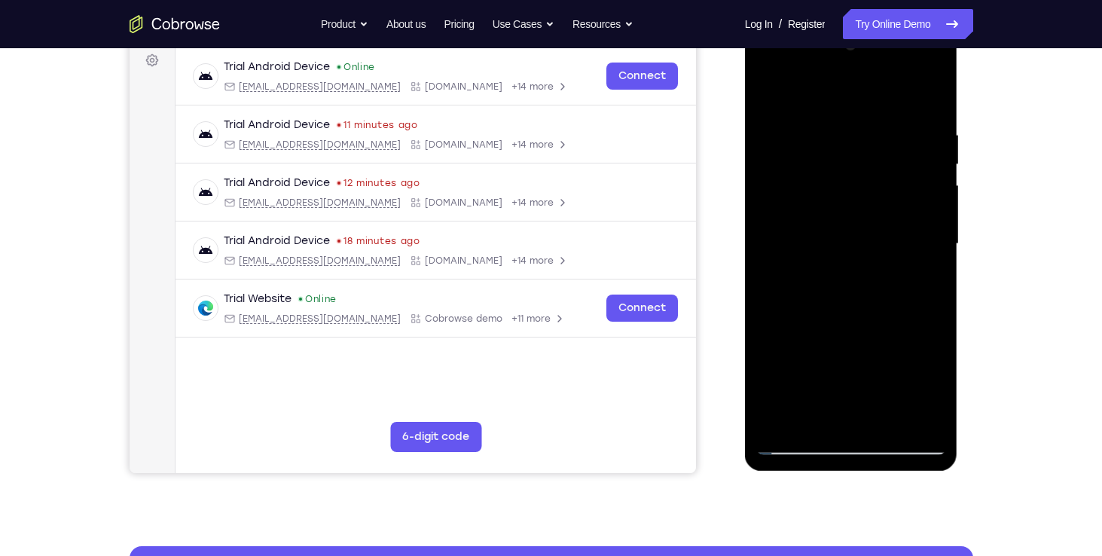
click at [934, 447] on div at bounding box center [851, 244] width 190 height 422
click at [793, 441] on div at bounding box center [851, 244] width 190 height 422
